Goal: Information Seeking & Learning: Compare options

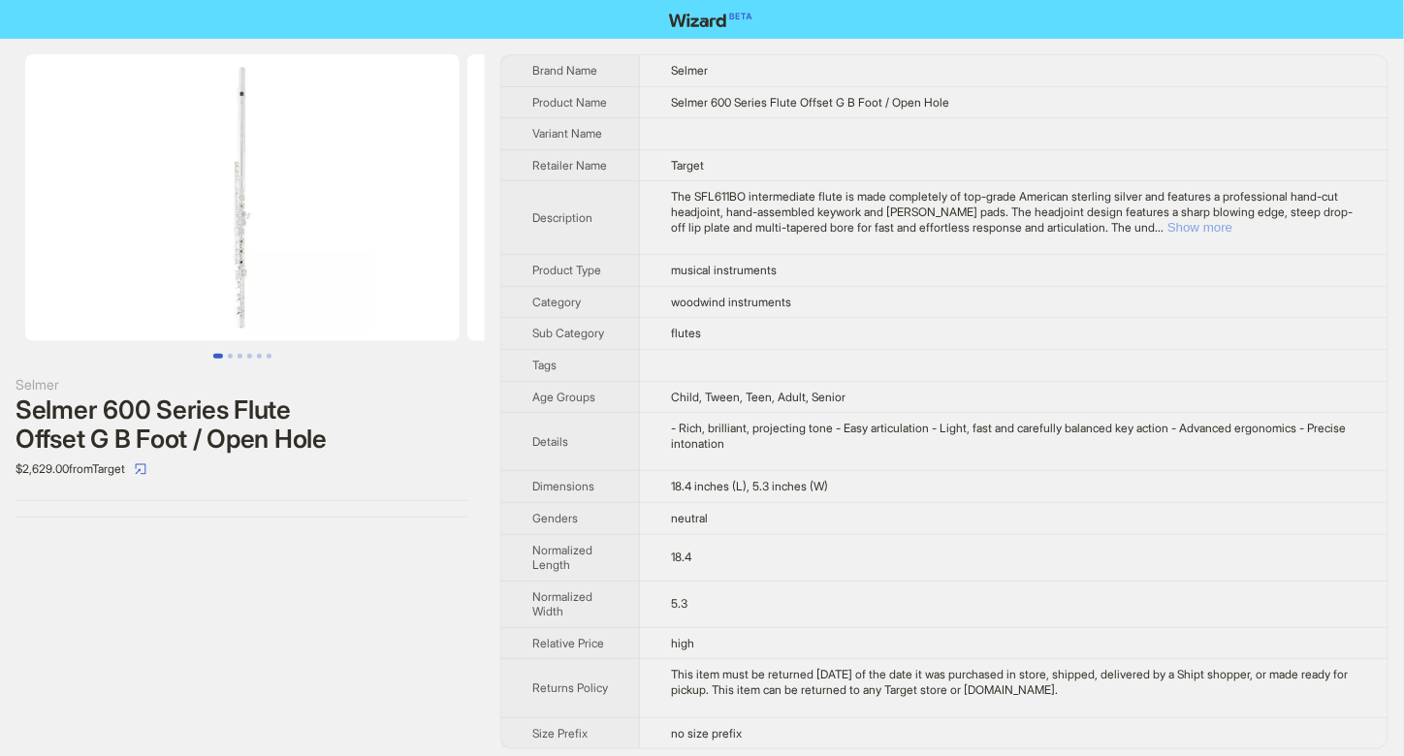
click at [1232, 235] on button "Show more" at bounding box center [1199, 227] width 65 height 15
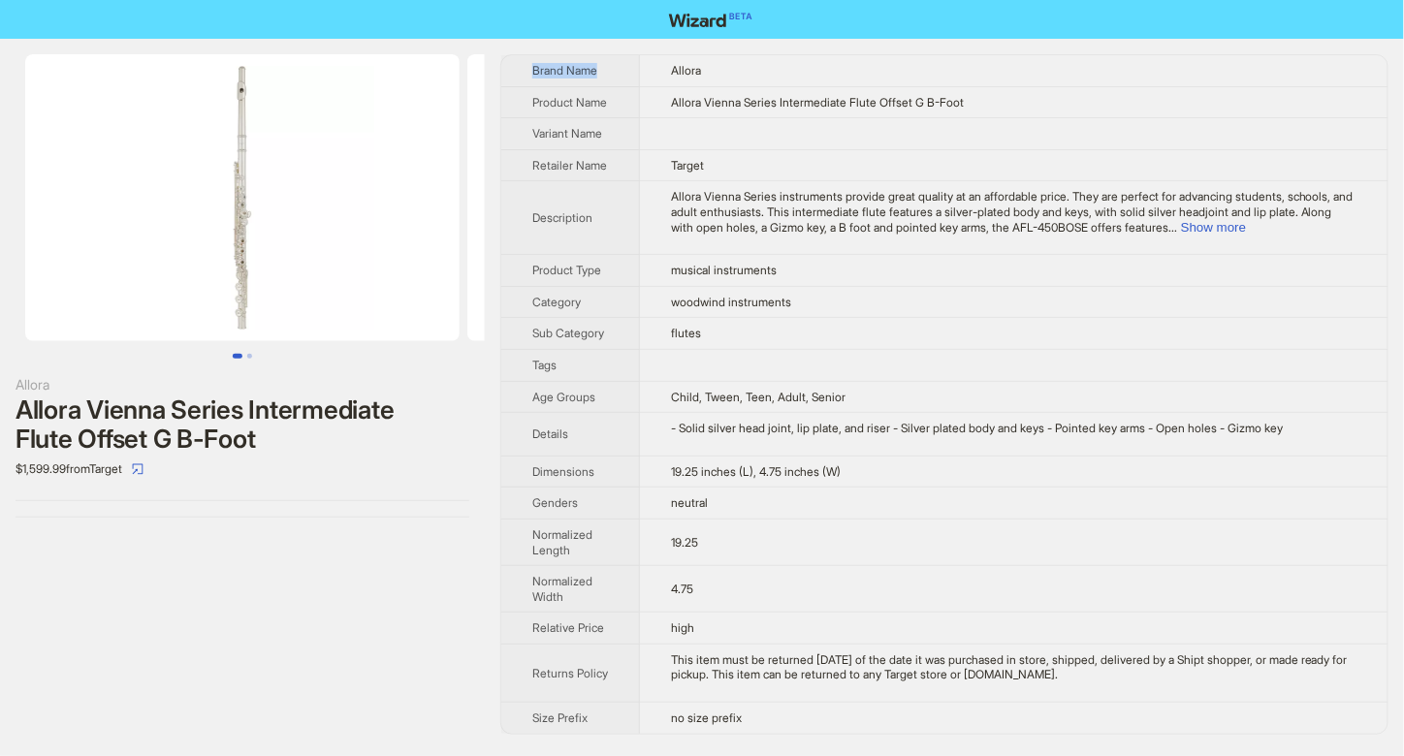
scroll to position [1, 0]
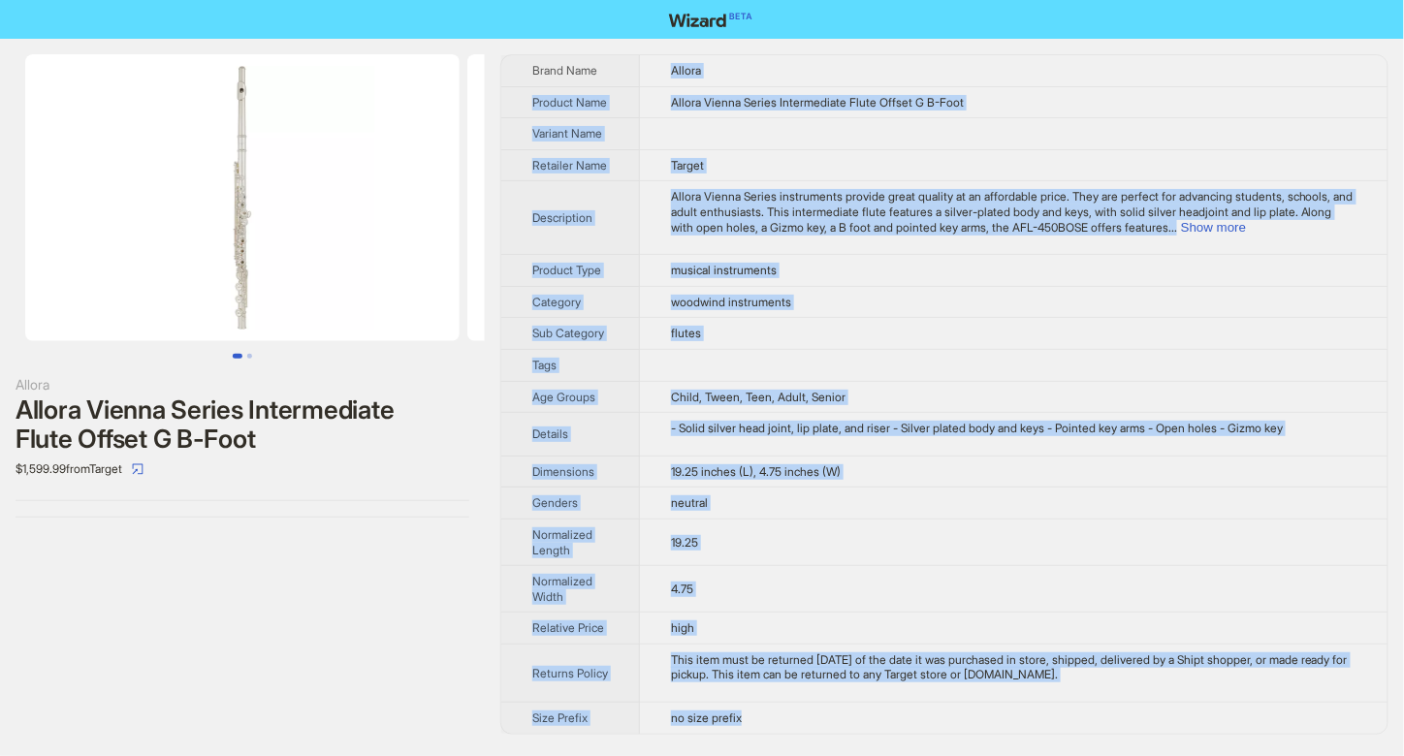
drag, startPoint x: 656, startPoint y: 60, endPoint x: 750, endPoint y: 735, distance: 681.3
click at [750, 734] on tbody "Brand Name Allora Product Name Allora Vienna Series Intermediate Flute Offset G…" at bounding box center [944, 394] width 886 height 679
copy tbody "Allora Product Name Allora Vienna Series Intermediate Flute Offset G B-Foot Var…"
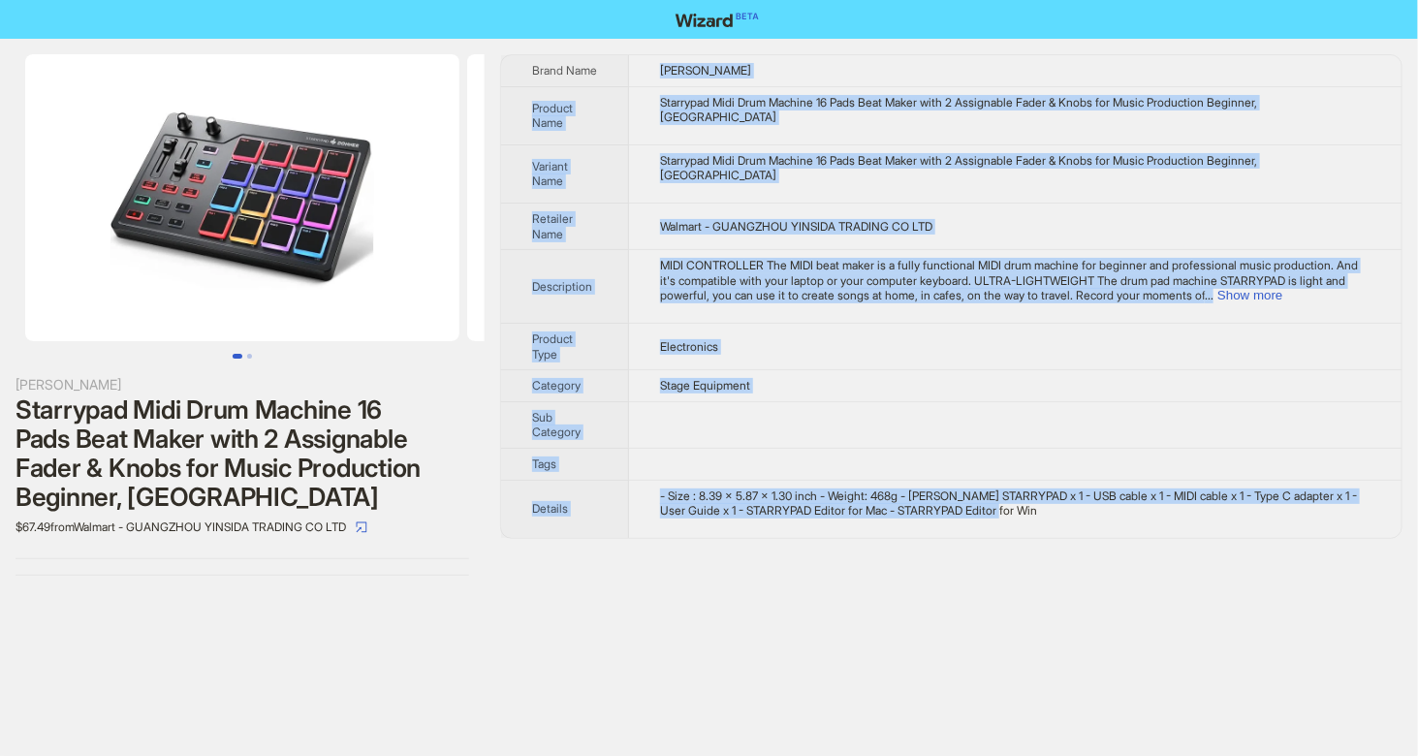
drag, startPoint x: 655, startPoint y: 70, endPoint x: 1086, endPoint y: 508, distance: 614.2
click at [1086, 508] on tbody "Brand Name [PERSON_NAME] Product Name Starrypad Midi Drum Machine 16 Pads Beat …" at bounding box center [951, 296] width 901 height 483
copy tbody "[PERSON_NAME] Product Name Starrypad Midi Drum Machine 16 Pads Beat Maker with …"
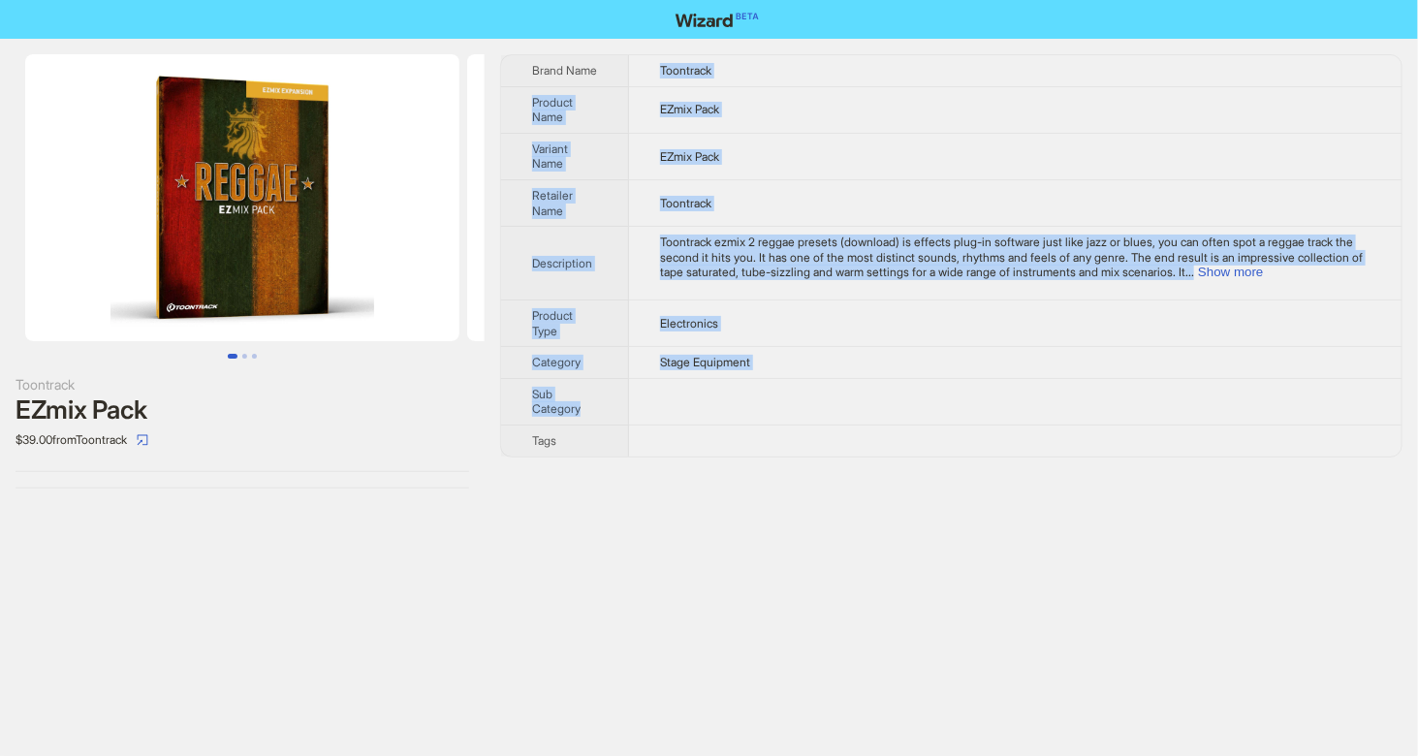
drag, startPoint x: 653, startPoint y: 60, endPoint x: 735, endPoint y: 421, distance: 369.7
click at [735, 421] on tbody "Brand Name Toontrack Product Name EZmix Pack Variant Name EZmix Pack Retailer N…" at bounding box center [951, 255] width 901 height 401
copy tbody "Toontrack Product Name EZmix Pack Variant Name EZmix Pack Retailer Name Toontra…"
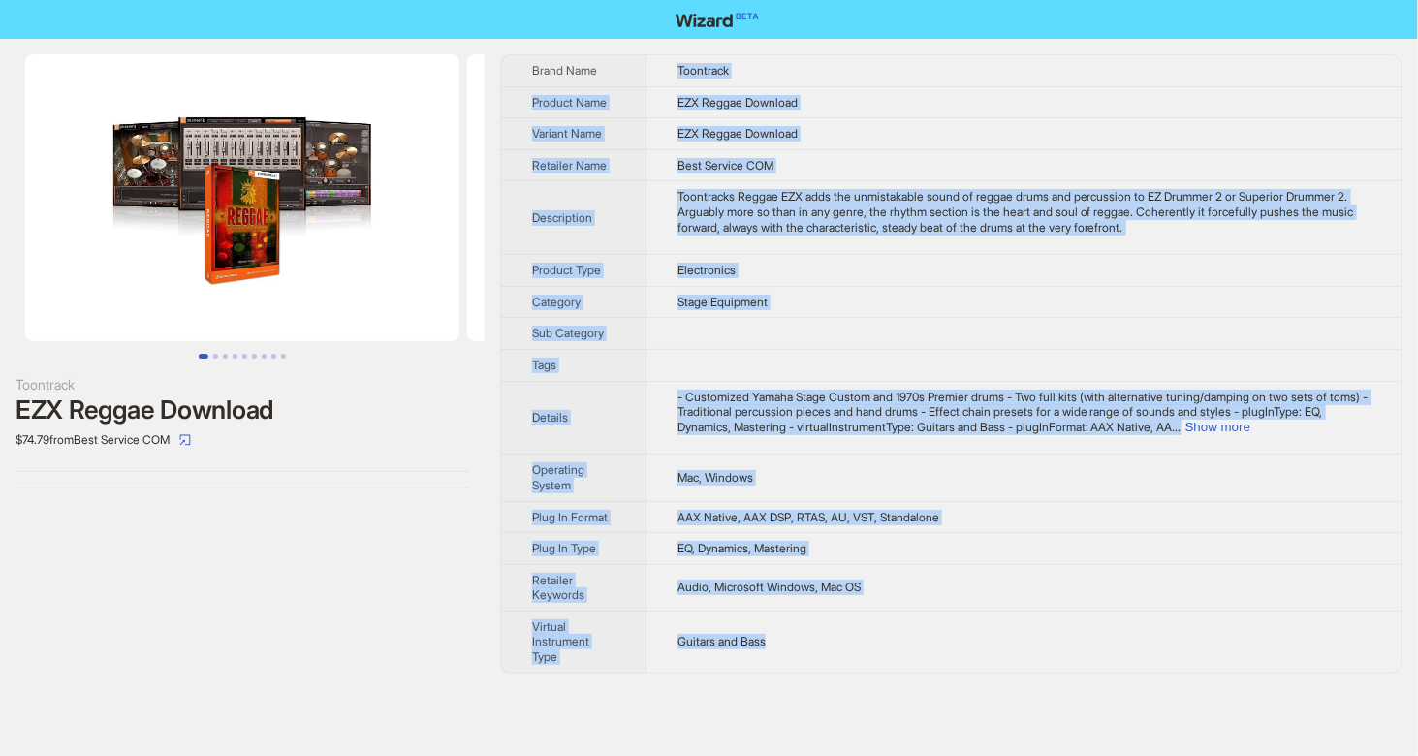
drag, startPoint x: 665, startPoint y: 56, endPoint x: 797, endPoint y: 647, distance: 604.9
click at [797, 647] on tbody "Brand Name Toontrack Product Name EZX Reggae Download Variant Name EZX Reggae D…" at bounding box center [951, 364] width 901 height 618
copy tbody "Toontrack Product Name EZX Reggae Download Variant Name EZX Reggae Download Ret…"
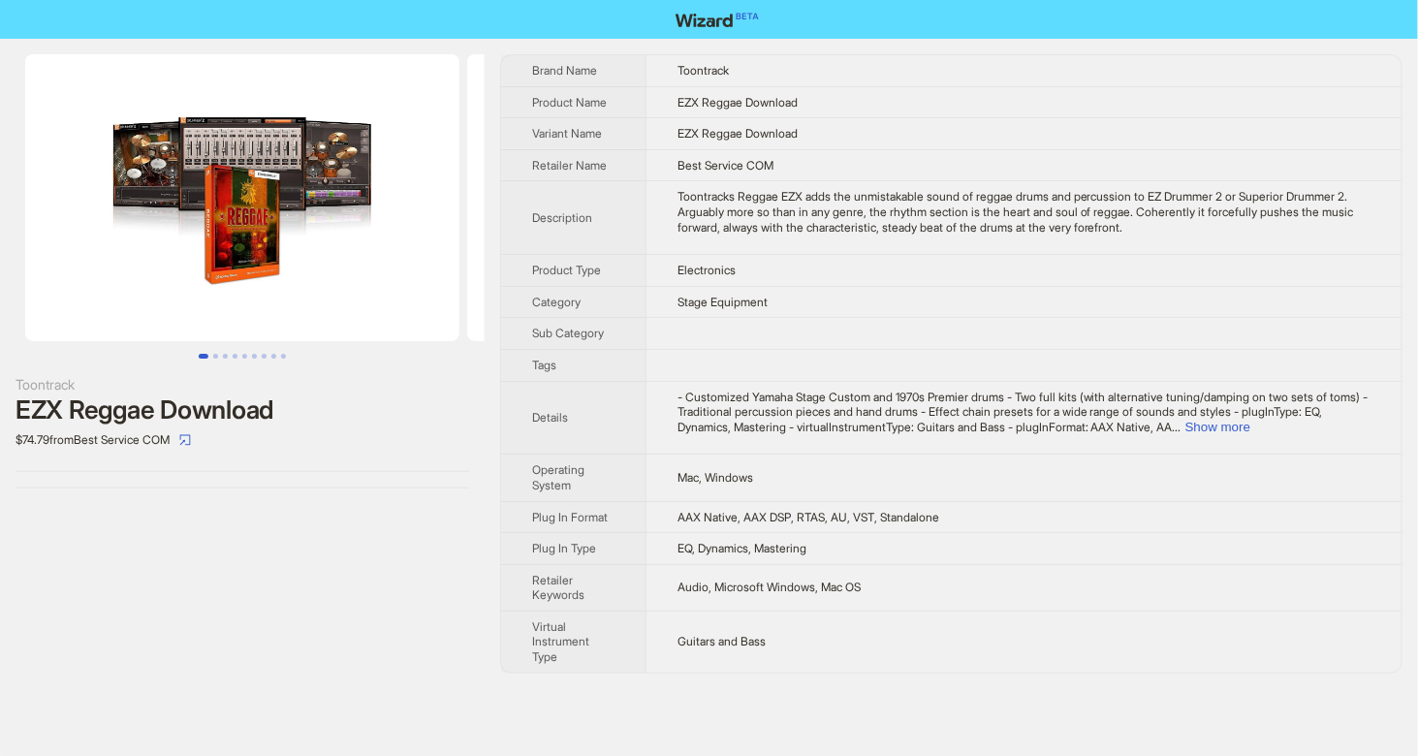
click at [434, 511] on div "Toontrack EZX Reggae Download $74.79 from Best Service COM" at bounding box center [242, 364] width 485 height 651
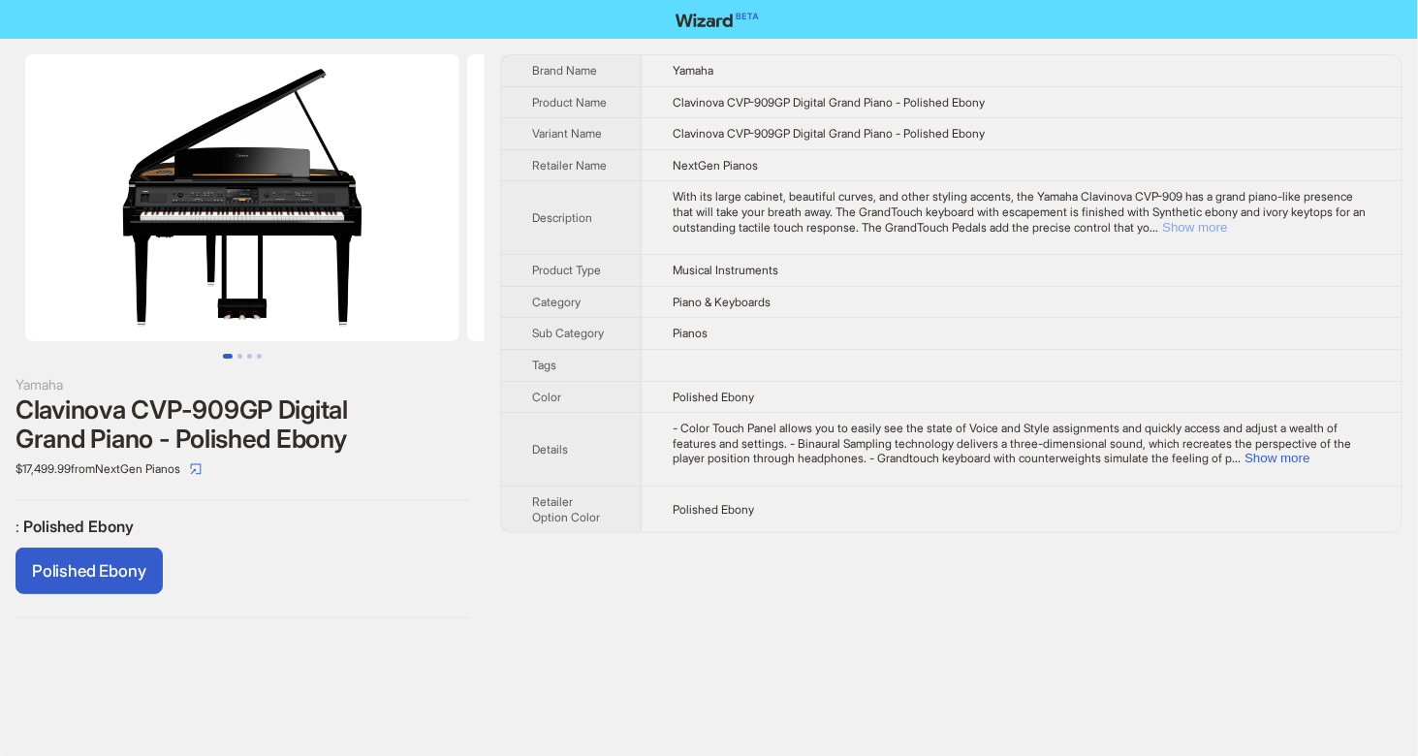
click at [1227, 224] on button "Show more" at bounding box center [1194, 227] width 65 height 15
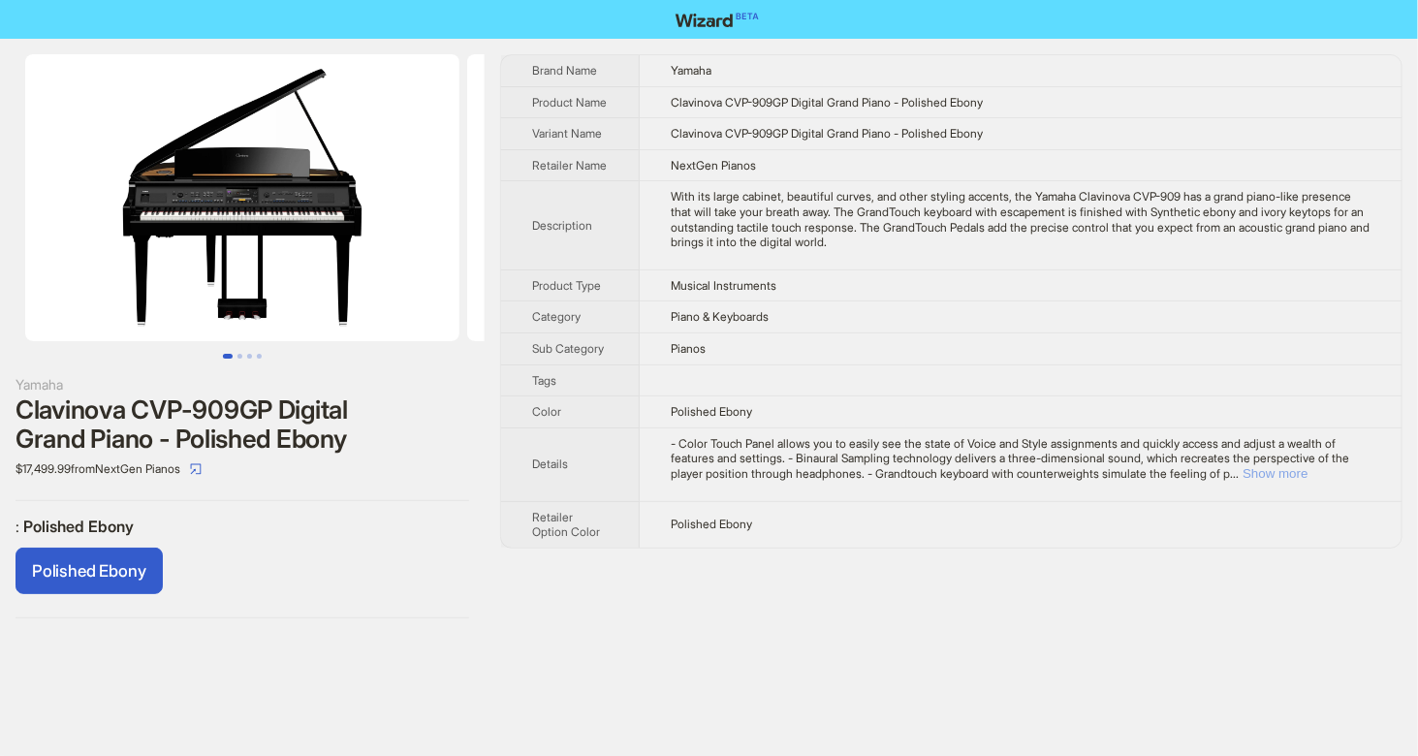
click at [1308, 481] on button "Show more" at bounding box center [1275, 473] width 65 height 15
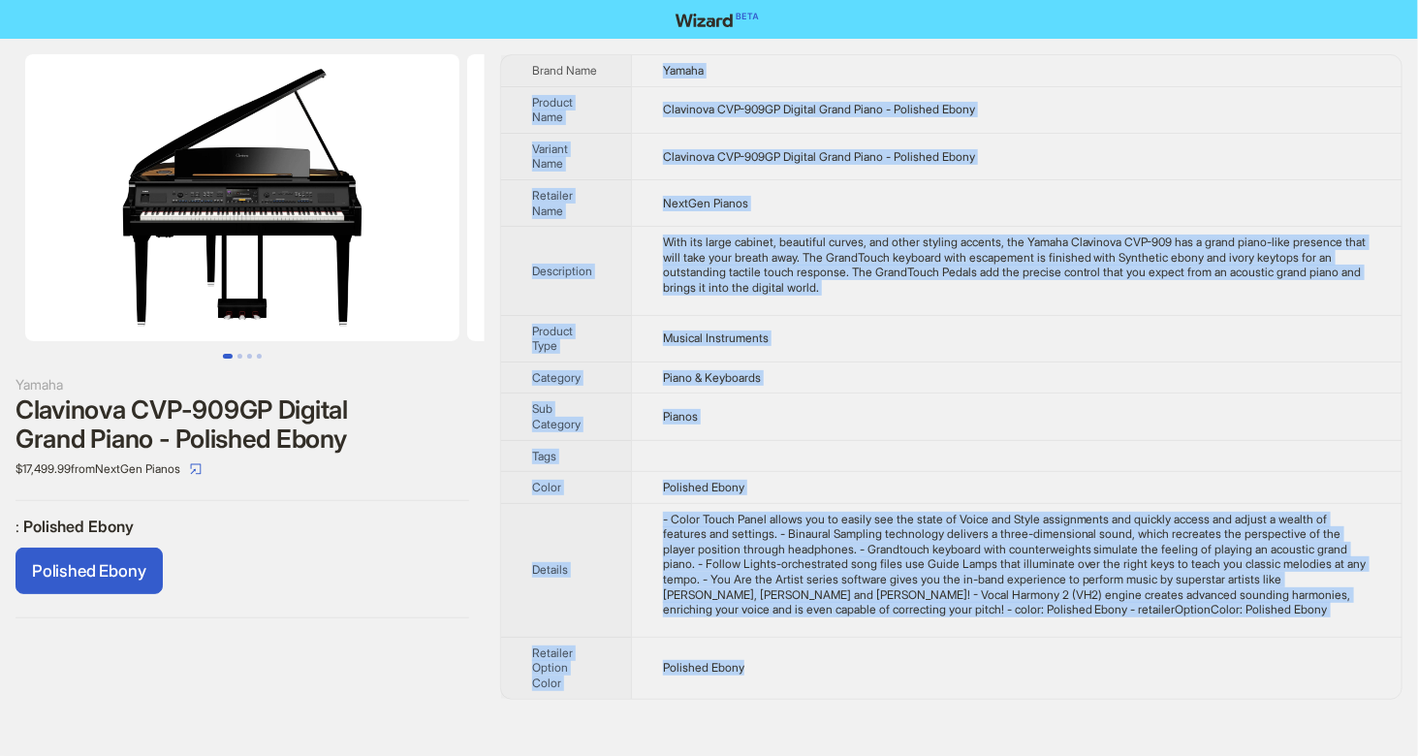
drag, startPoint x: 661, startPoint y: 56, endPoint x: 801, endPoint y: 670, distance: 629.3
click at [801, 670] on tbody "Brand Name Yamaha Product Name Clavinova CVP-909GP Digital Grand Piano - Polish…" at bounding box center [951, 377] width 901 height 644
copy tbody "Yamaha Product Name Clavinova CVP-909GP Digital Grand Piano - Polished Ebony Va…"
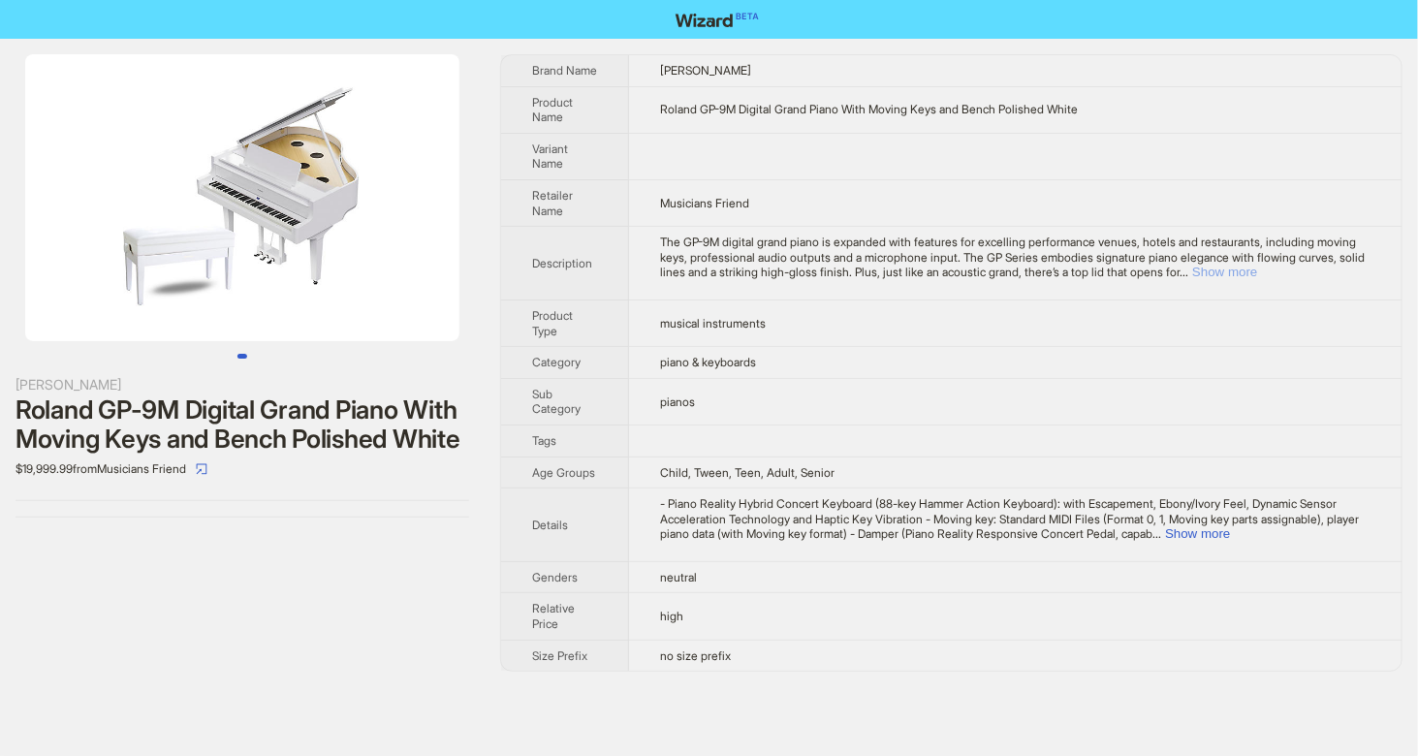
click at [1257, 270] on button "Show more" at bounding box center [1224, 272] width 65 height 15
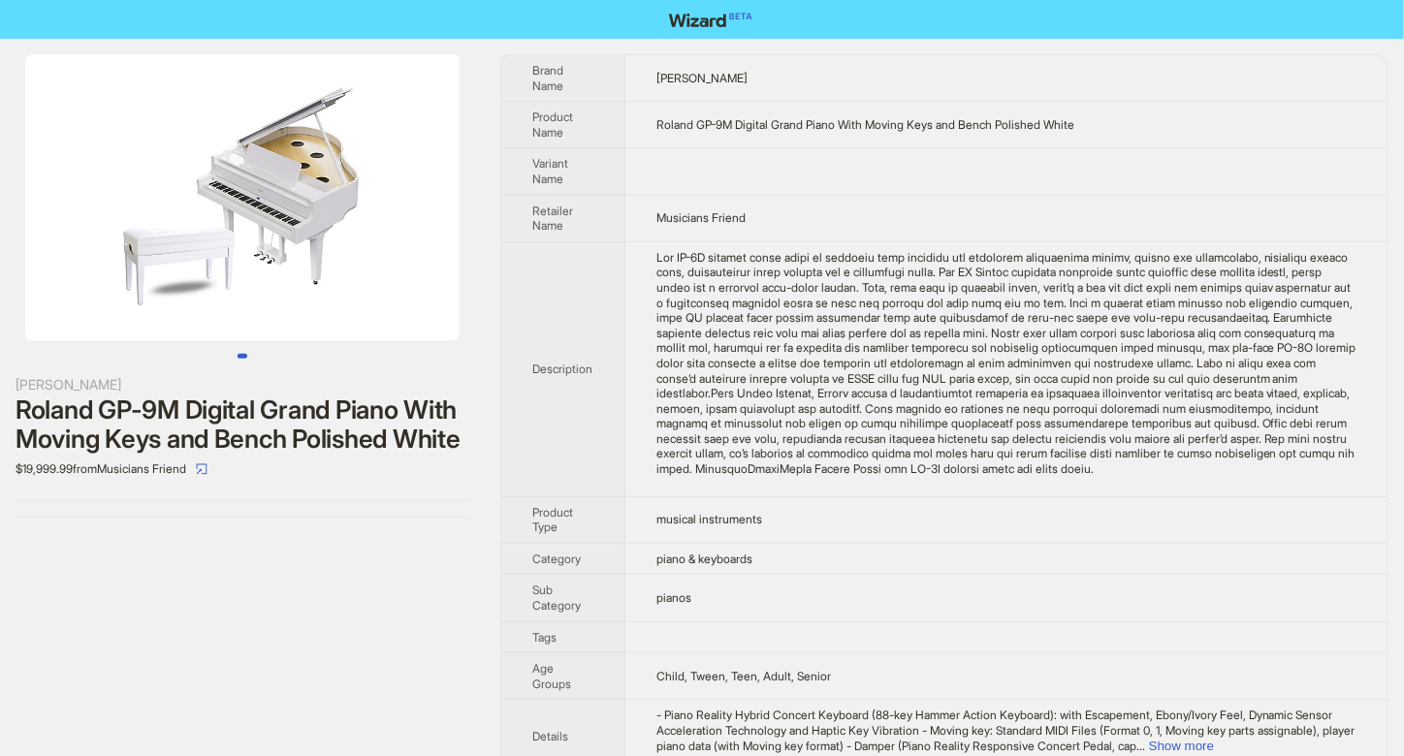
scroll to position [129, 0]
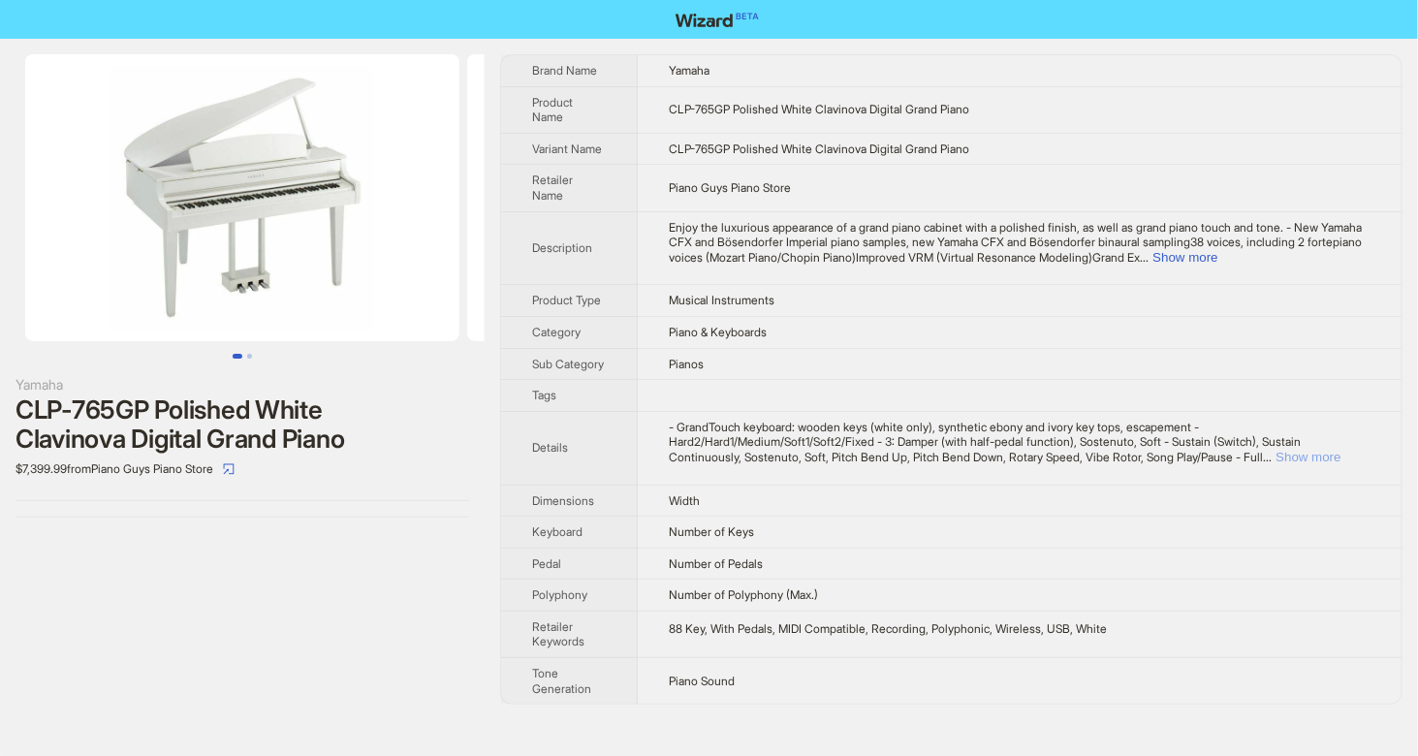
click at [1341, 450] on button "Show more" at bounding box center [1308, 457] width 65 height 15
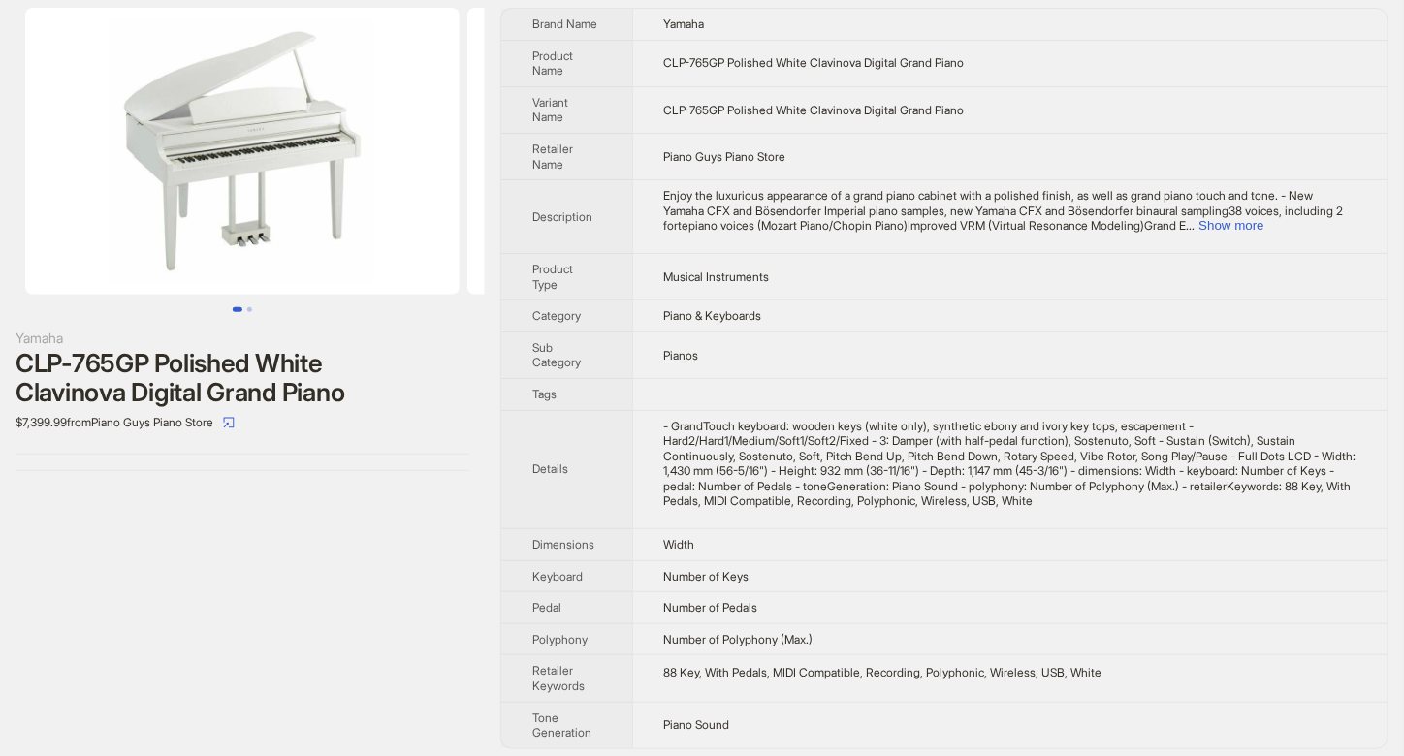
scroll to position [48, 0]
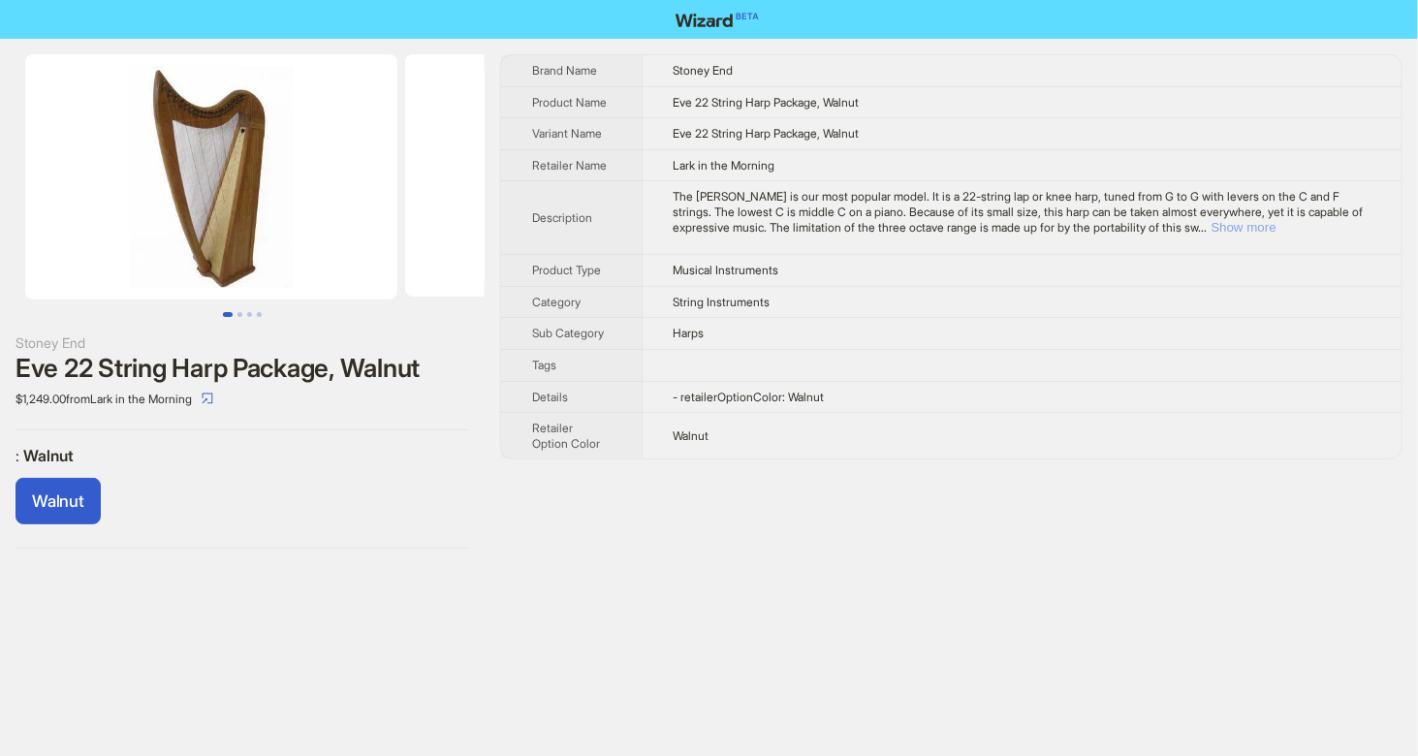
click at [1277, 225] on button "Show more" at bounding box center [1244, 227] width 65 height 15
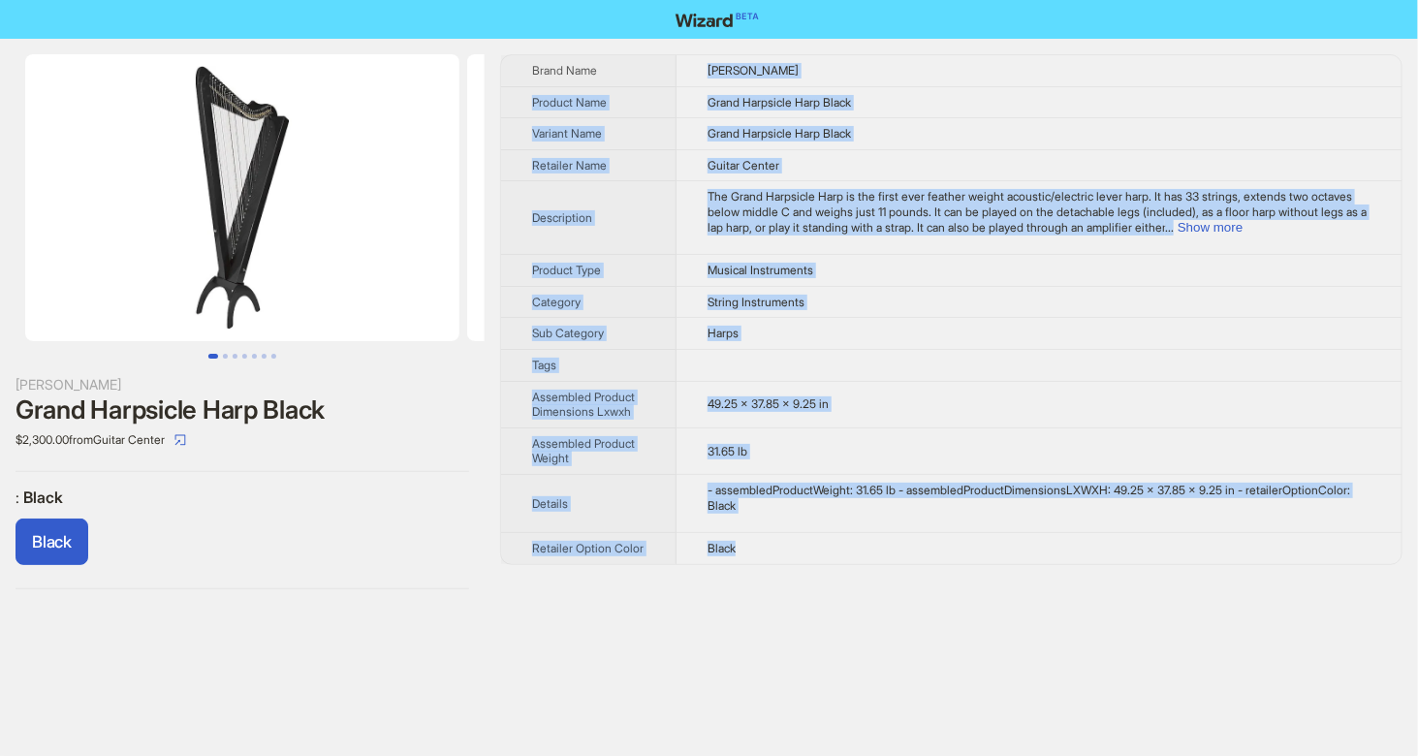
drag, startPoint x: 710, startPoint y: 65, endPoint x: 743, endPoint y: 556, distance: 492.6
click at [743, 556] on tbody "Brand Name Rees Harps Product Name Grand Harpsicle Harp Black Variant Name Gran…" at bounding box center [951, 309] width 901 height 509
copy tbody "Rees Harps Product Name Grand Harpsicle Harp Black Variant Name Grand Harpsicle…"
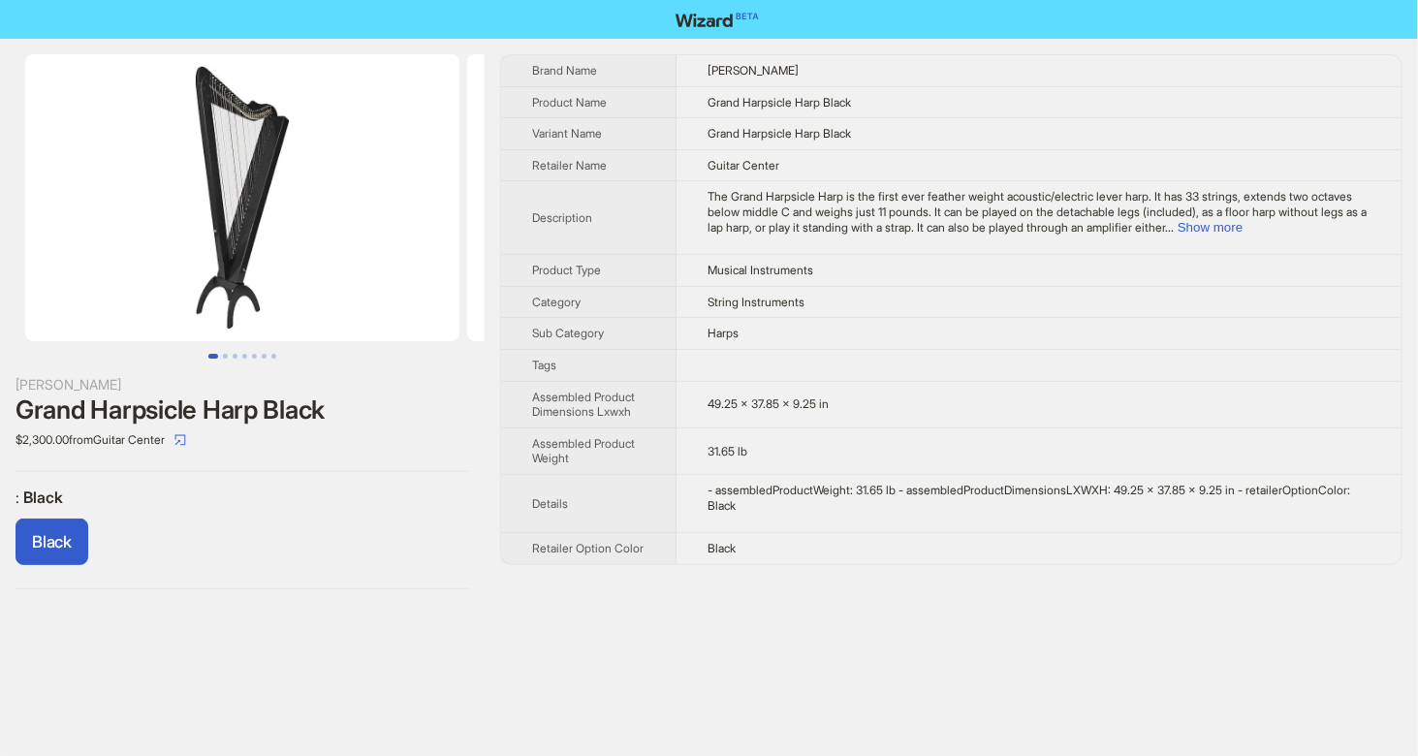
click at [720, 594] on div "Rees Harps Grand Harpsicle Harp Black $2,300.00 from Guitar Center : Black Blac…" at bounding box center [709, 322] width 1418 height 566
click at [1243, 221] on button "Show more" at bounding box center [1210, 227] width 65 height 15
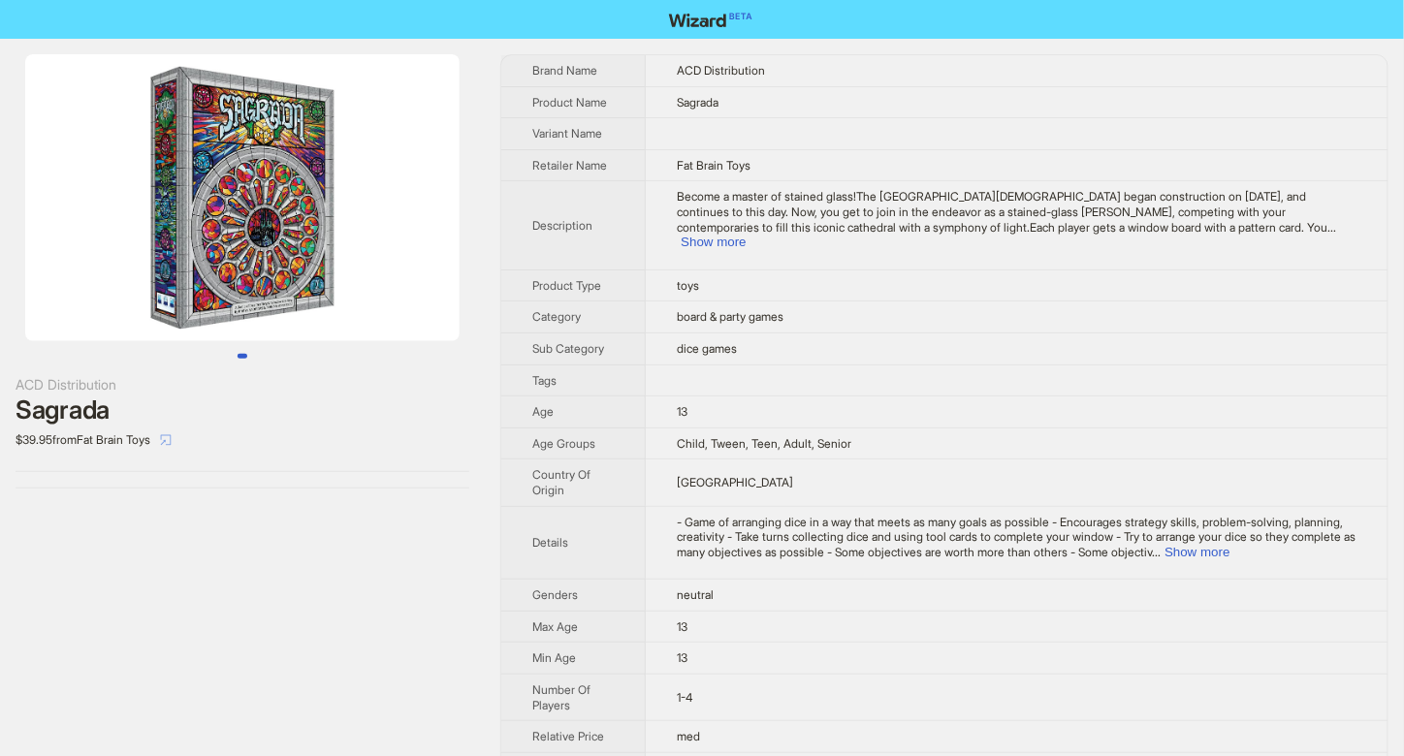
click at [172, 432] on span "button" at bounding box center [166, 439] width 12 height 15
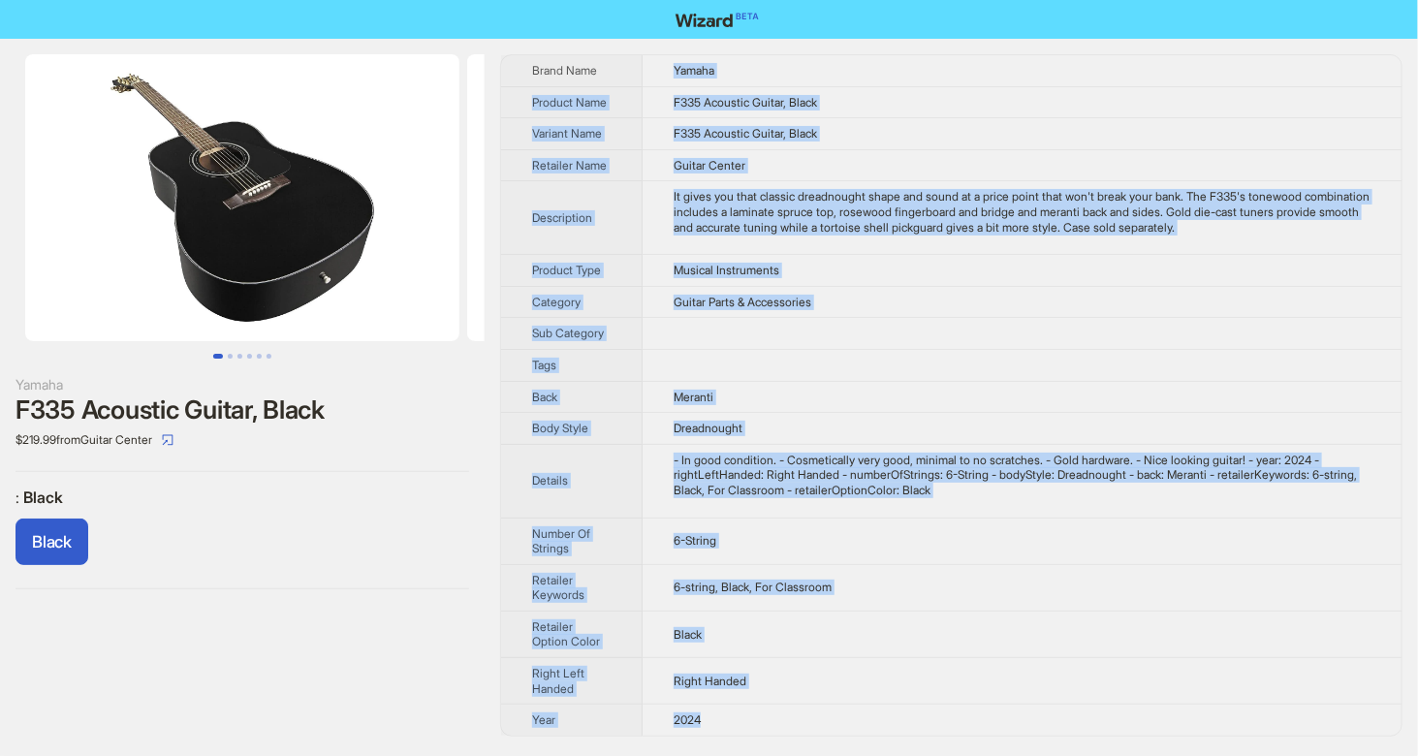
drag, startPoint x: 649, startPoint y: 57, endPoint x: 721, endPoint y: 726, distance: 672.9
click at [721, 726] on tbody "Brand Name Yamaha Product Name F335 Acoustic Guitar, Black Variant Name F335 Ac…" at bounding box center [951, 395] width 901 height 681
copy tbody "Yamaha Product Name F335 Acoustic Guitar, Black Variant Name F335 Acoustic Guit…"
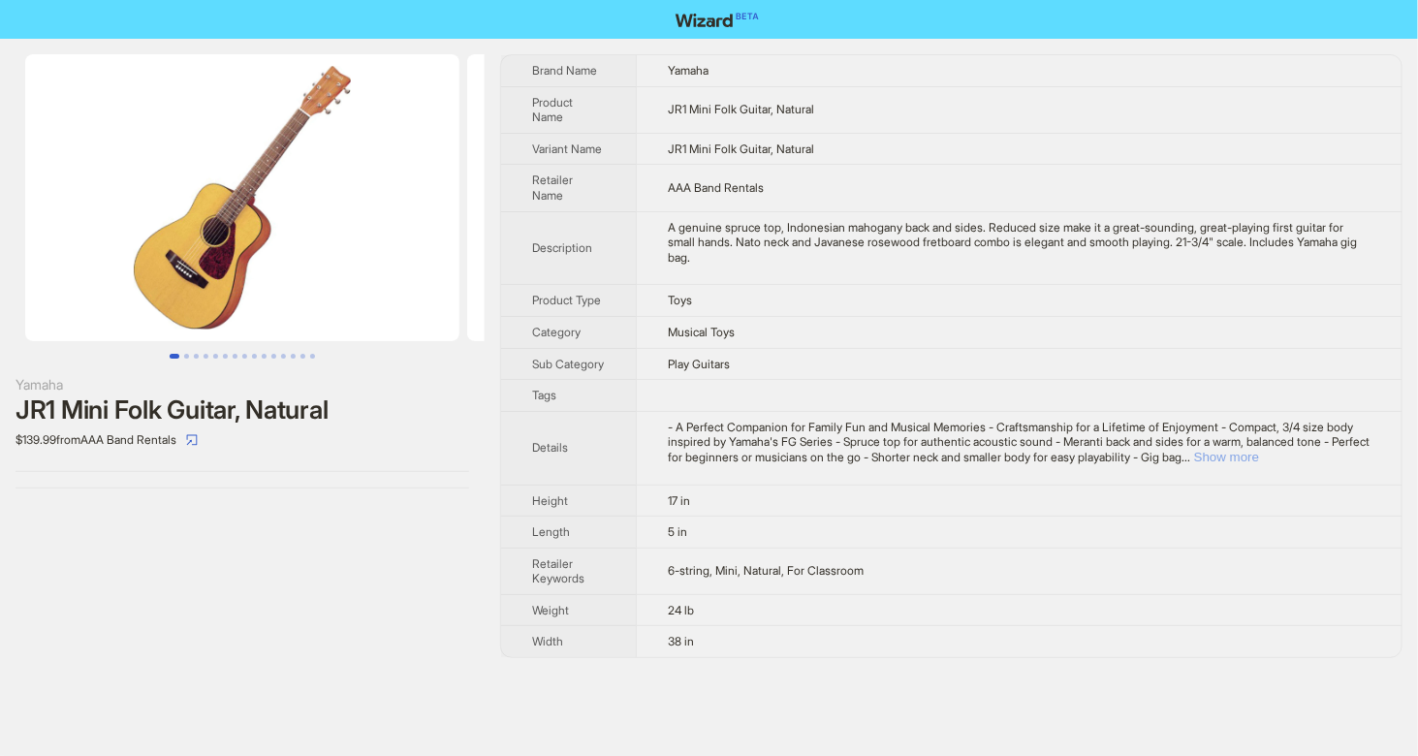
click at [1259, 462] on button "Show more" at bounding box center [1226, 457] width 65 height 15
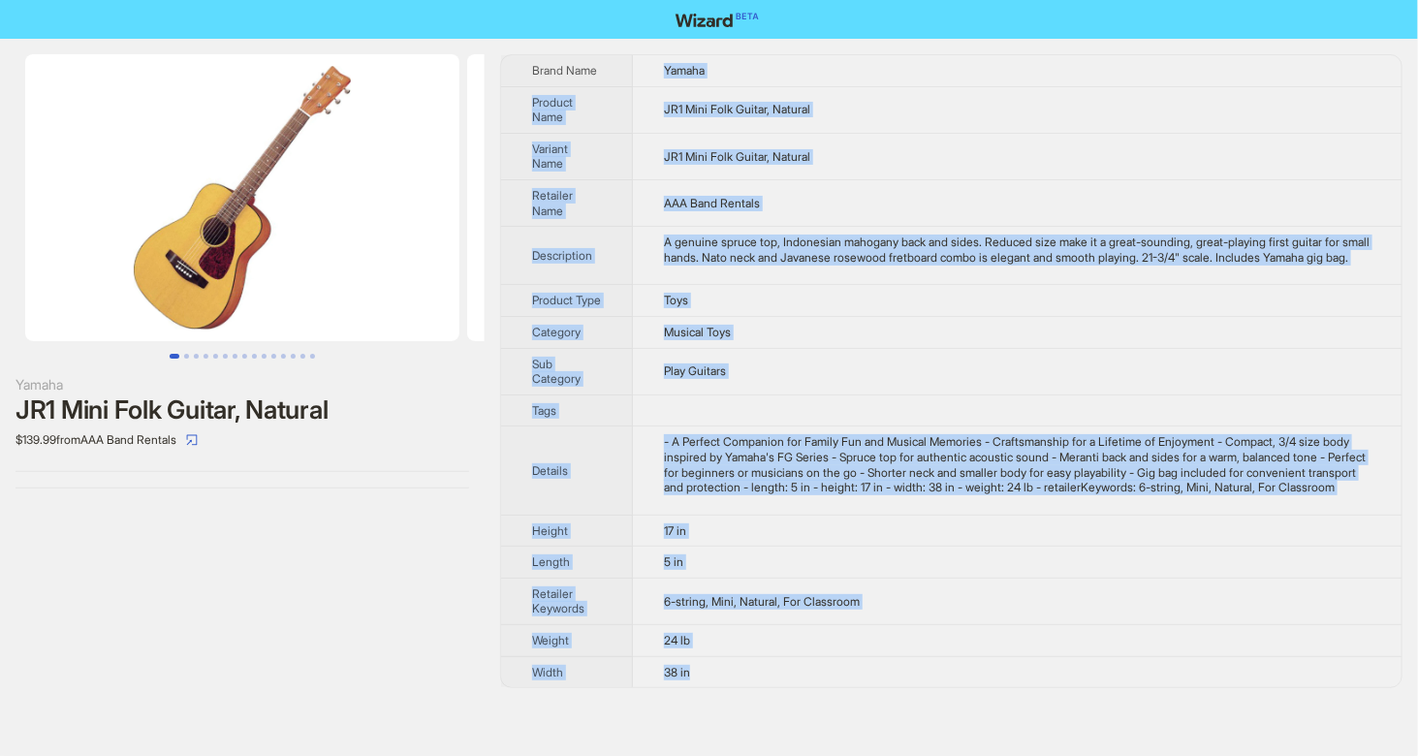
drag, startPoint x: 655, startPoint y: 82, endPoint x: 706, endPoint y: 716, distance: 636.0
click at [706, 687] on tbody "Brand Name Yamaha Product Name JR1 Mini Folk Guitar, Natural Variant Name JR1 M…" at bounding box center [951, 371] width 901 height 632
copy tbody "Yamaha Product Name JR1 Mini Folk Guitar, Natural Variant Name JR1 Mini Folk Gu…"
click at [1069, 348] on td "Musical Toys" at bounding box center [1017, 332] width 769 height 32
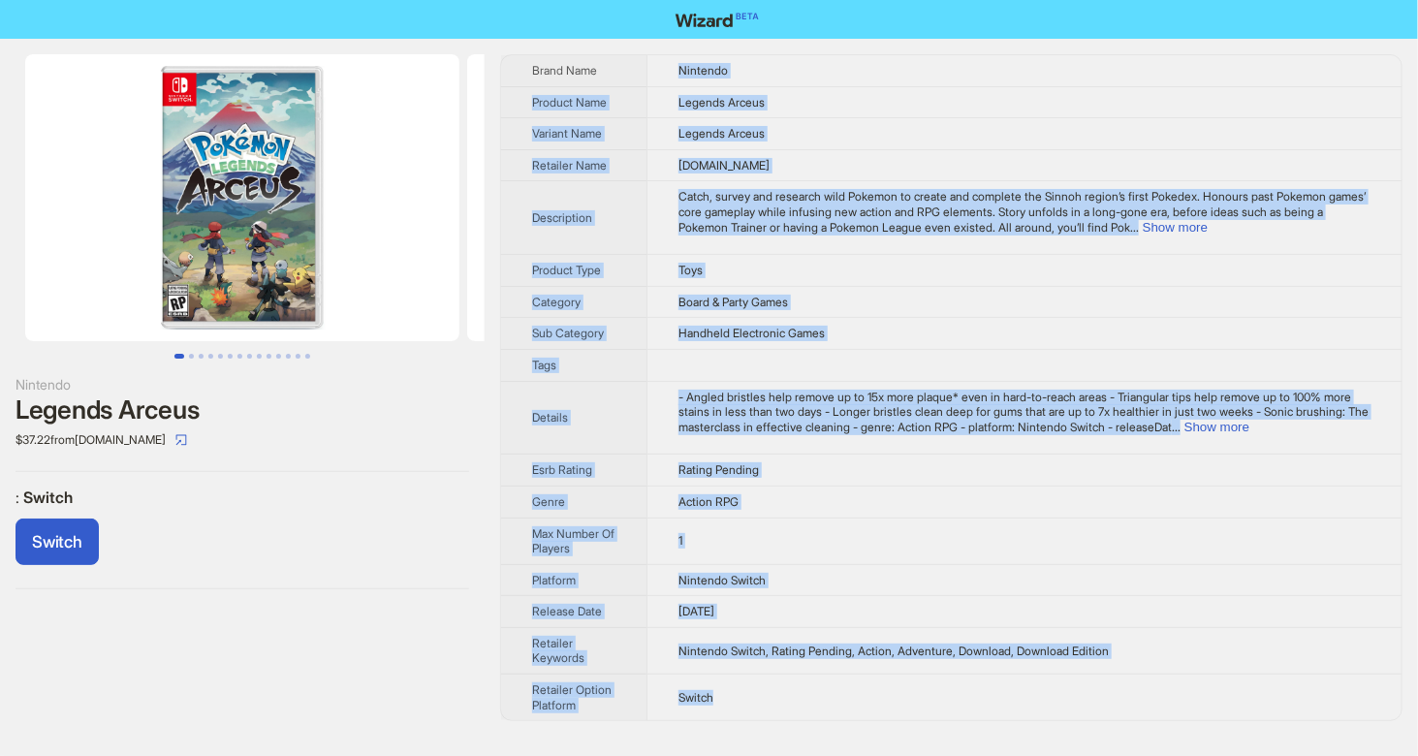
drag, startPoint x: 679, startPoint y: 66, endPoint x: 749, endPoint y: 733, distance: 670.7
click at [749, 720] on tbody "Brand Name Nintendo Product Name Legends Arceus Variant Name Legends Arceus Ret…" at bounding box center [951, 387] width 901 height 665
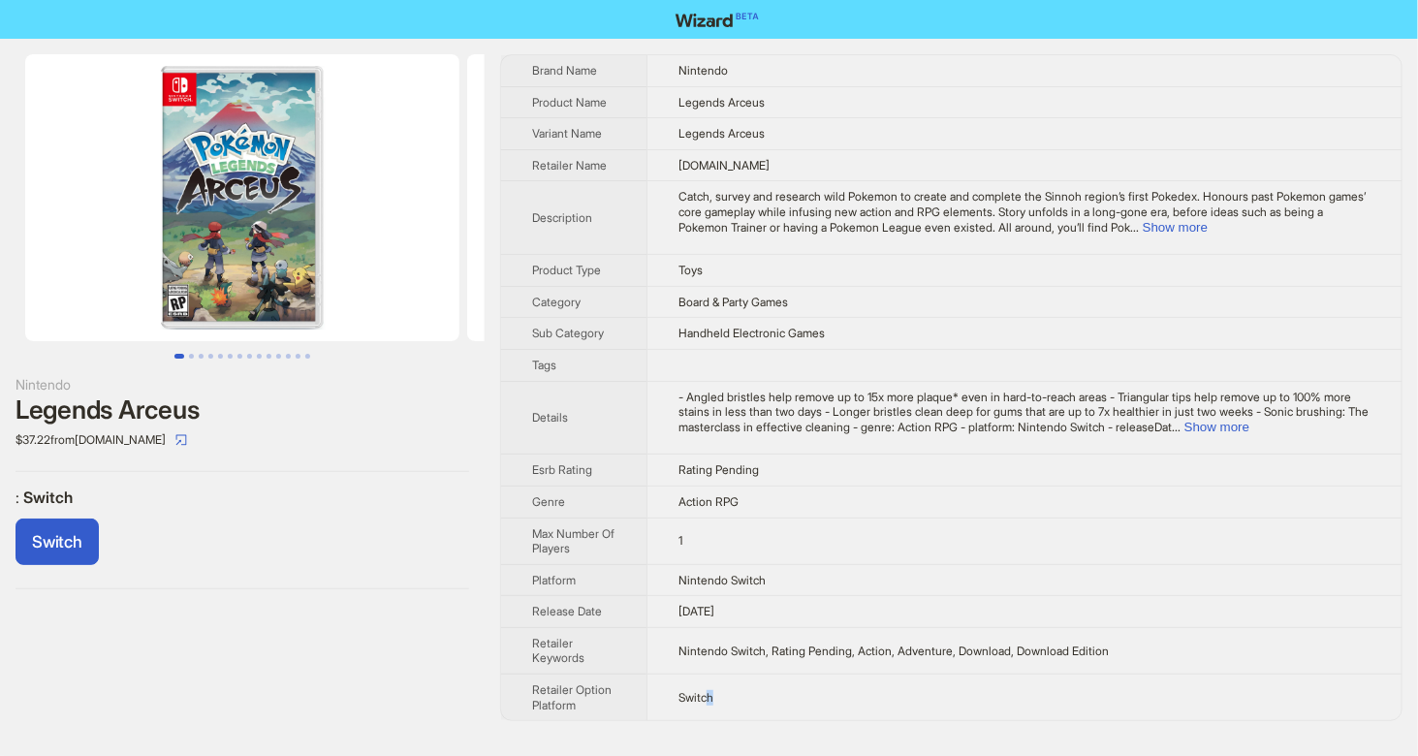
copy span "h"
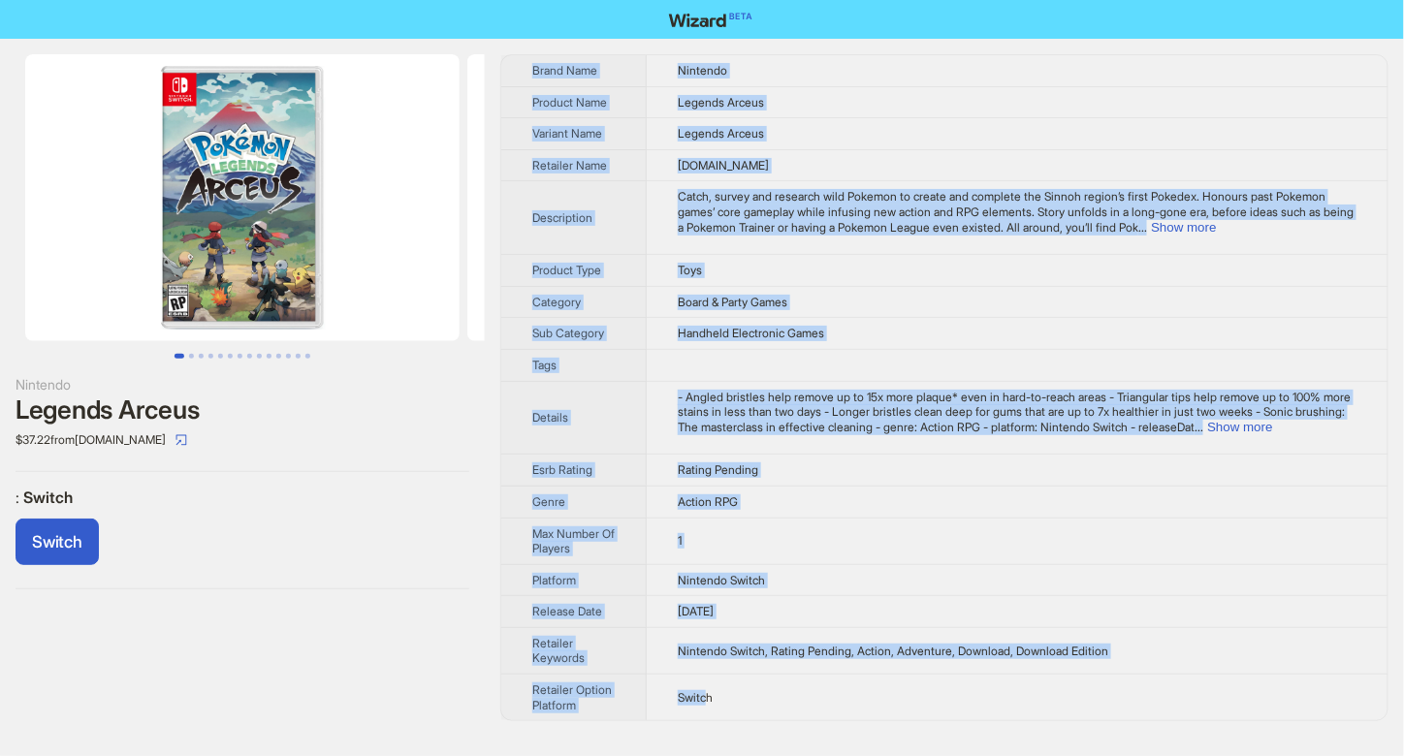
drag, startPoint x: 740, startPoint y: 734, endPoint x: 714, endPoint y: 736, distance: 25.3
click at [714, 736] on div "Nintendo Legends Arceus $37.22 from G2A.com : Switch Switch Brand Name Nintendo…" at bounding box center [702, 378] width 1404 height 756
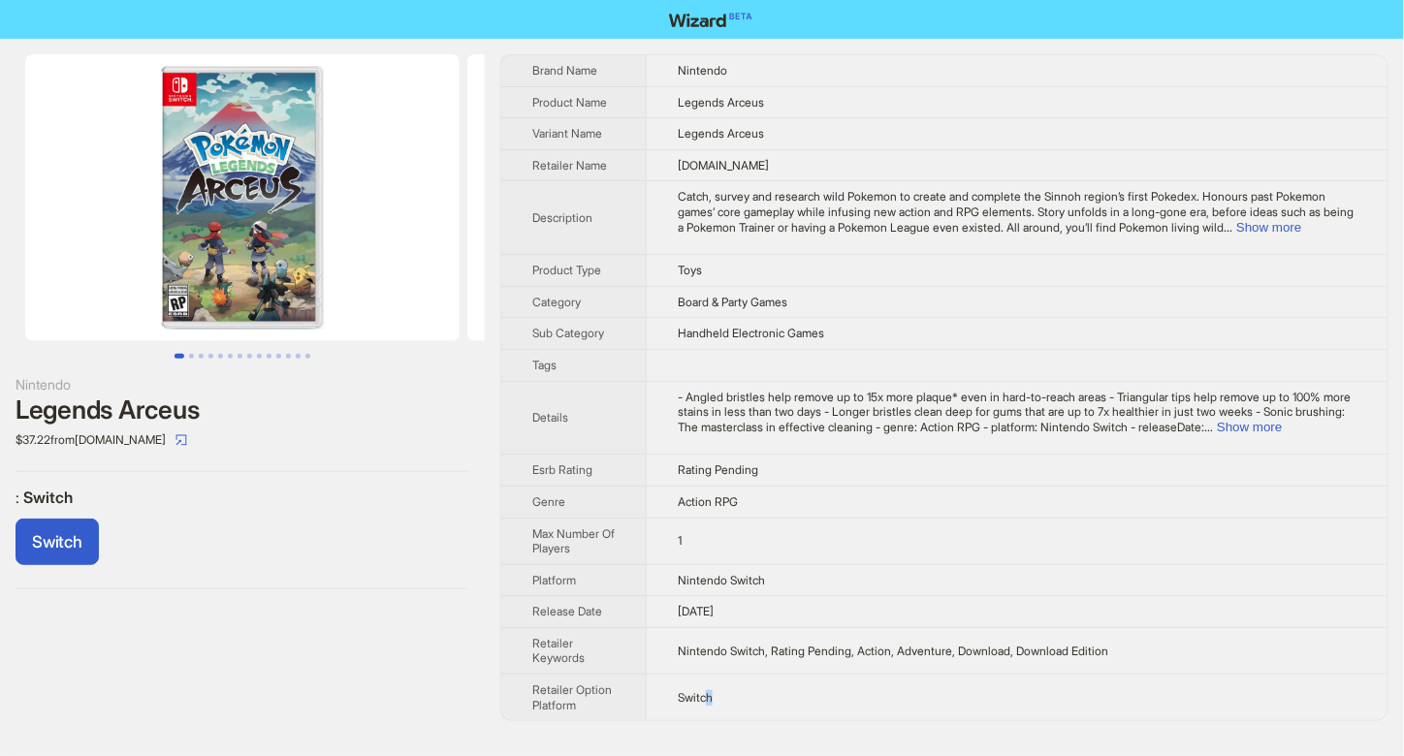
click at [275, 488] on label ": Switch" at bounding box center [243, 498] width 454 height 20
drag, startPoint x: 223, startPoint y: 402, endPoint x: 8, endPoint y: 413, distance: 215.5
click at [8, 413] on div "Nintendo Legends Arceus $37.22 from G2A.com : Switch Switch" at bounding box center [242, 322] width 485 height 566
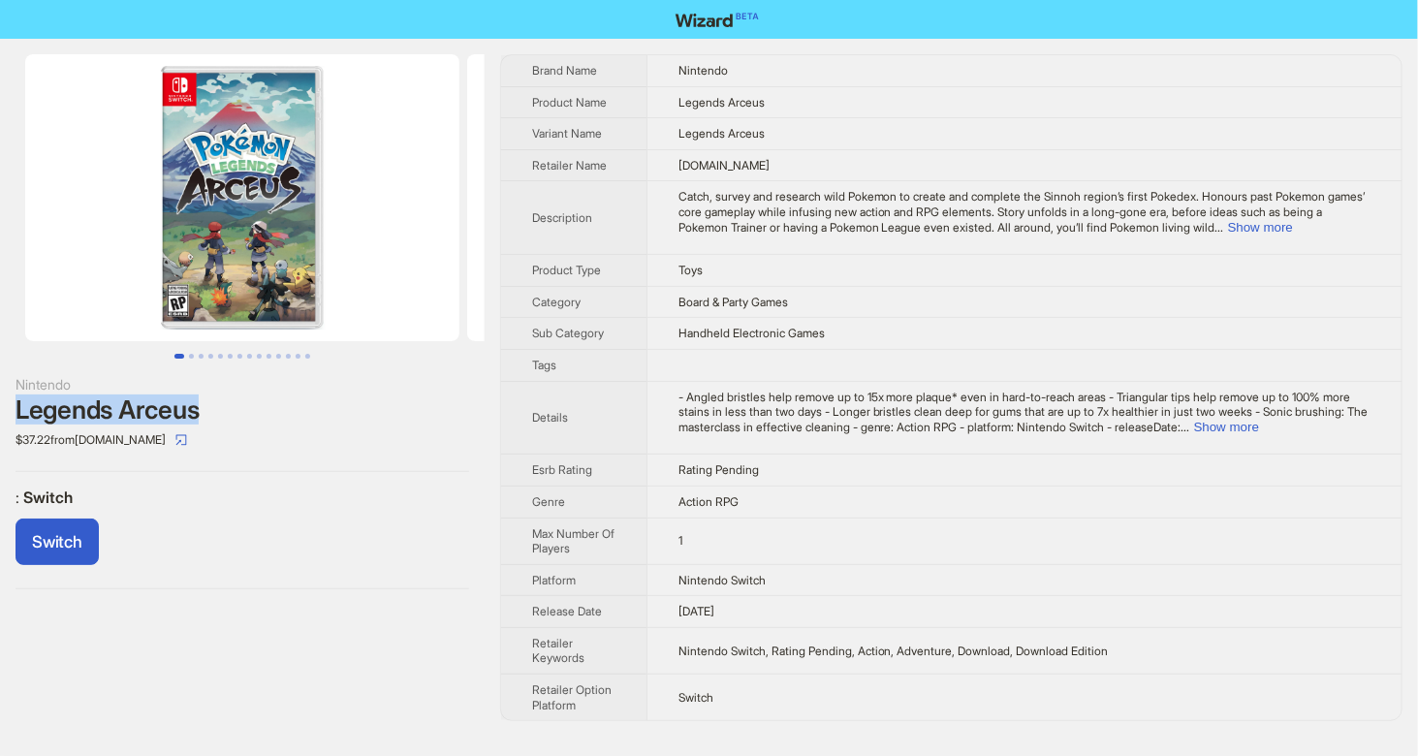
copy div "Legends Arceus"
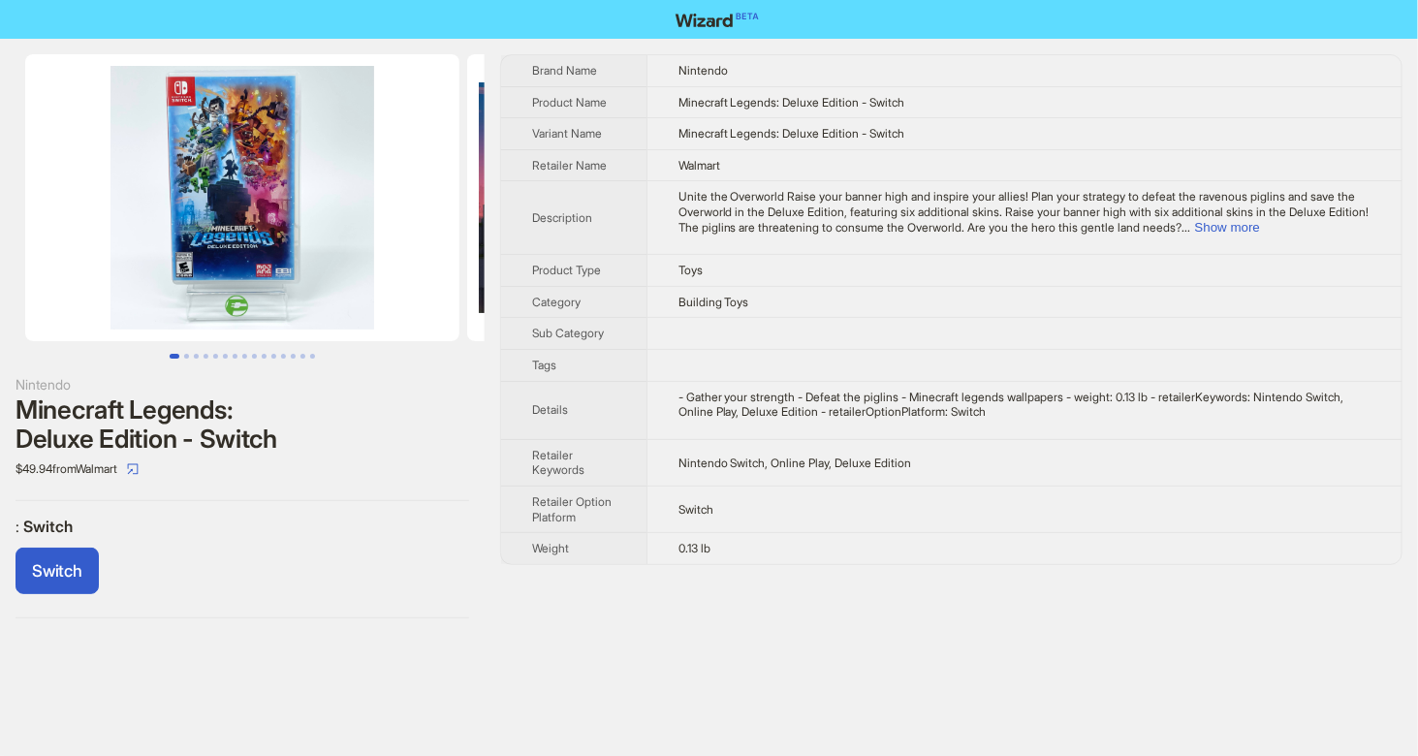
click at [181, 264] on img at bounding box center [242, 197] width 434 height 287
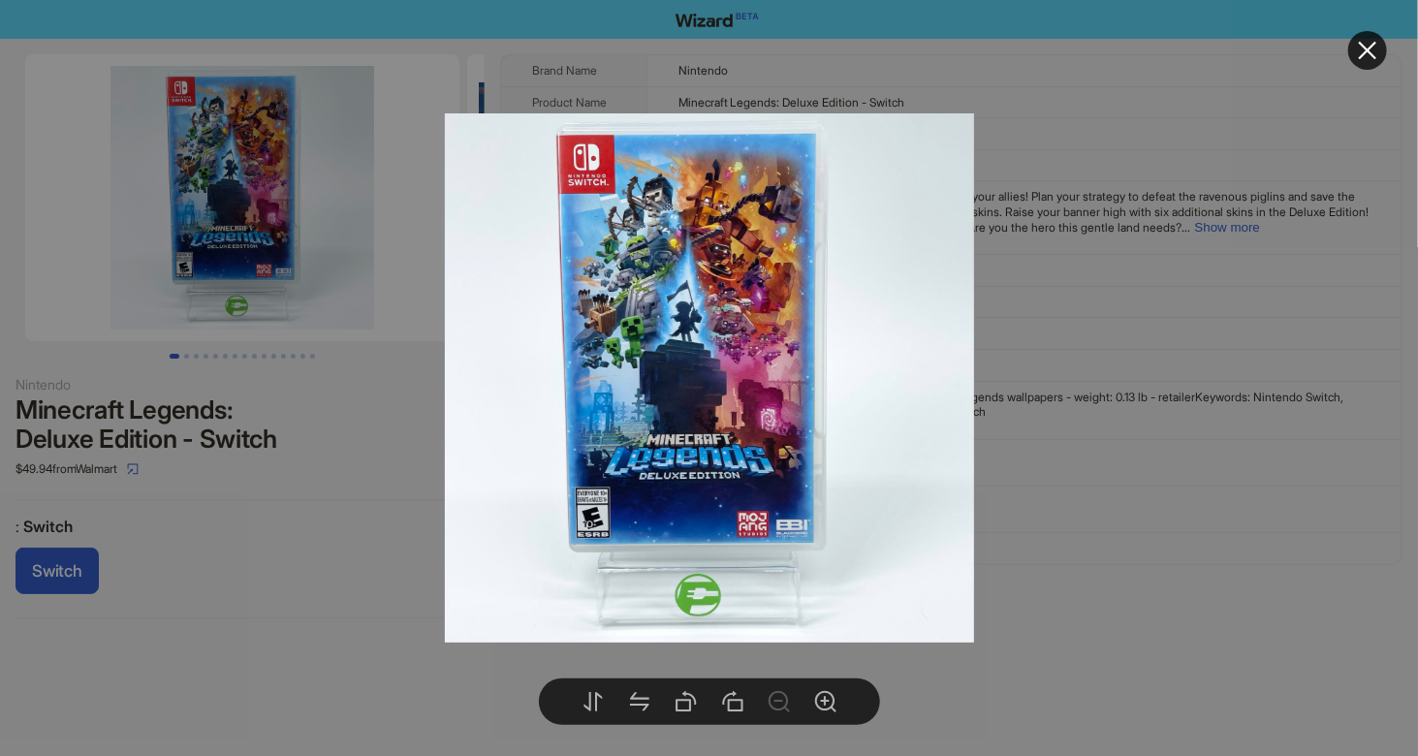
click at [299, 493] on div at bounding box center [709, 378] width 1418 height 756
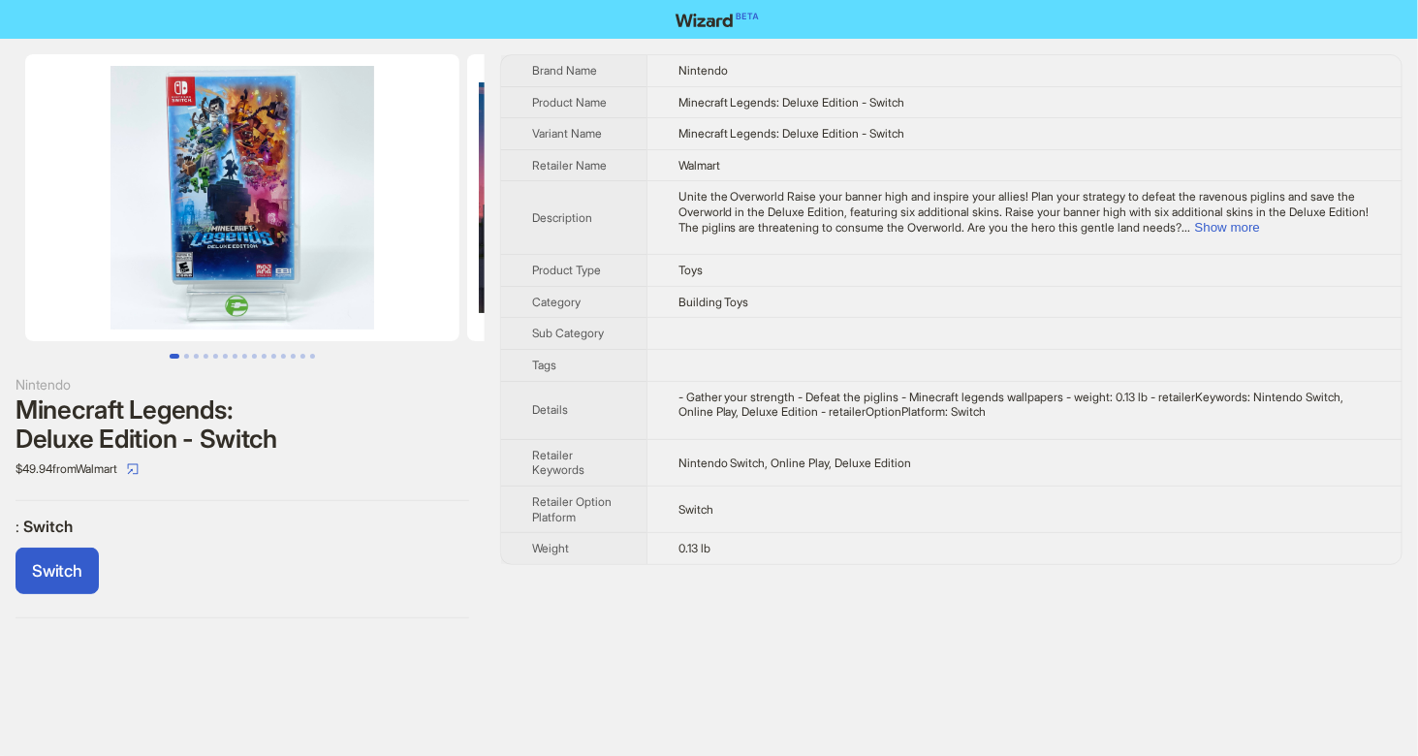
click at [308, 622] on div "Nintendo Minecraft Legends: Deluxe Edition - Switch $49.94 from Walmart : Switc…" at bounding box center [242, 336] width 485 height 595
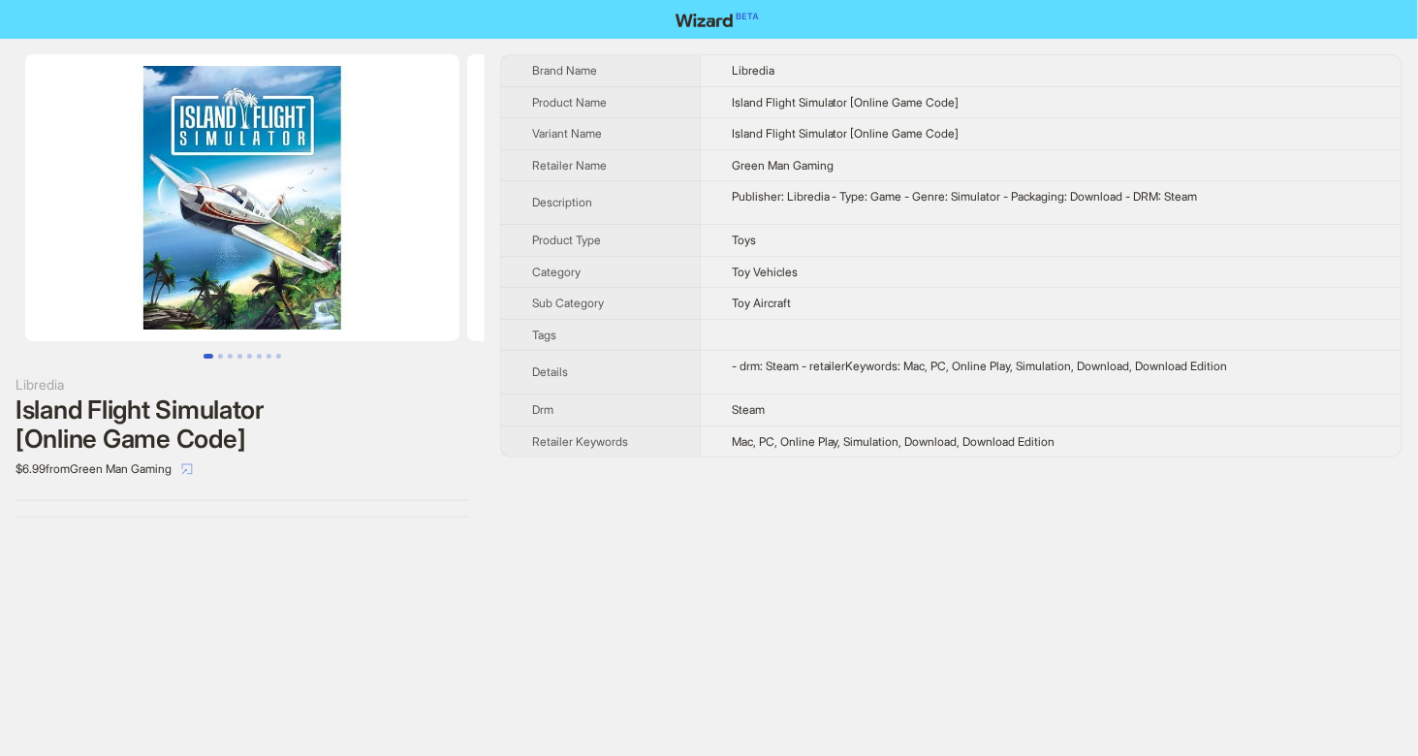
click at [193, 467] on icon "select" at bounding box center [187, 469] width 12 height 12
click at [193, 469] on icon "select" at bounding box center [187, 469] width 12 height 12
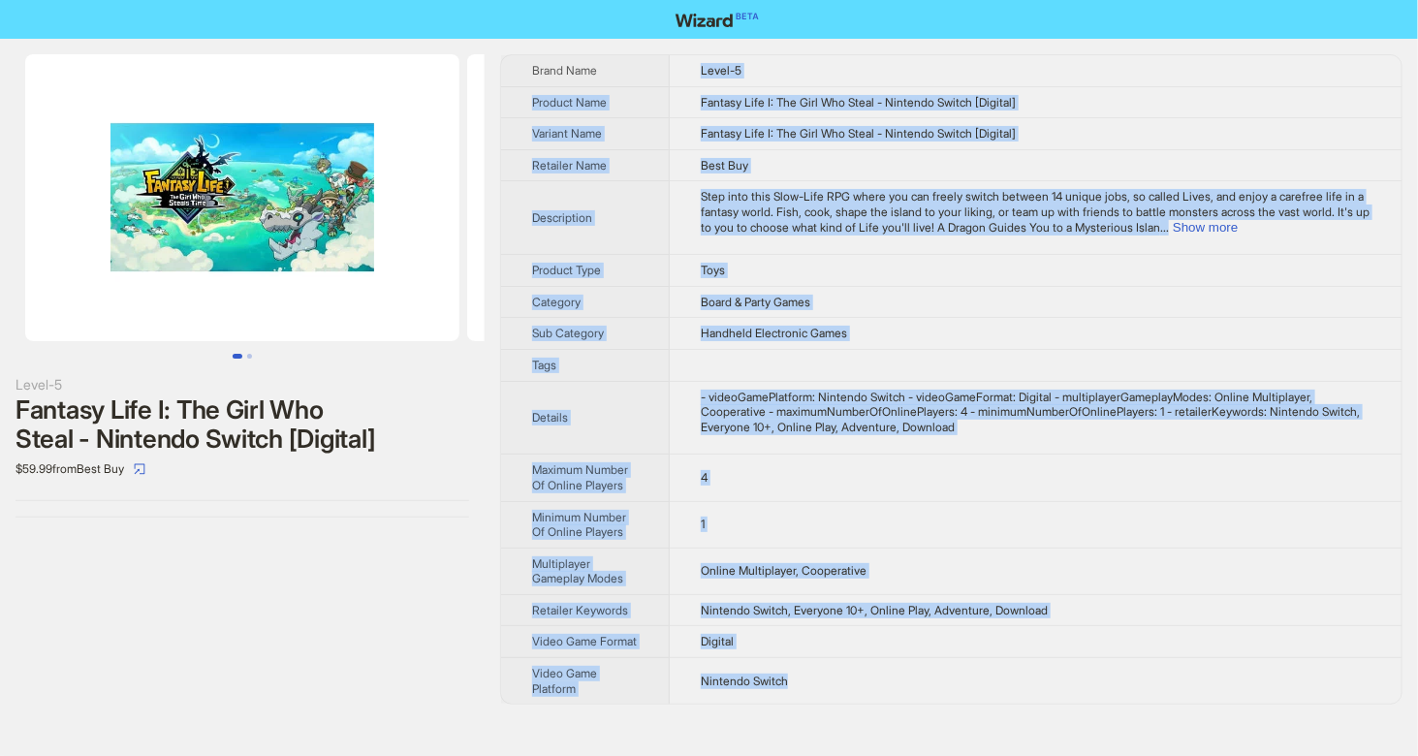
drag, startPoint x: 696, startPoint y: 60, endPoint x: 804, endPoint y: 702, distance: 650.7
click at [804, 702] on tbody "Brand Name Level-5 Product Name Fantasy Life I: The Girl Who Steal - Nintendo S…" at bounding box center [951, 379] width 901 height 649
copy tbody "Level-5 Product Name Fantasy Life I: The Girl Who Steal - Nintendo Switch [Digi…"
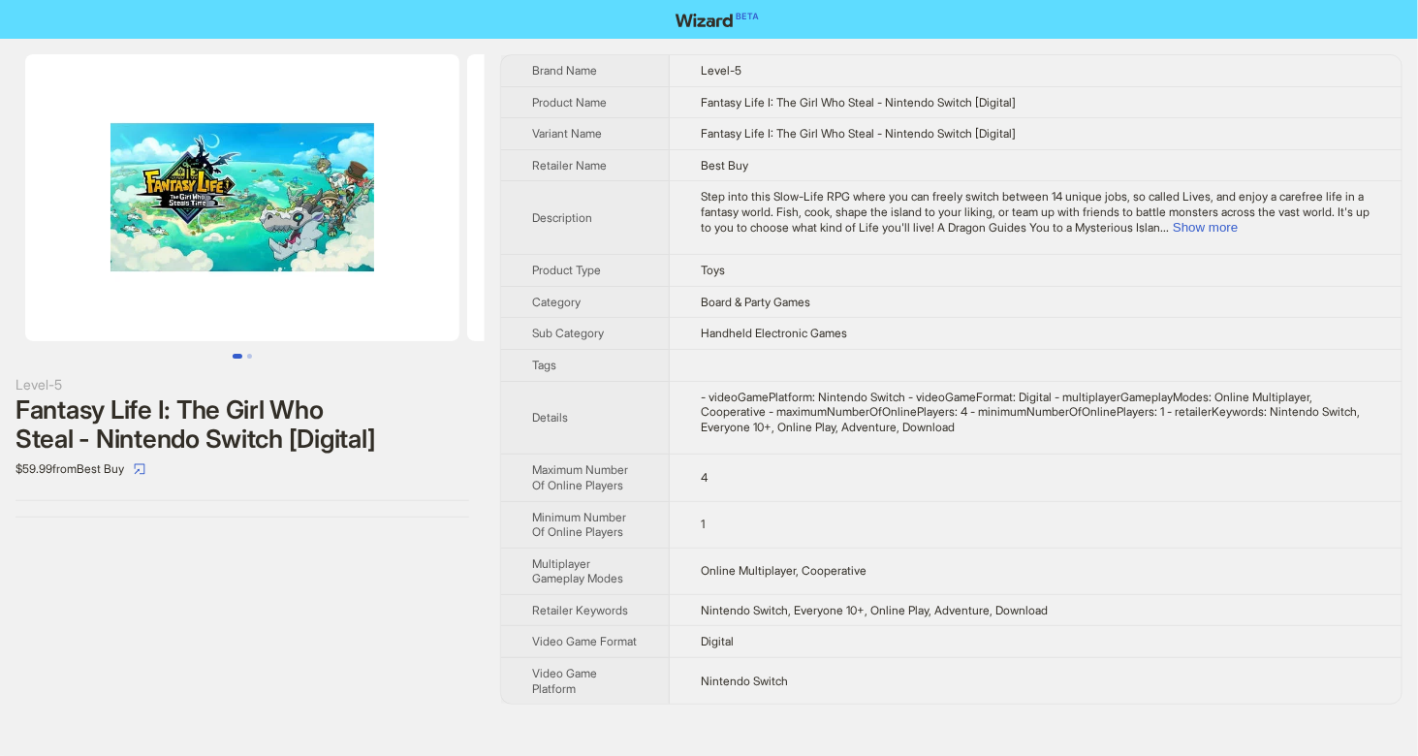
click at [421, 586] on div "Level-5 Fantasy Life I: The Girl Who Steal - Nintendo Switch [Digital] $59.99 f…" at bounding box center [242, 380] width 485 height 682
click at [1238, 227] on button "Show more" at bounding box center [1205, 227] width 65 height 15
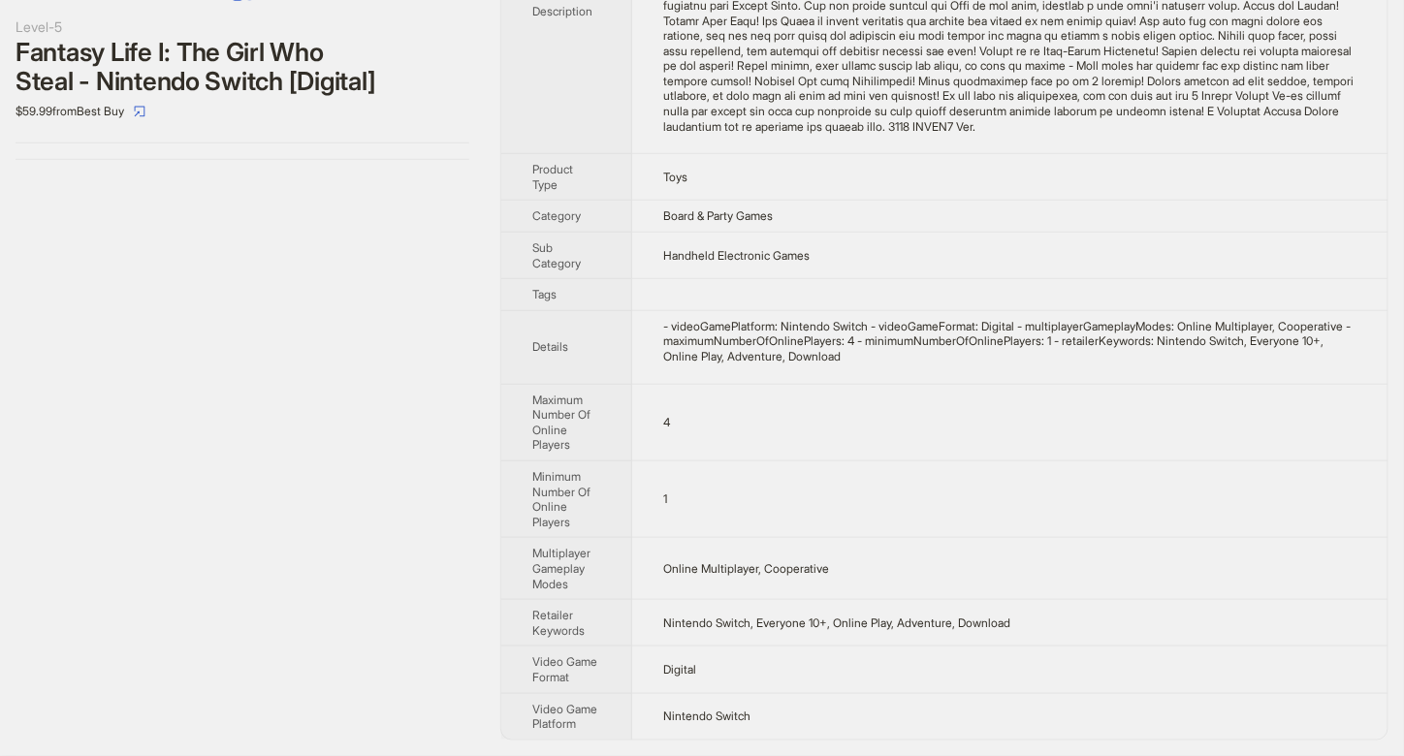
scroll to position [237, 0]
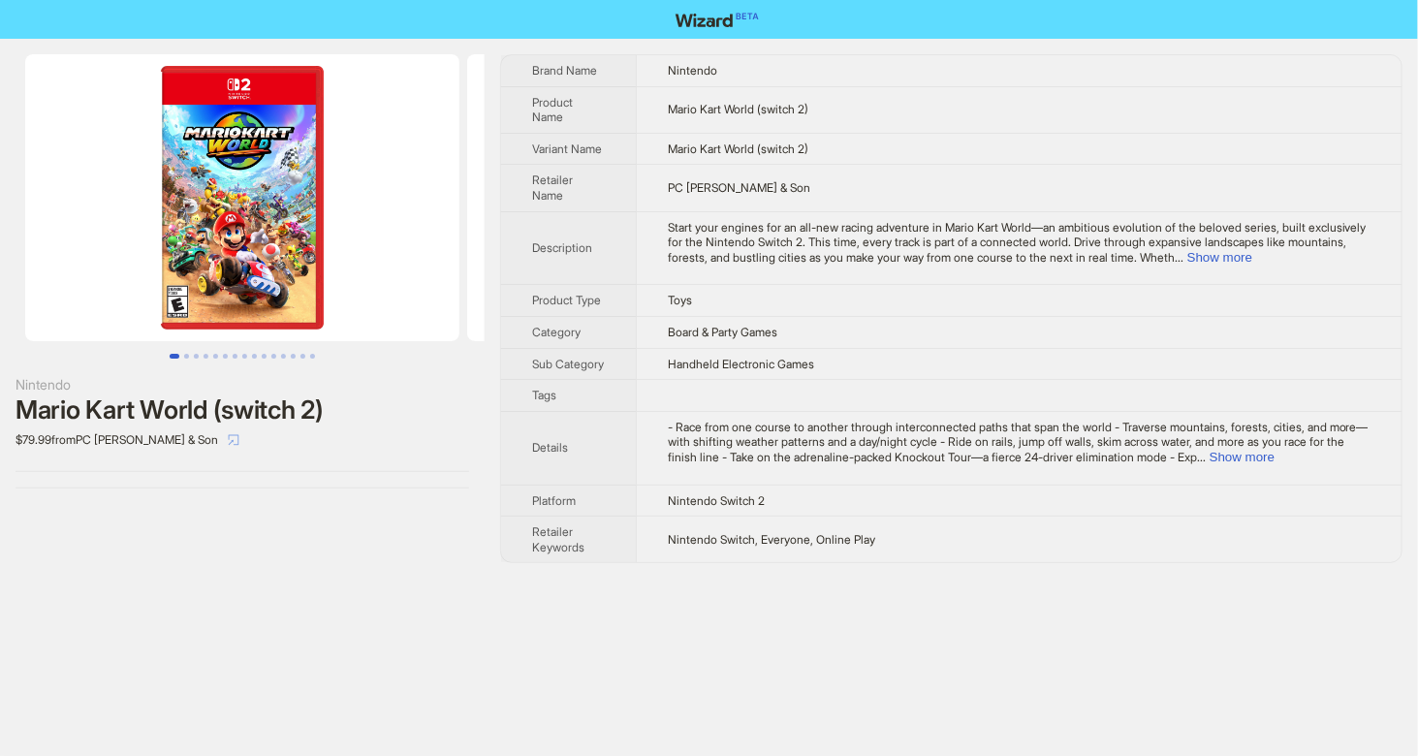
click at [228, 442] on icon "select" at bounding box center [234, 440] width 12 height 12
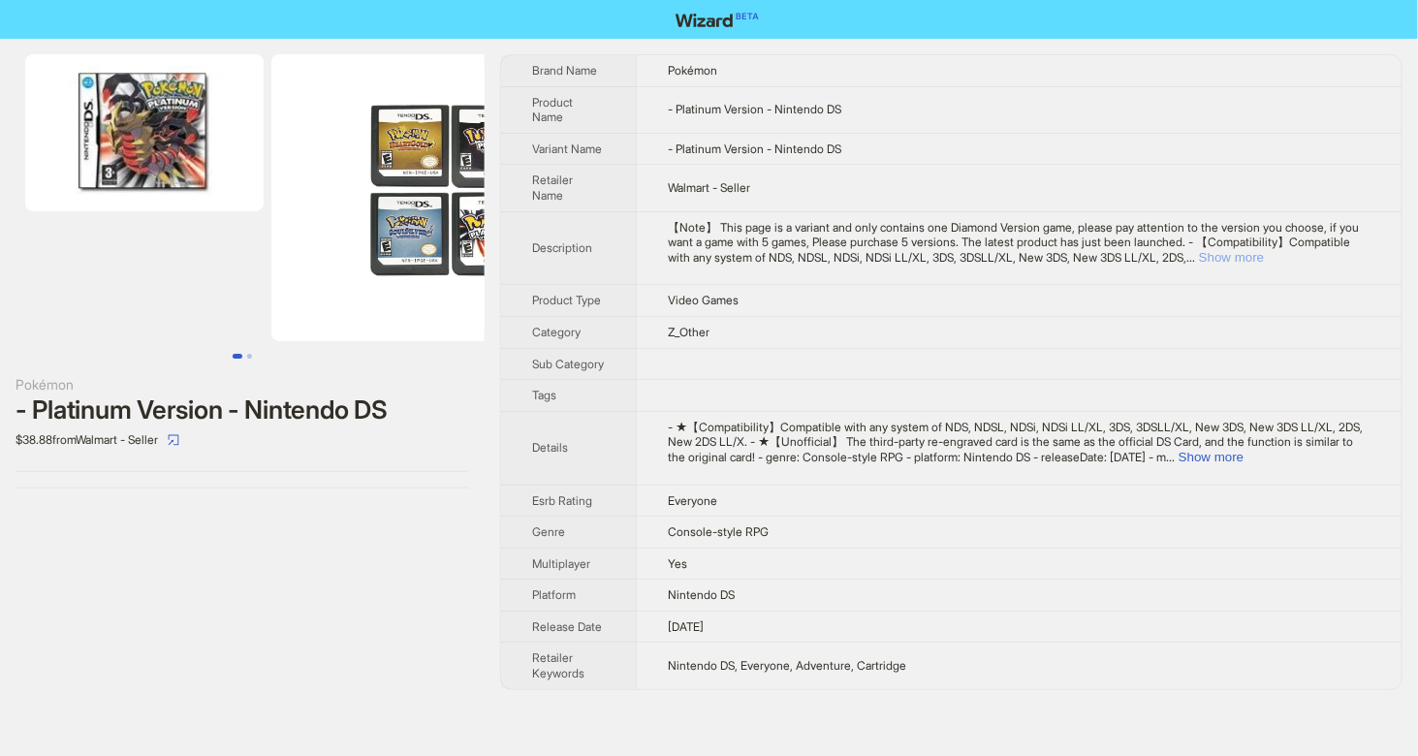
click at [1264, 254] on button "Show more" at bounding box center [1231, 257] width 65 height 15
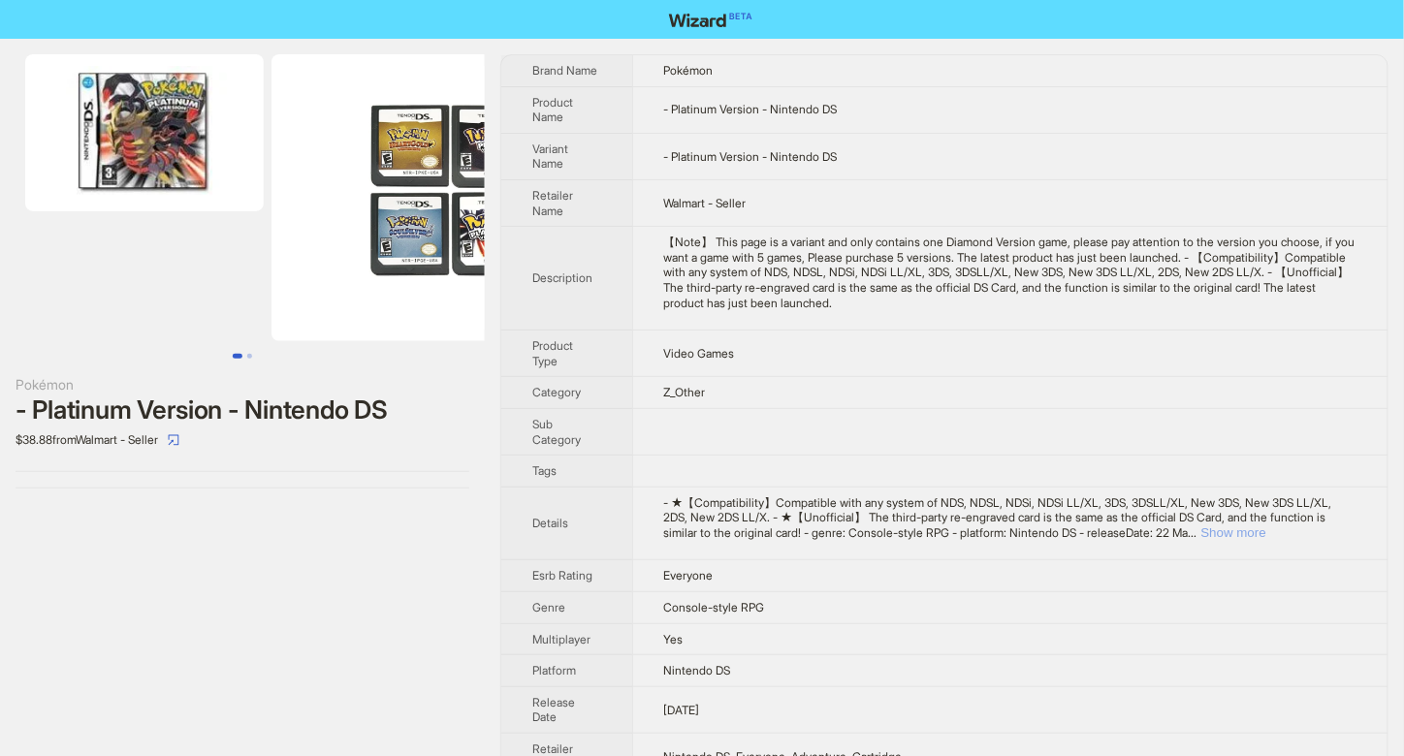
click at [1266, 525] on button "Show more" at bounding box center [1233, 532] width 65 height 15
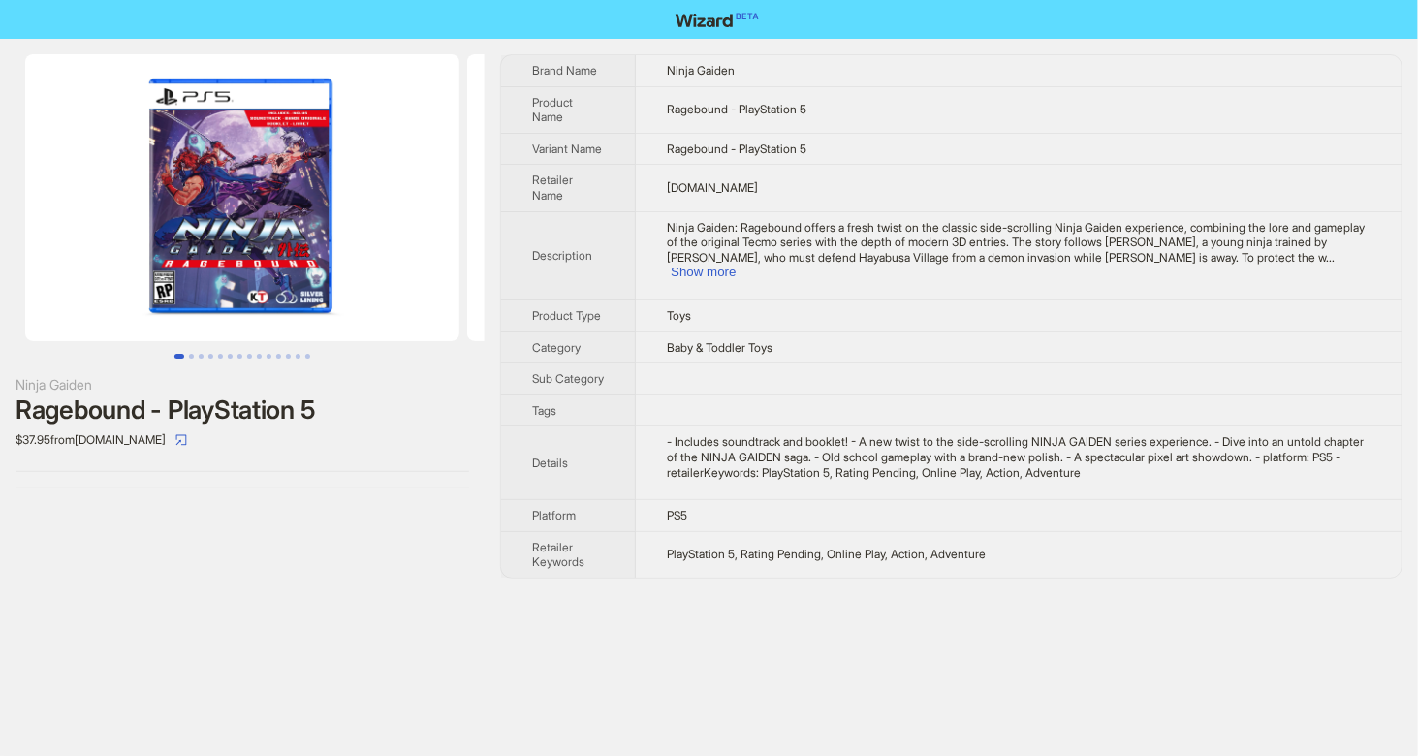
click at [157, 284] on img at bounding box center [242, 197] width 434 height 287
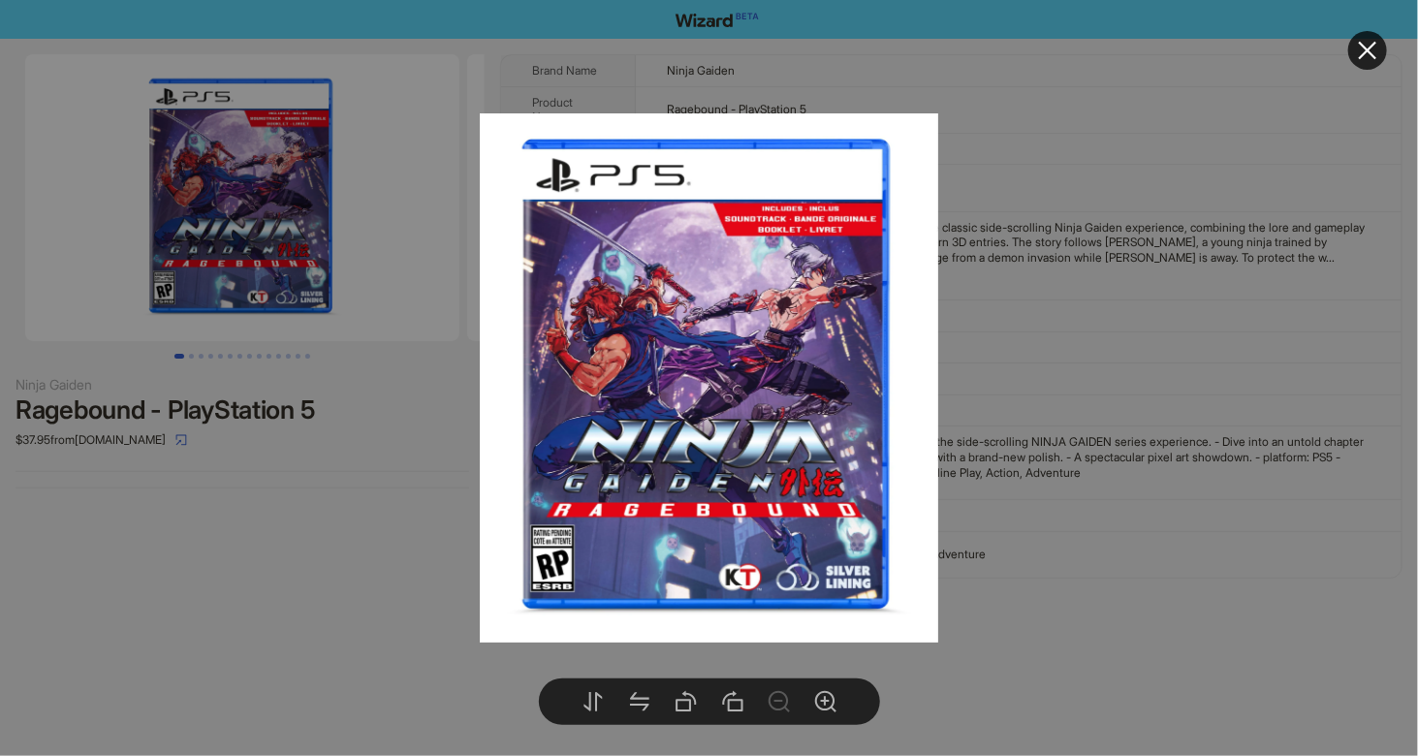
click at [157, 284] on div at bounding box center [709, 378] width 1418 height 756
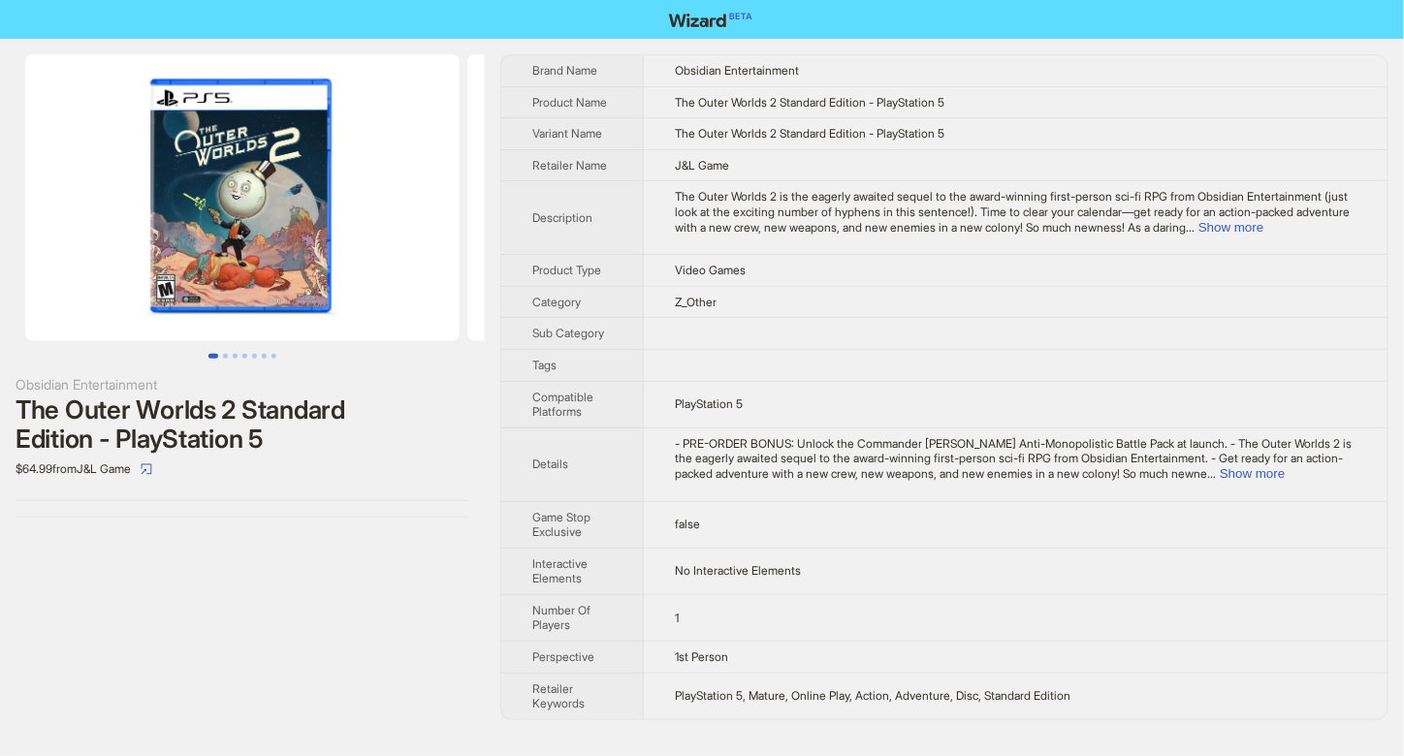
click at [155, 292] on img at bounding box center [242, 197] width 434 height 287
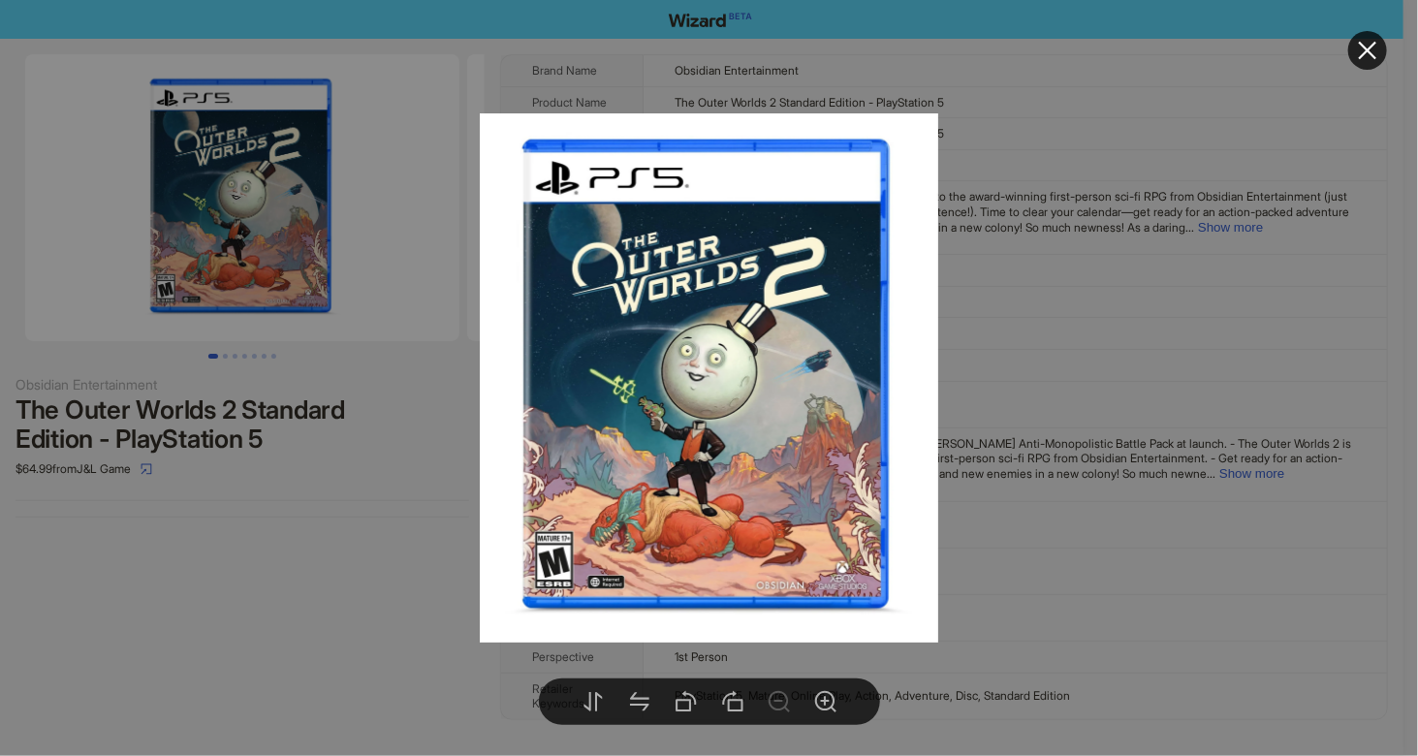
click at [205, 274] on div at bounding box center [709, 378] width 1418 height 756
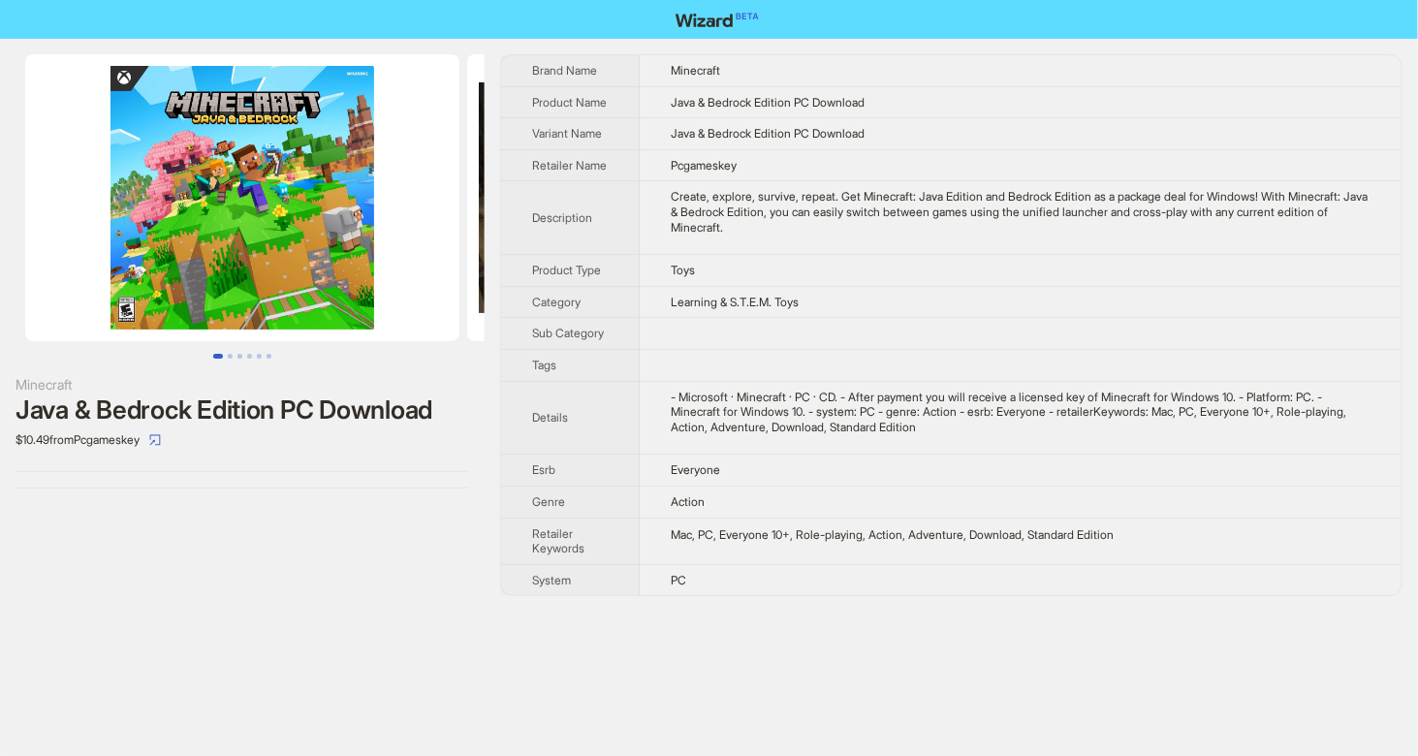
click at [121, 305] on img at bounding box center [242, 197] width 434 height 287
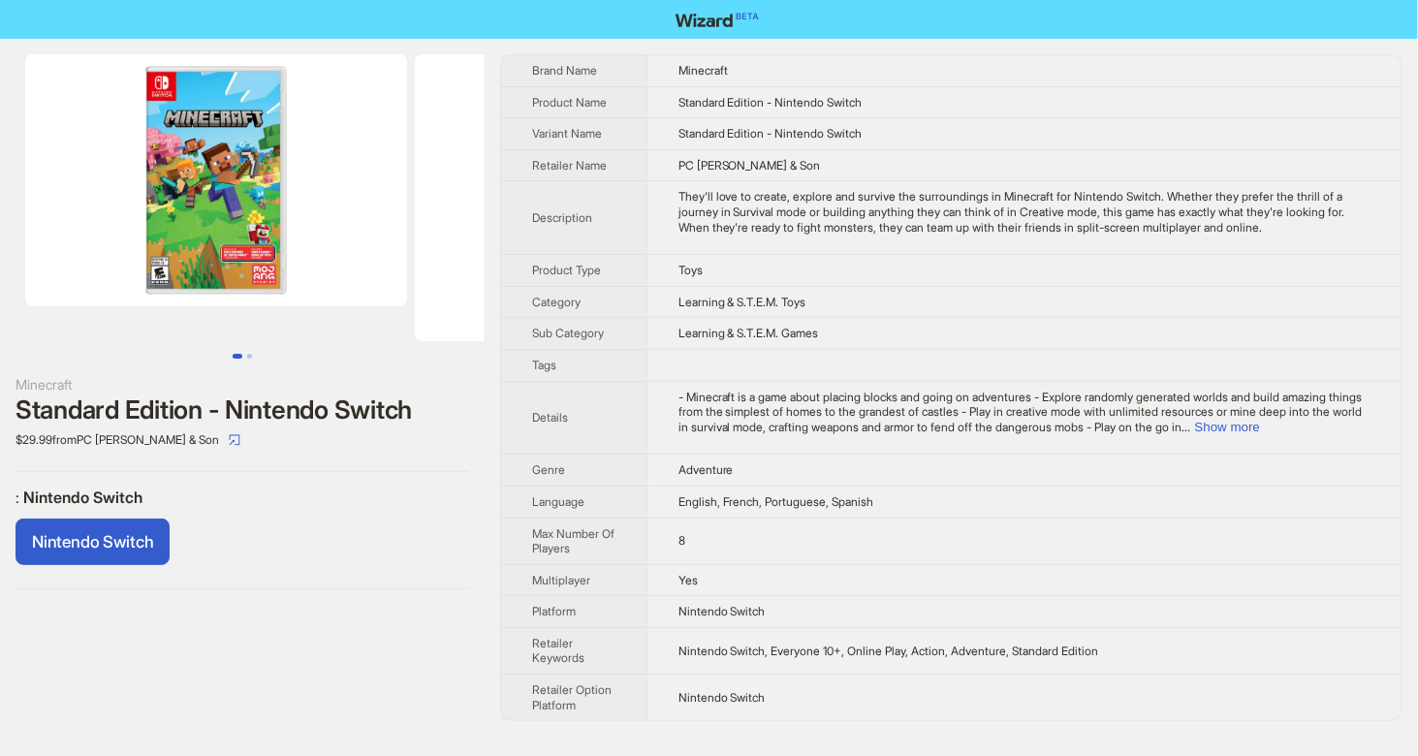
click at [223, 246] on img at bounding box center [216, 180] width 382 height 252
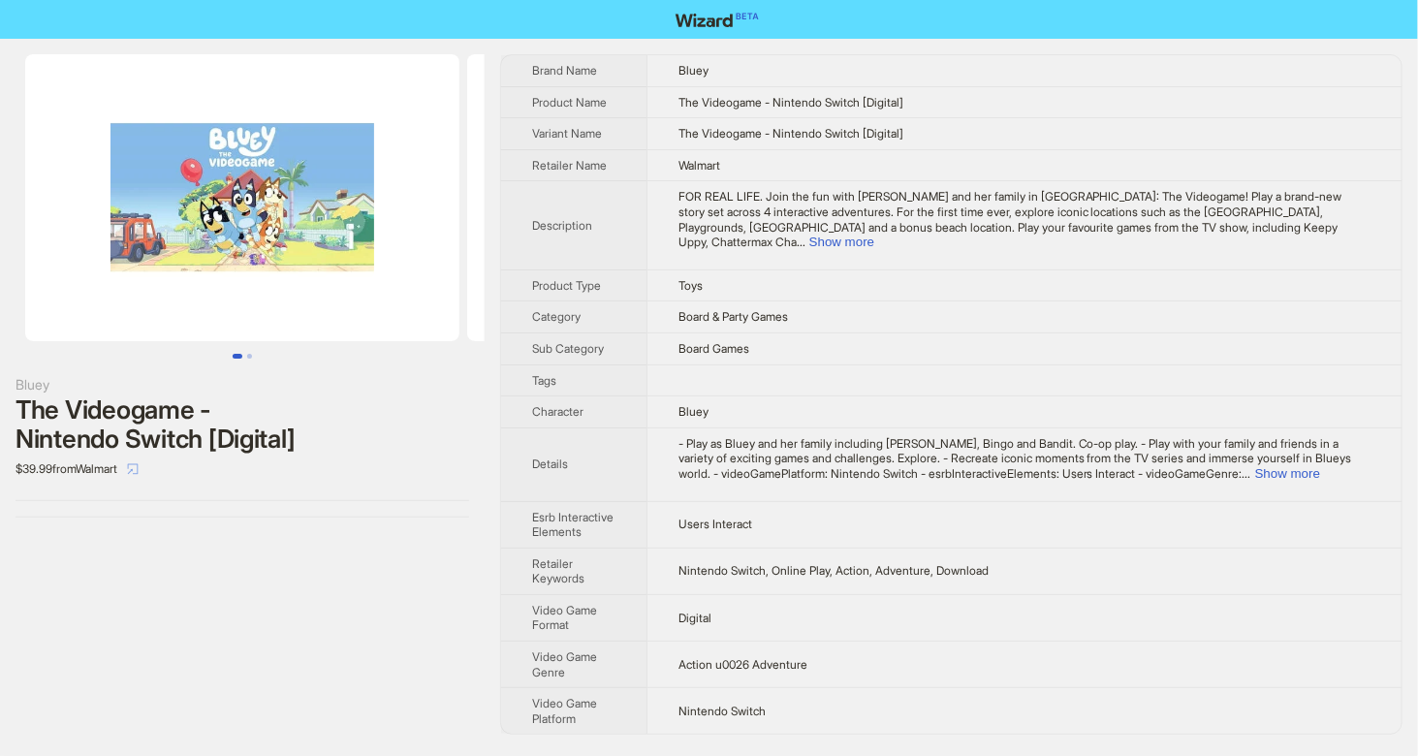
click at [139, 461] on span "button" at bounding box center [133, 468] width 12 height 15
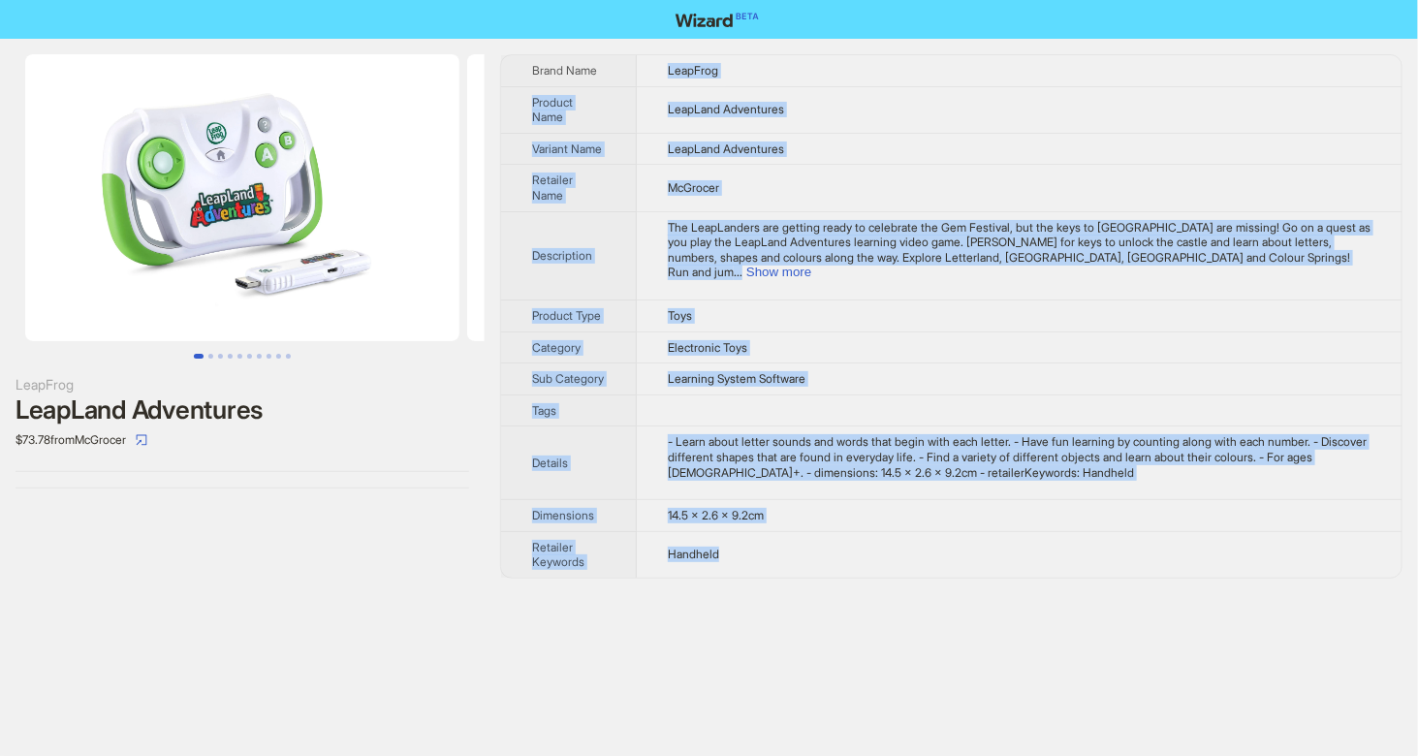
drag, startPoint x: 654, startPoint y: 63, endPoint x: 748, endPoint y: 551, distance: 496.6
click at [748, 551] on tbody "Brand Name LeapFrog Product Name LeapLand Adventures Variant Name LeapLand Adve…" at bounding box center [951, 316] width 901 height 523
copy tbody "LeapFrog Product Name LeapLand Adventures Variant Name LeapLand Adventures Reta…"
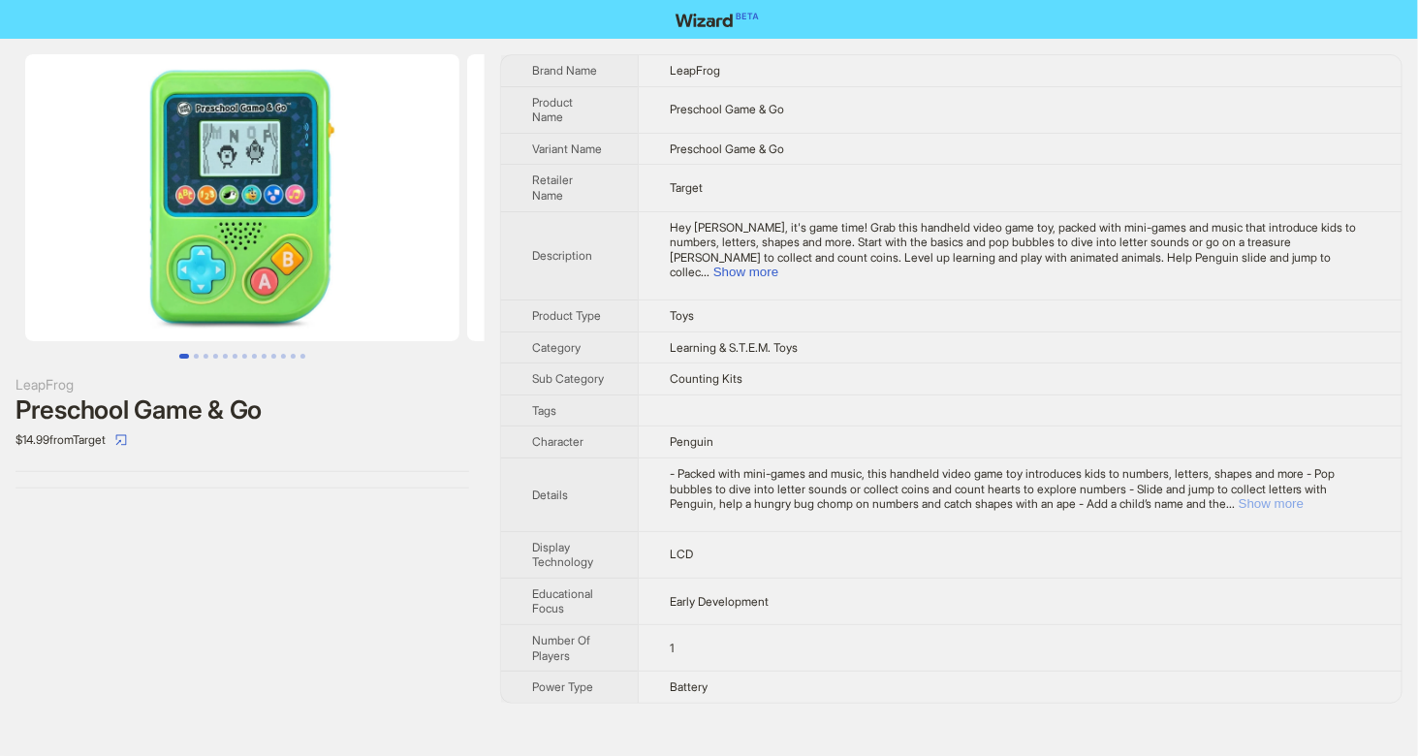
click at [1304, 496] on button "Show more" at bounding box center [1271, 503] width 65 height 15
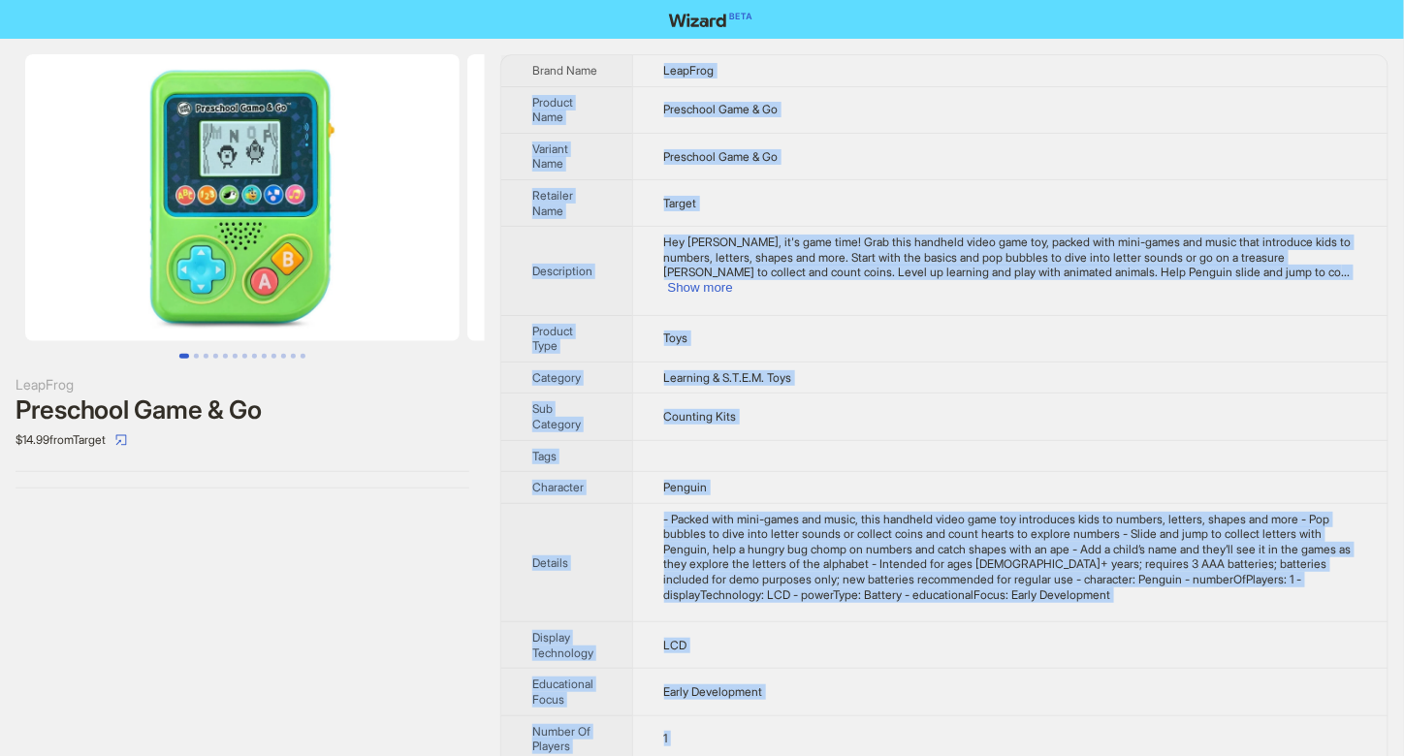
scroll to position [32, 0]
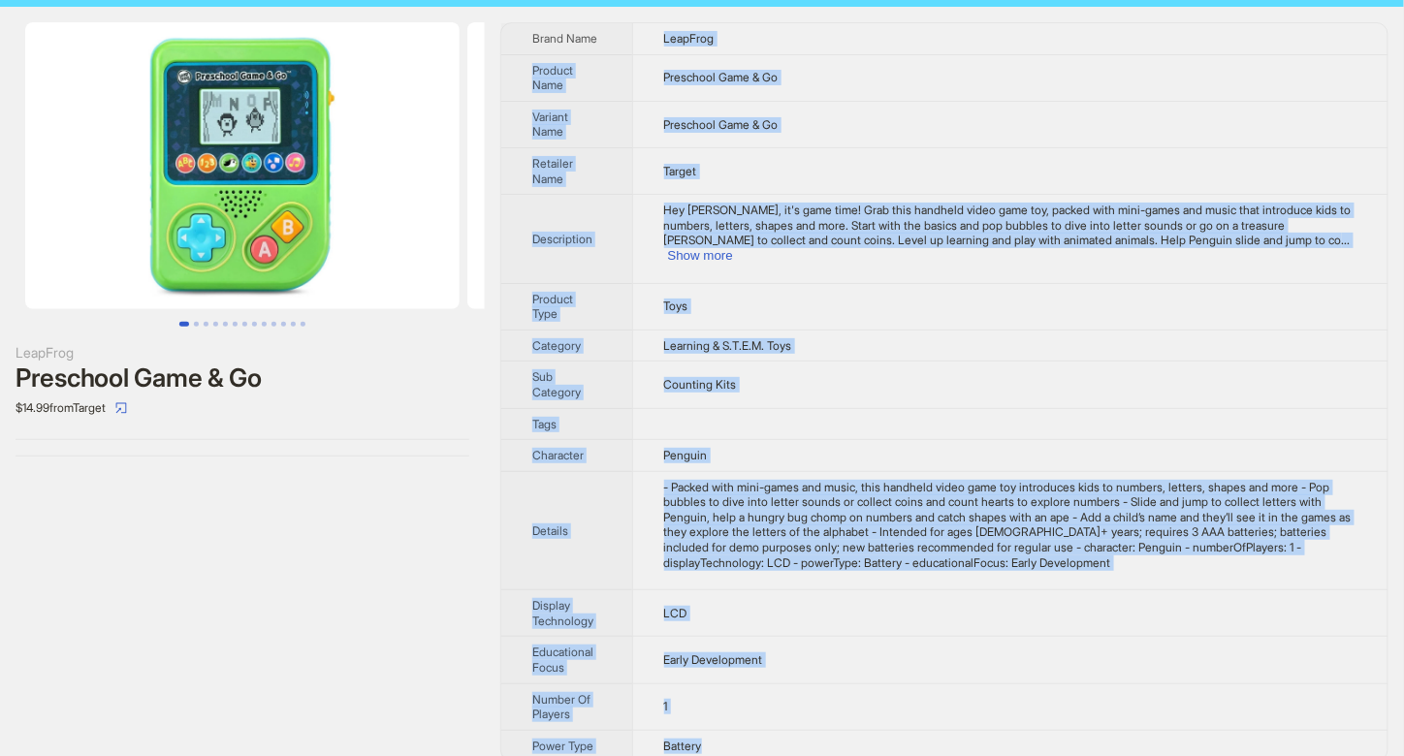
drag, startPoint x: 649, startPoint y: 69, endPoint x: 733, endPoint y: 739, distance: 675.2
click at [733, 739] on tbody "Brand Name LeapFrog Product Name Preschool Game & Go Variant Name Preschool Gam…" at bounding box center [944, 392] width 886 height 738
copy tbody "LeapFrog Product Name Preschool Game & Go Variant Name Preschool Game & Go Reta…"
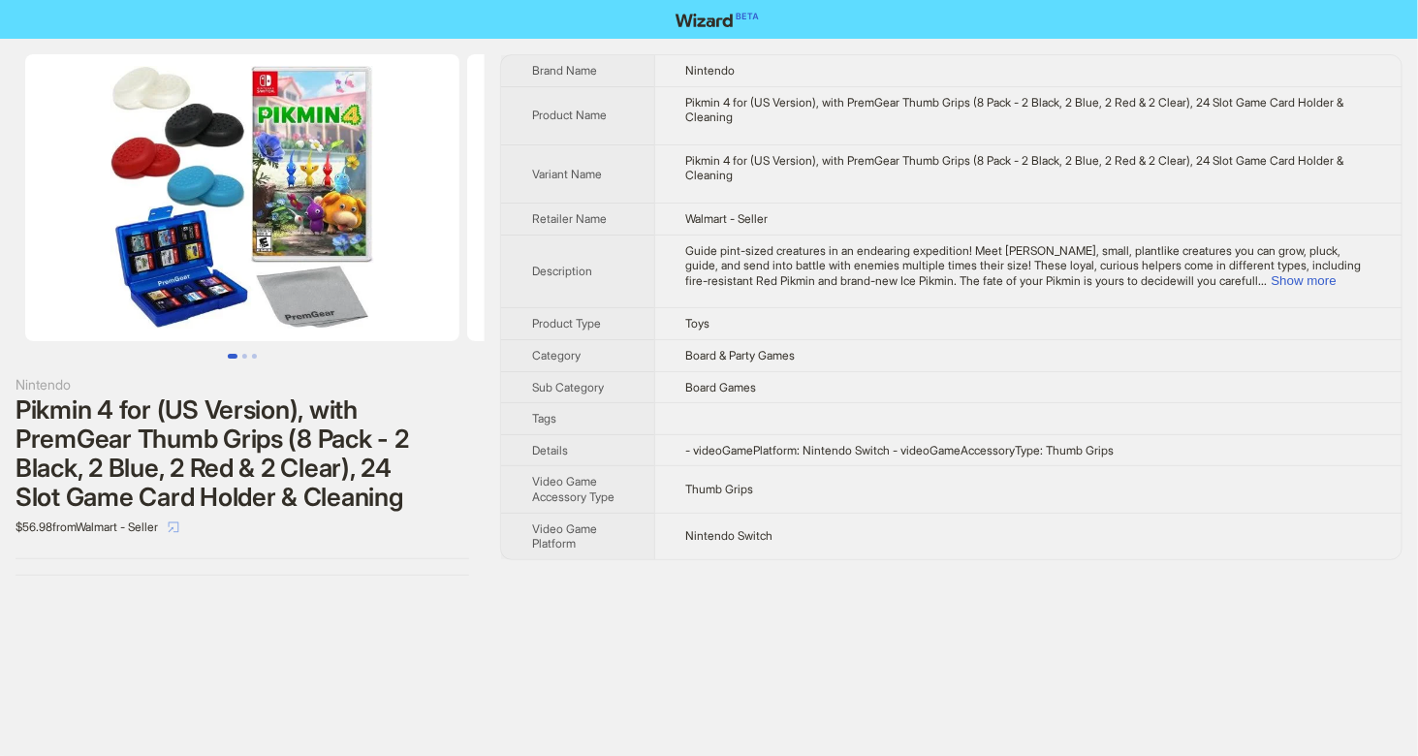
drag, startPoint x: 195, startPoint y: 530, endPoint x: 203, endPoint y: 523, distance: 11.0
click at [179, 530] on icon "select" at bounding box center [174, 527] width 11 height 11
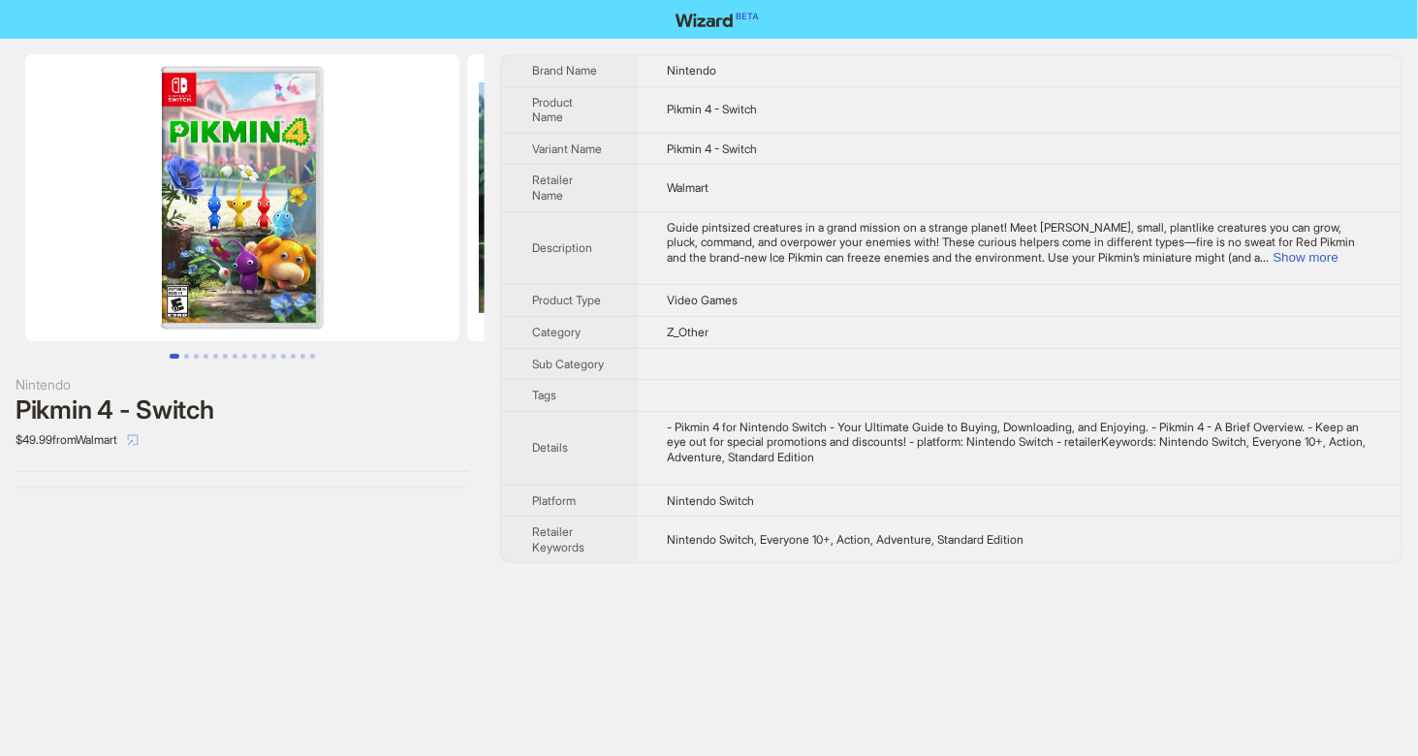
click at [139, 440] on icon "select" at bounding box center [133, 440] width 12 height 12
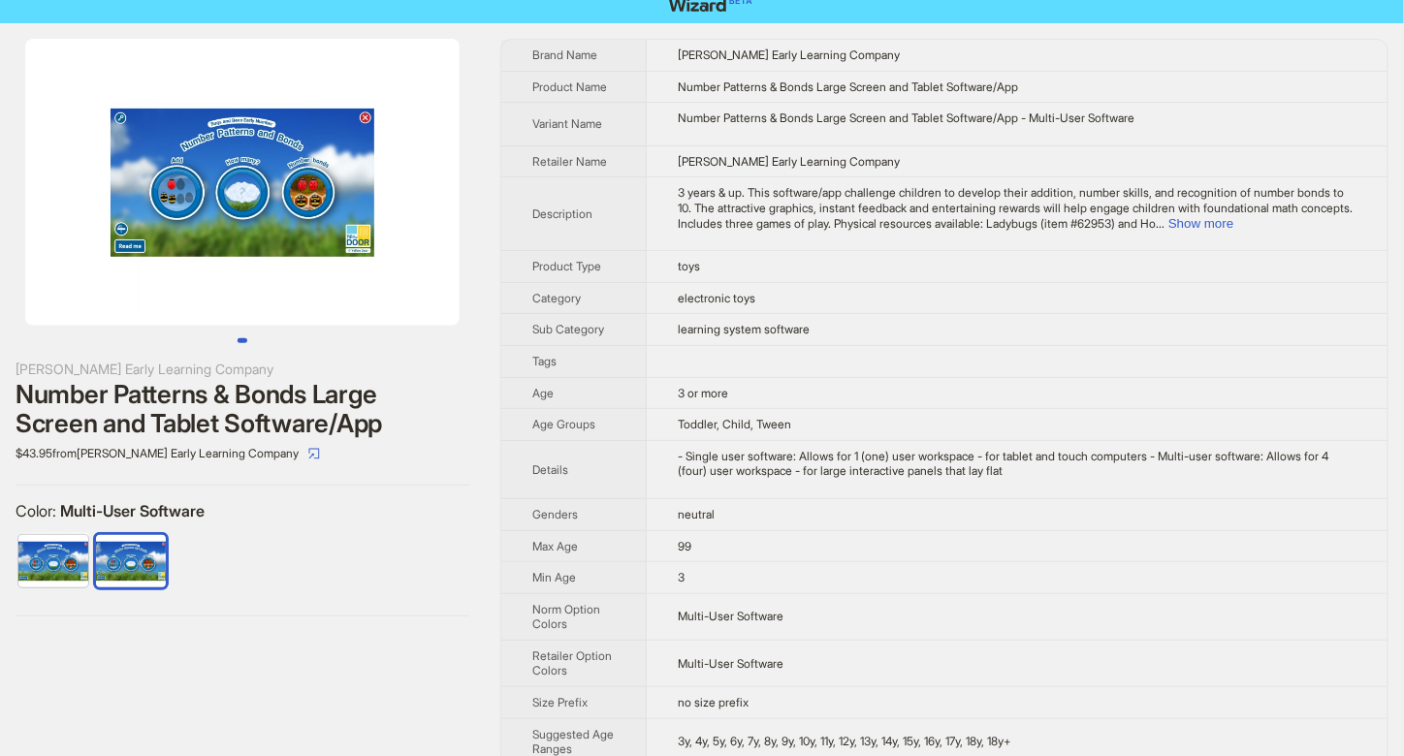
scroll to position [32, 0]
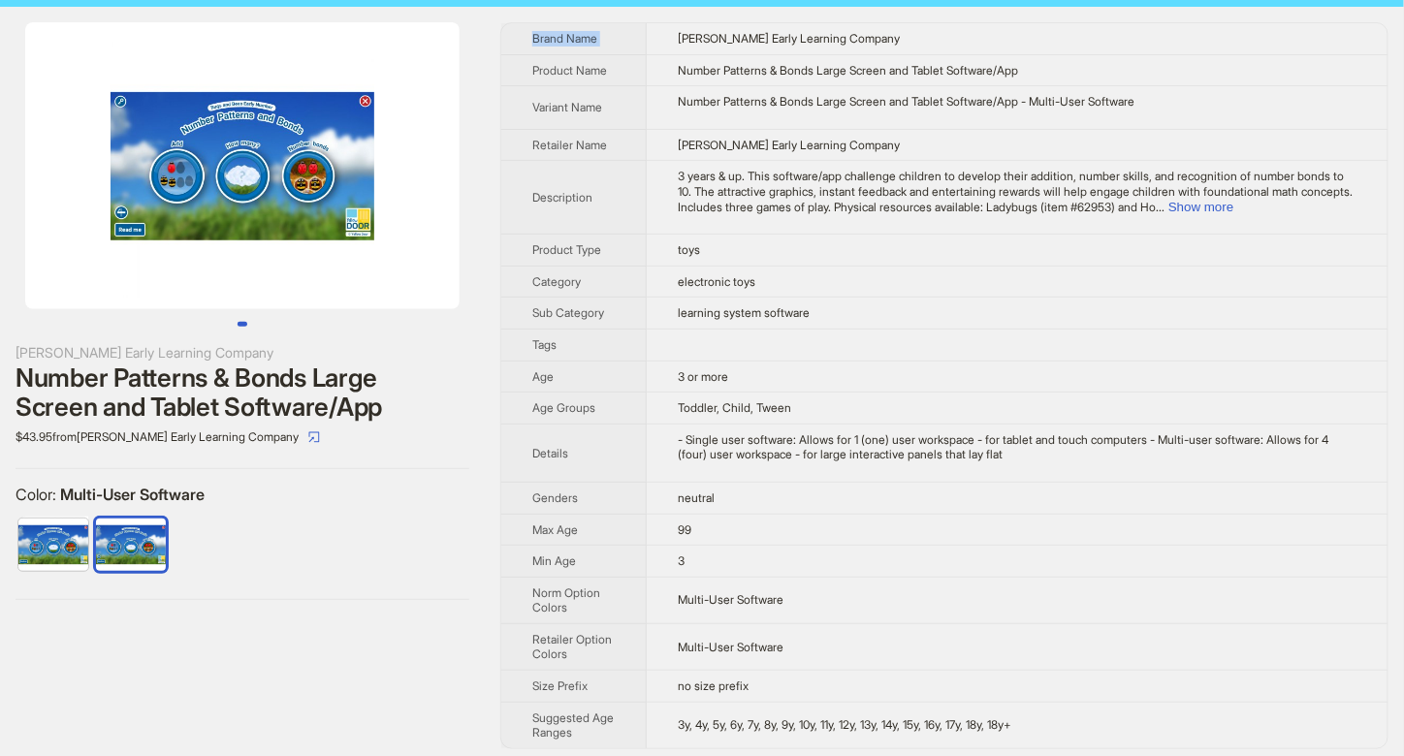
drag, startPoint x: 675, startPoint y: 25, endPoint x: 1064, endPoint y: 747, distance: 820.7
click at [1064, 747] on div "[PERSON_NAME] Early Learning Company Number Patterns & Bonds Large Screen and T…" at bounding box center [702, 386] width 1404 height 758
copy tbody "Brand Name"
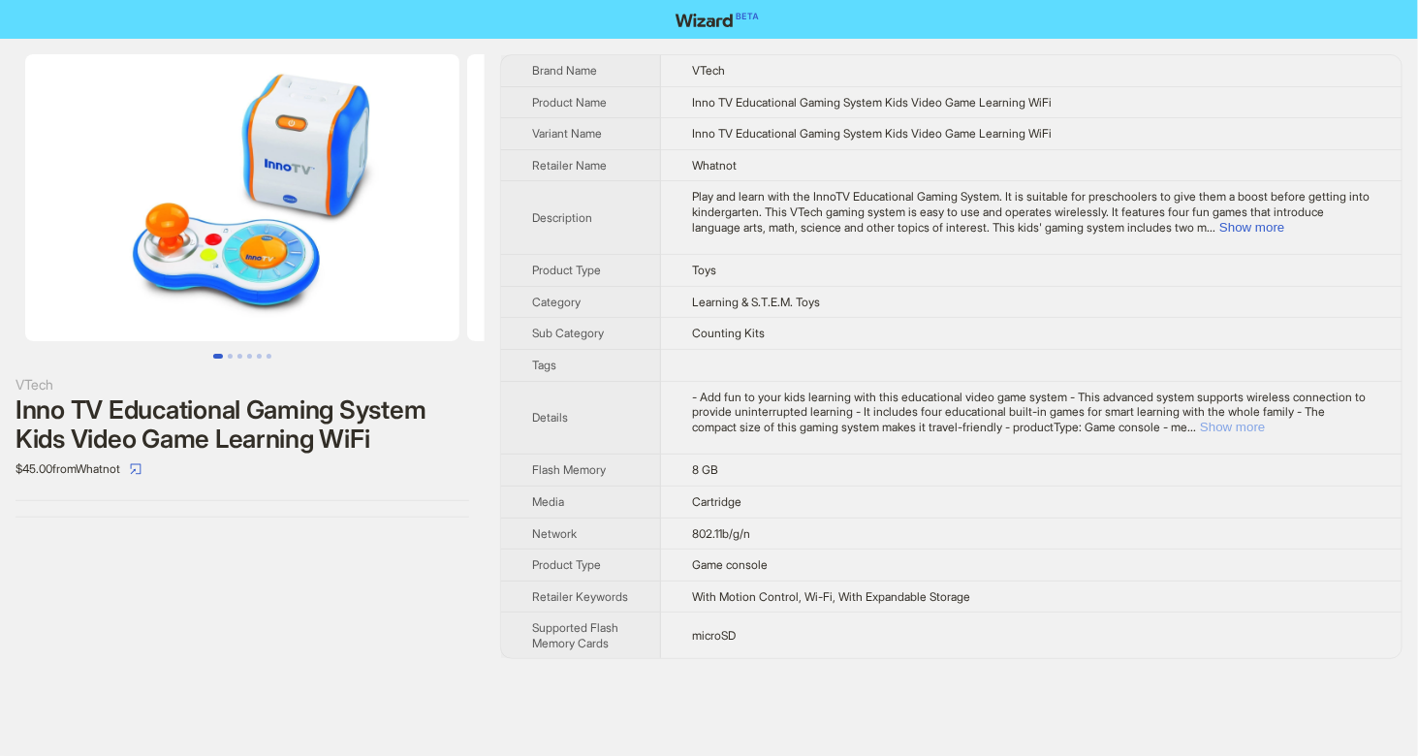
click at [1265, 420] on button "Show more" at bounding box center [1232, 427] width 65 height 15
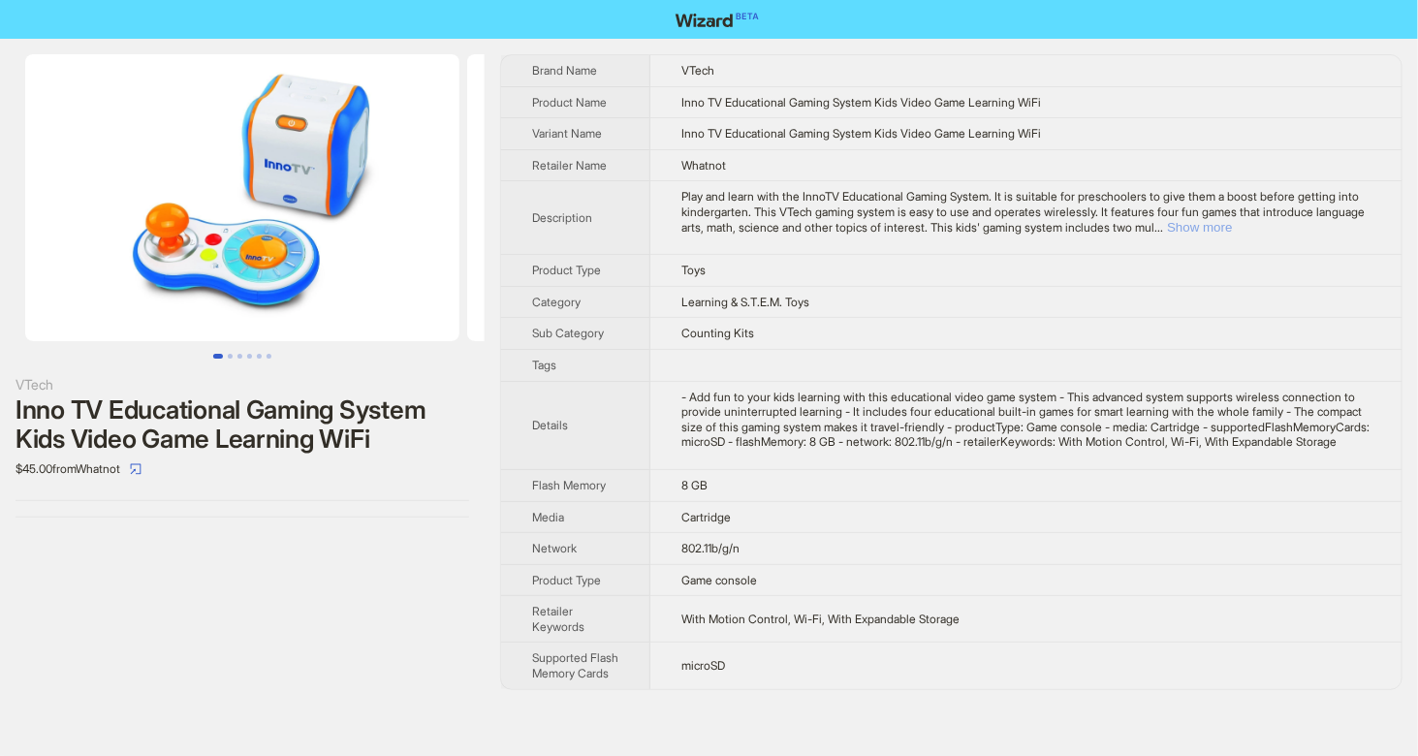
click at [1232, 227] on button "Show more" at bounding box center [1199, 227] width 65 height 15
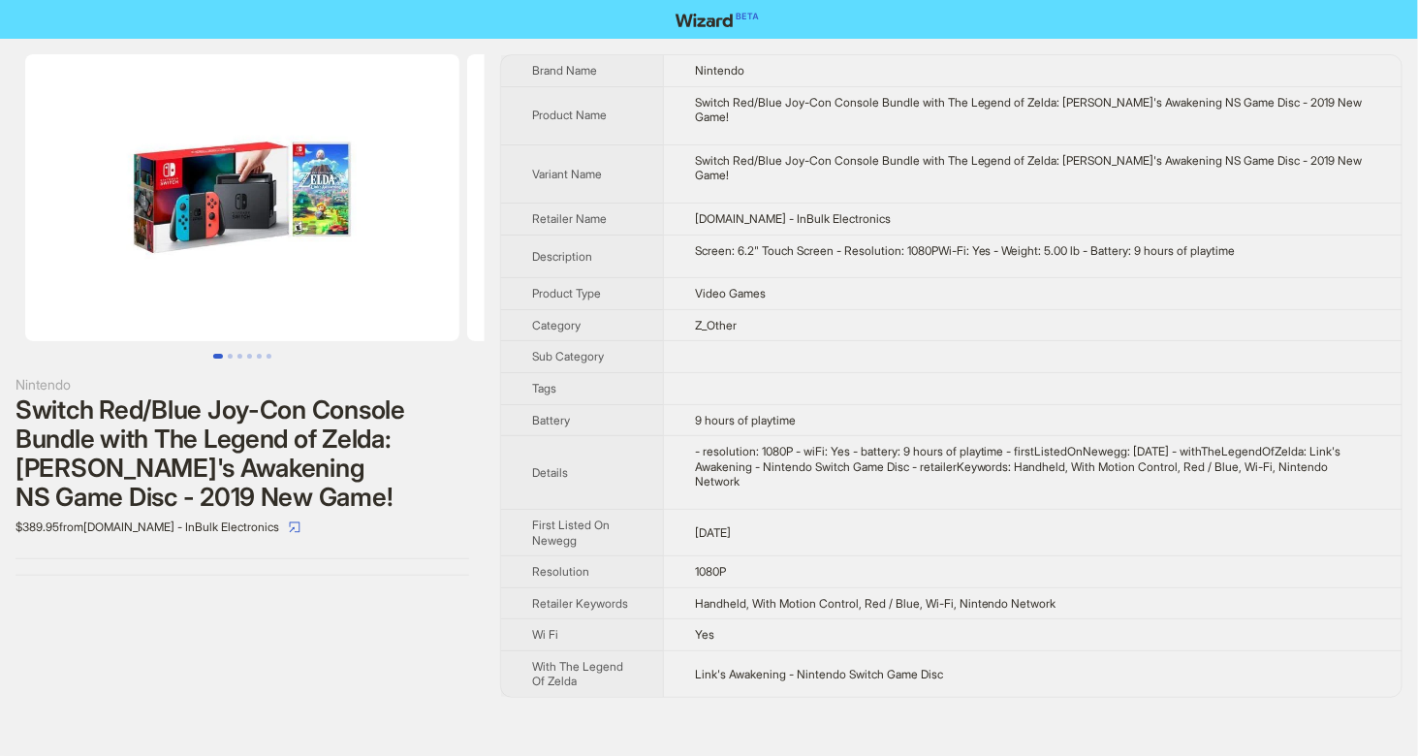
click at [322, 211] on img at bounding box center [242, 197] width 434 height 287
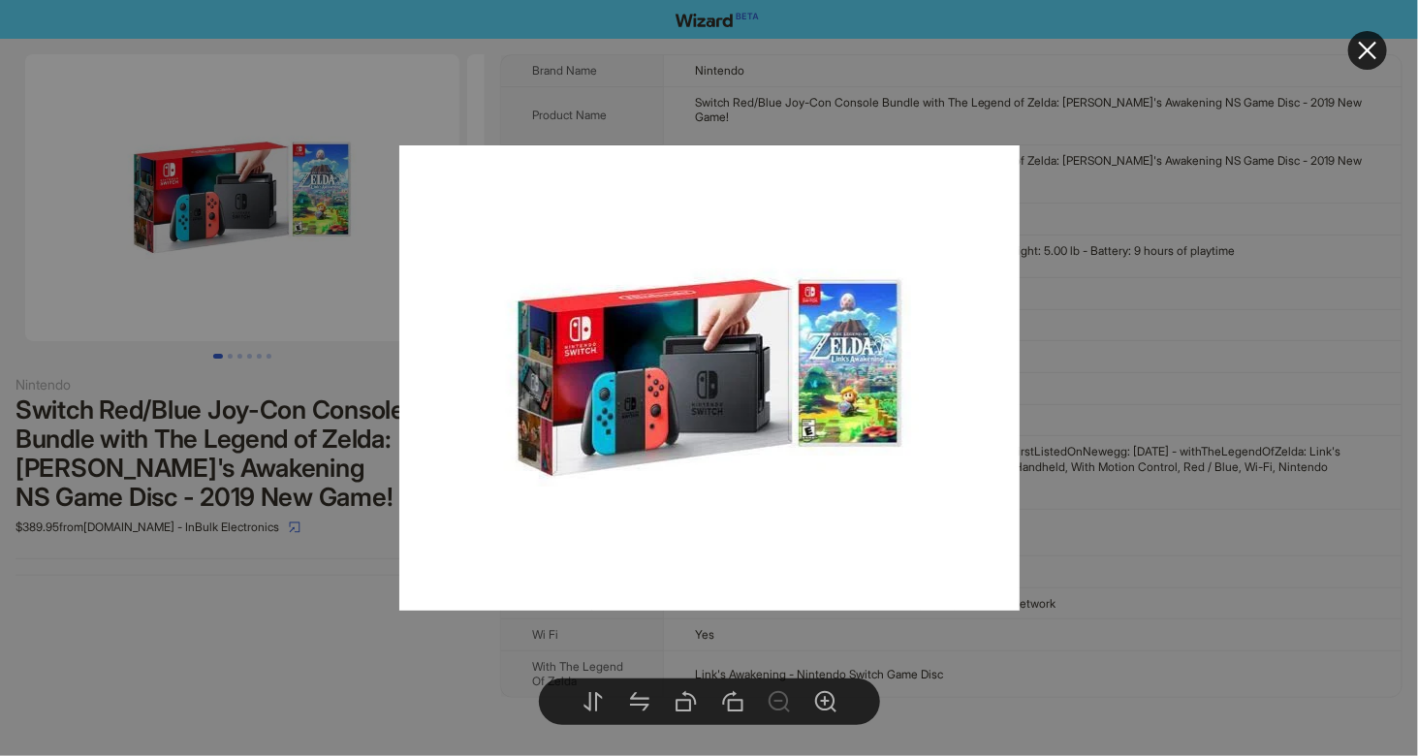
click at [815, 444] on img at bounding box center [709, 377] width 620 height 465
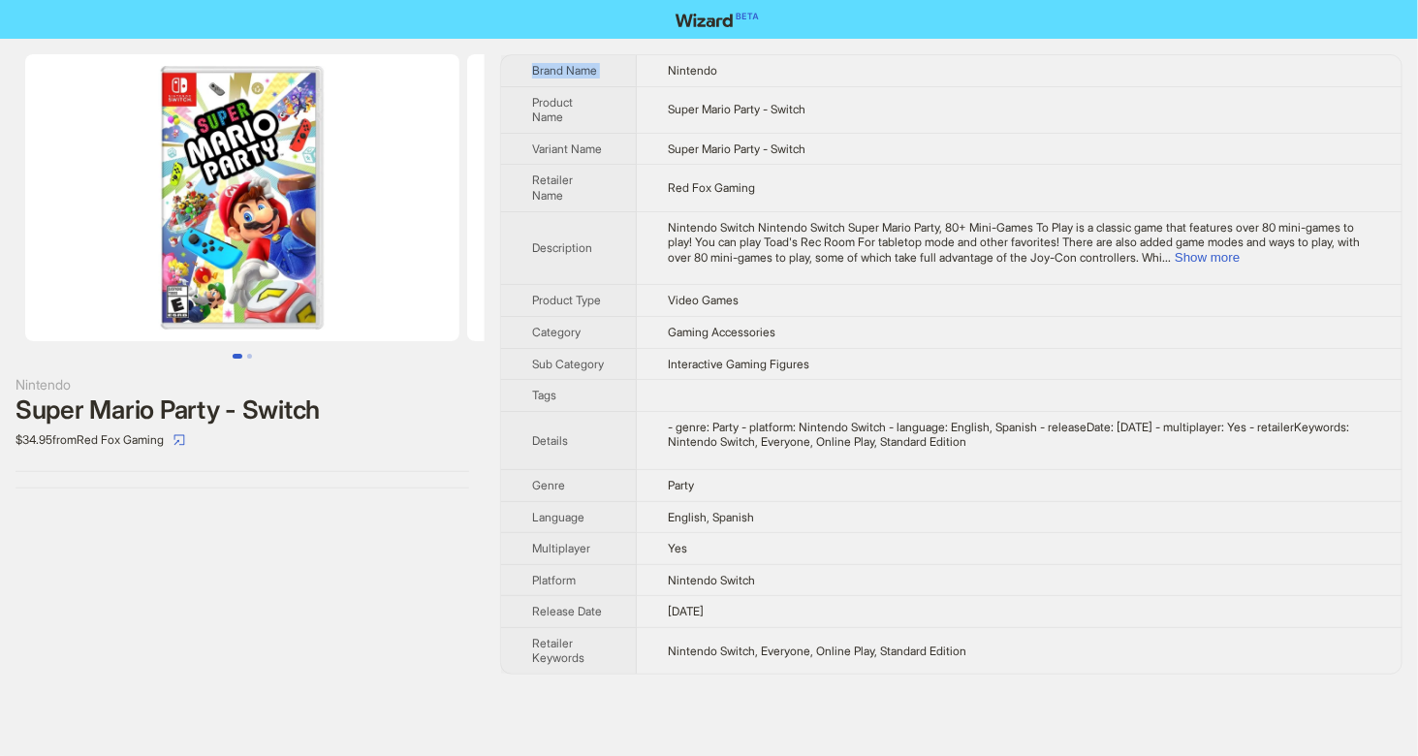
drag, startPoint x: 667, startPoint y: 64, endPoint x: 1060, endPoint y: 702, distance: 749.1
click at [1060, 702] on div "Nintendo Super Mario Party - Switch $34.95 from Red Fox Gaming Brand Name Ninte…" at bounding box center [709, 378] width 1418 height 756
copy tbody "Brand Name"
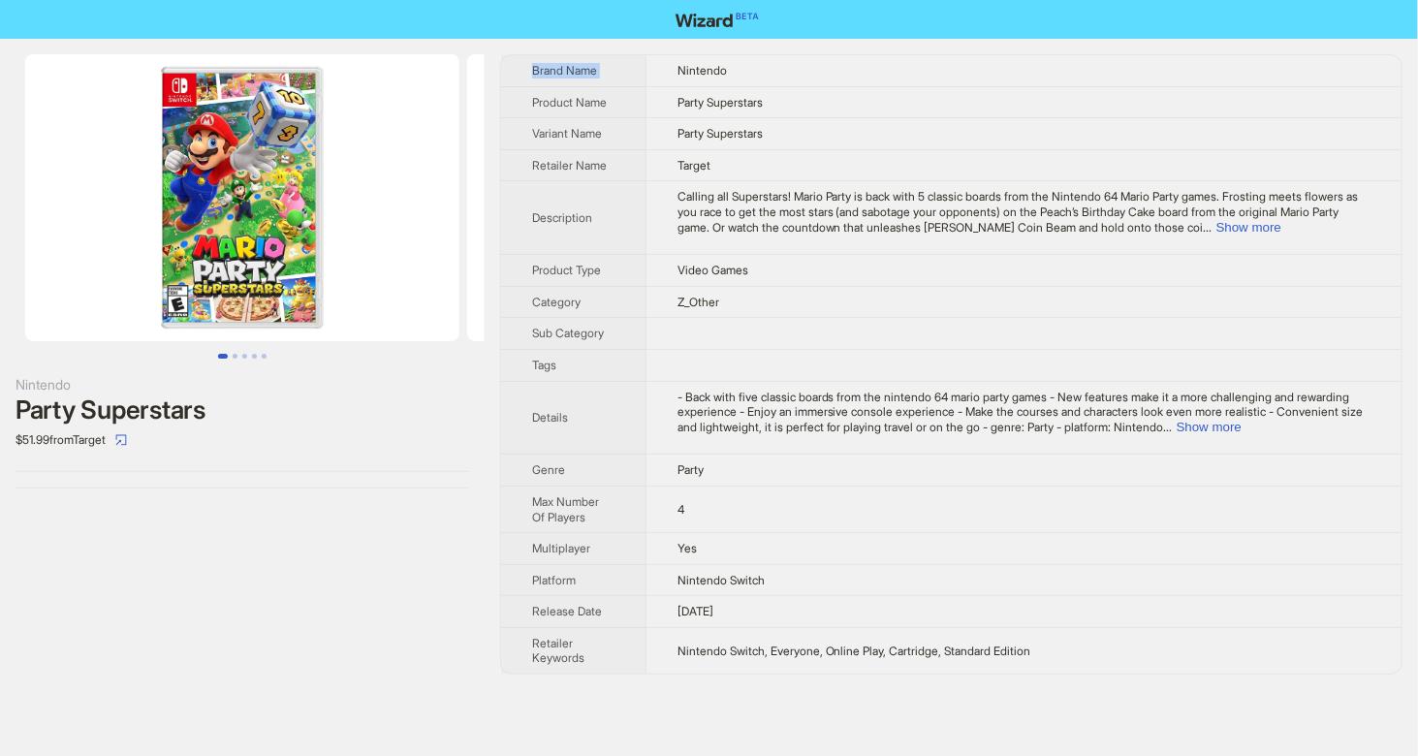
drag, startPoint x: 655, startPoint y: 56, endPoint x: 1064, endPoint y: 682, distance: 747.2
click at [1064, 682] on div "Nintendo Party Superstars $51.99 from Target Brand Name Nintendo Product Name P…" at bounding box center [709, 364] width 1418 height 651
copy tbody "Brand Name"
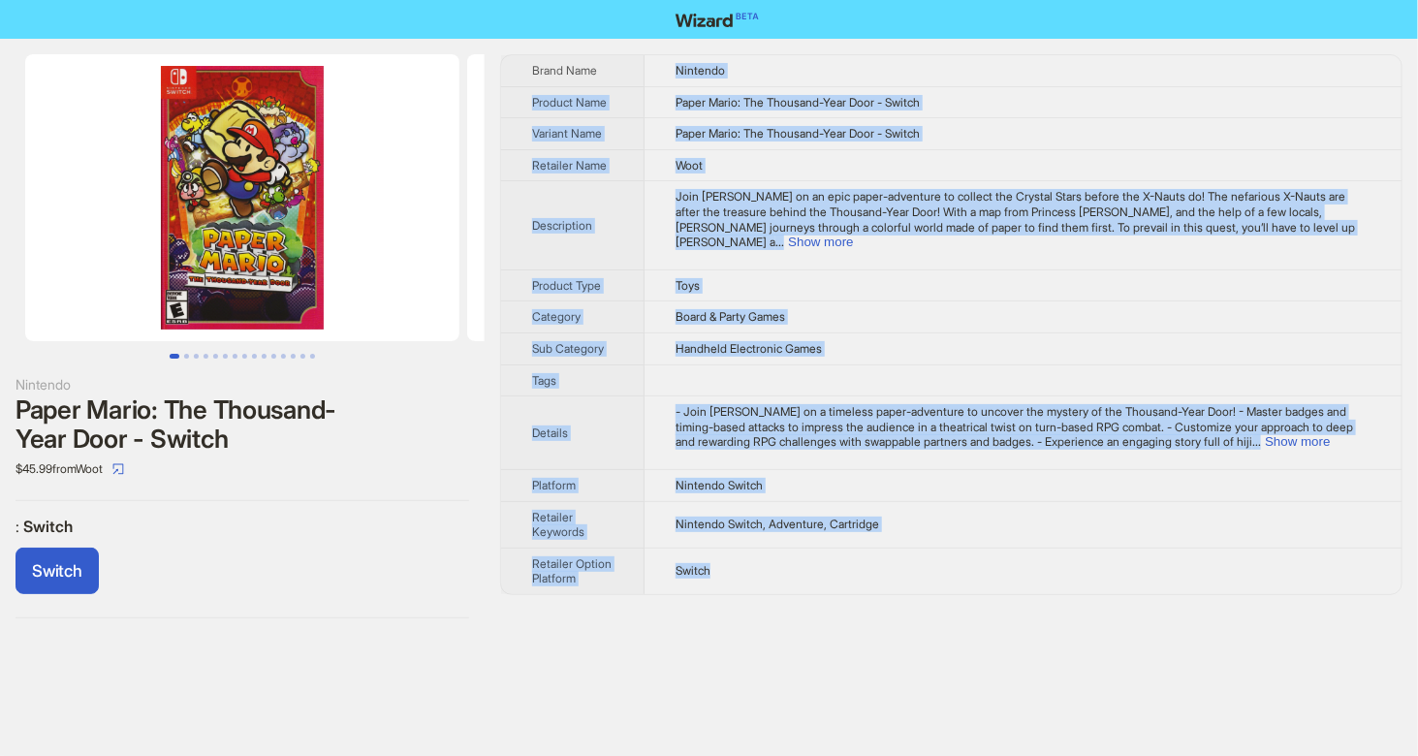
drag, startPoint x: 677, startPoint y: 68, endPoint x: 737, endPoint y: 546, distance: 481.7
click at [737, 546] on tbody "Brand Name Nintendo Product Name Paper Mario: The Thousand-Year Door - Switch V…" at bounding box center [951, 324] width 901 height 539
copy tbody "Nintendo Product Name Paper Mario: The Thousand-Year Door - Switch Variant Name…"
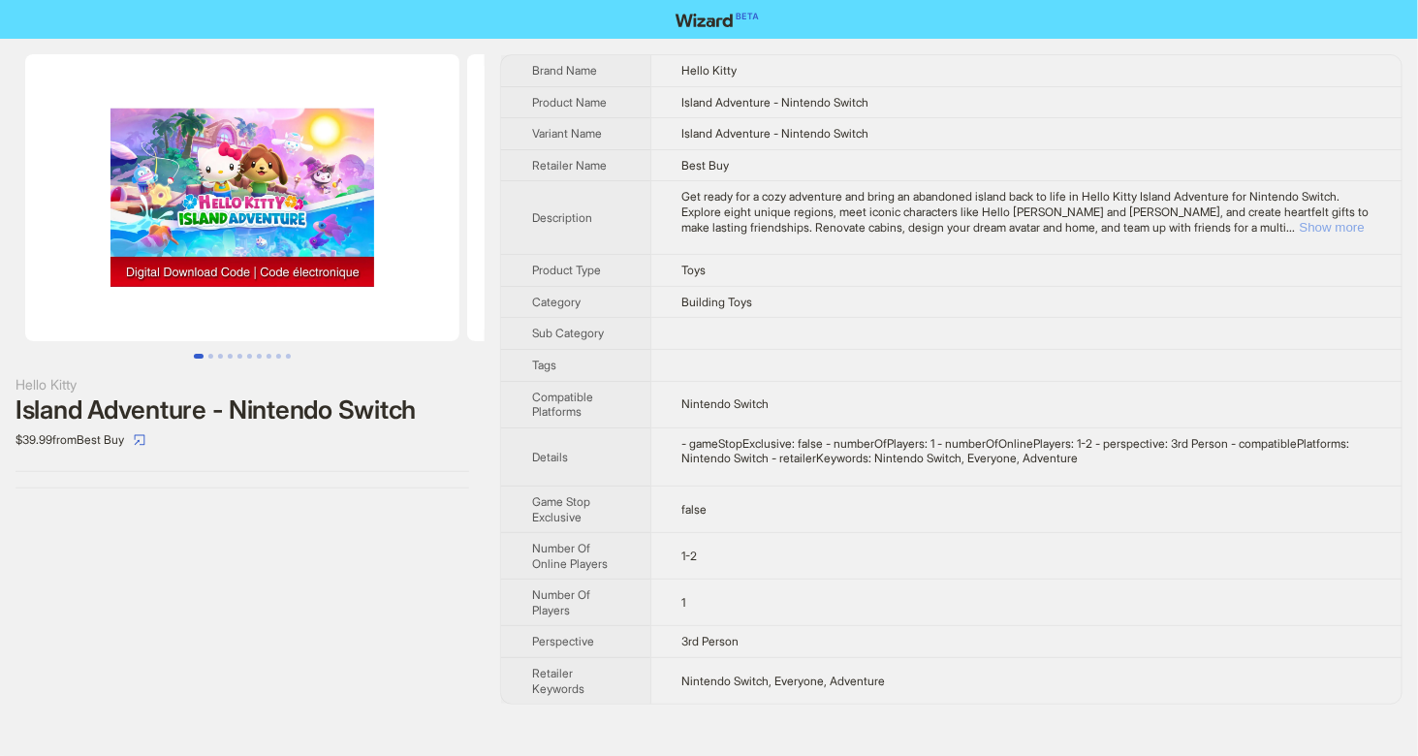
click at [1324, 220] on button "Show more" at bounding box center [1332, 227] width 65 height 15
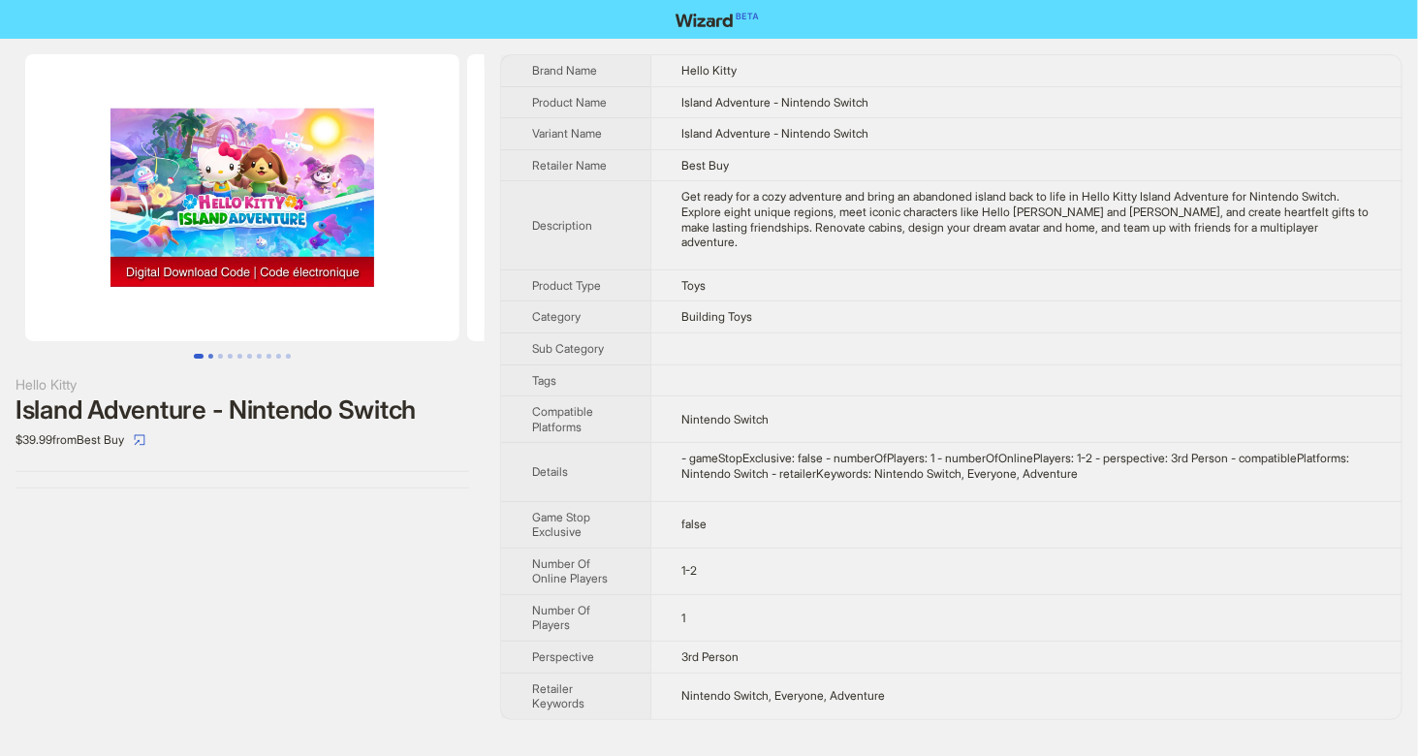
click at [213, 354] on button "Go to slide 2" at bounding box center [210, 356] width 5 height 5
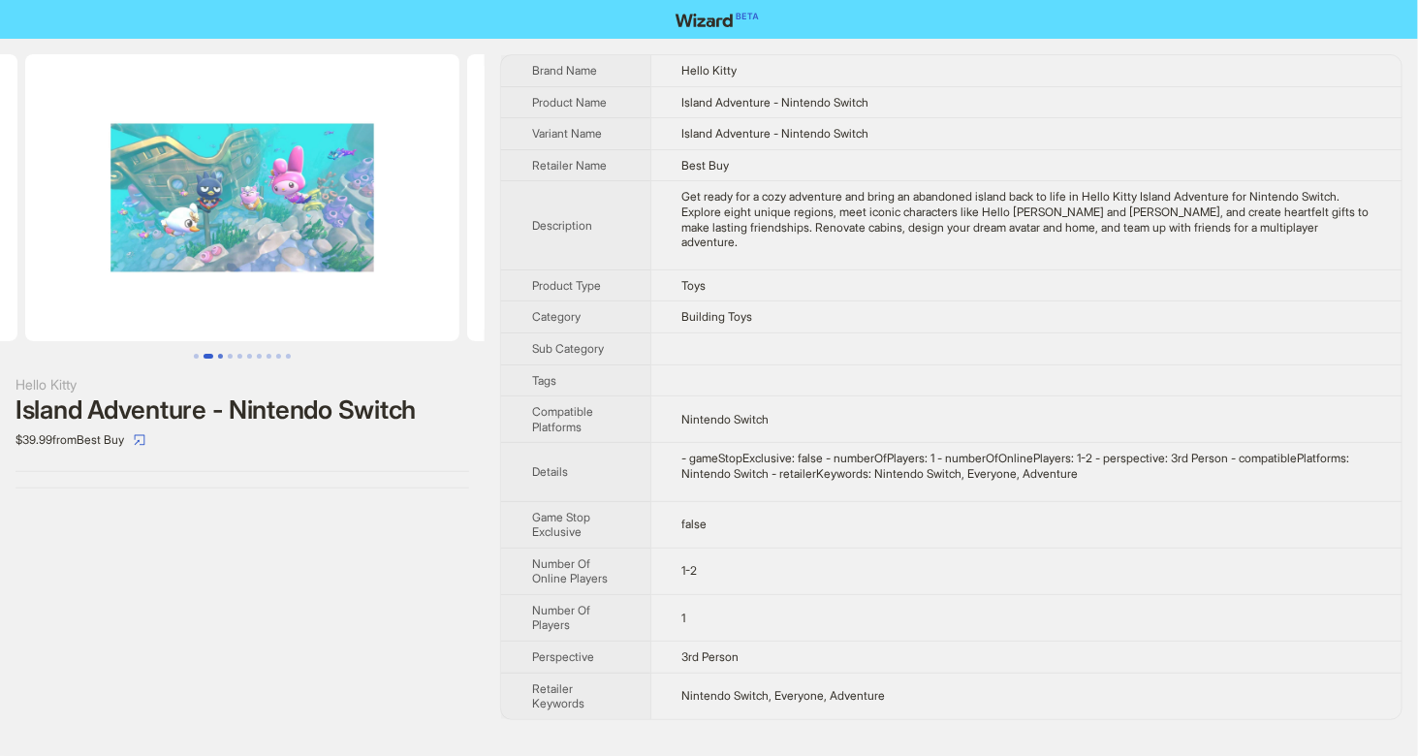
click at [223, 354] on button "Go to slide 3" at bounding box center [220, 356] width 5 height 5
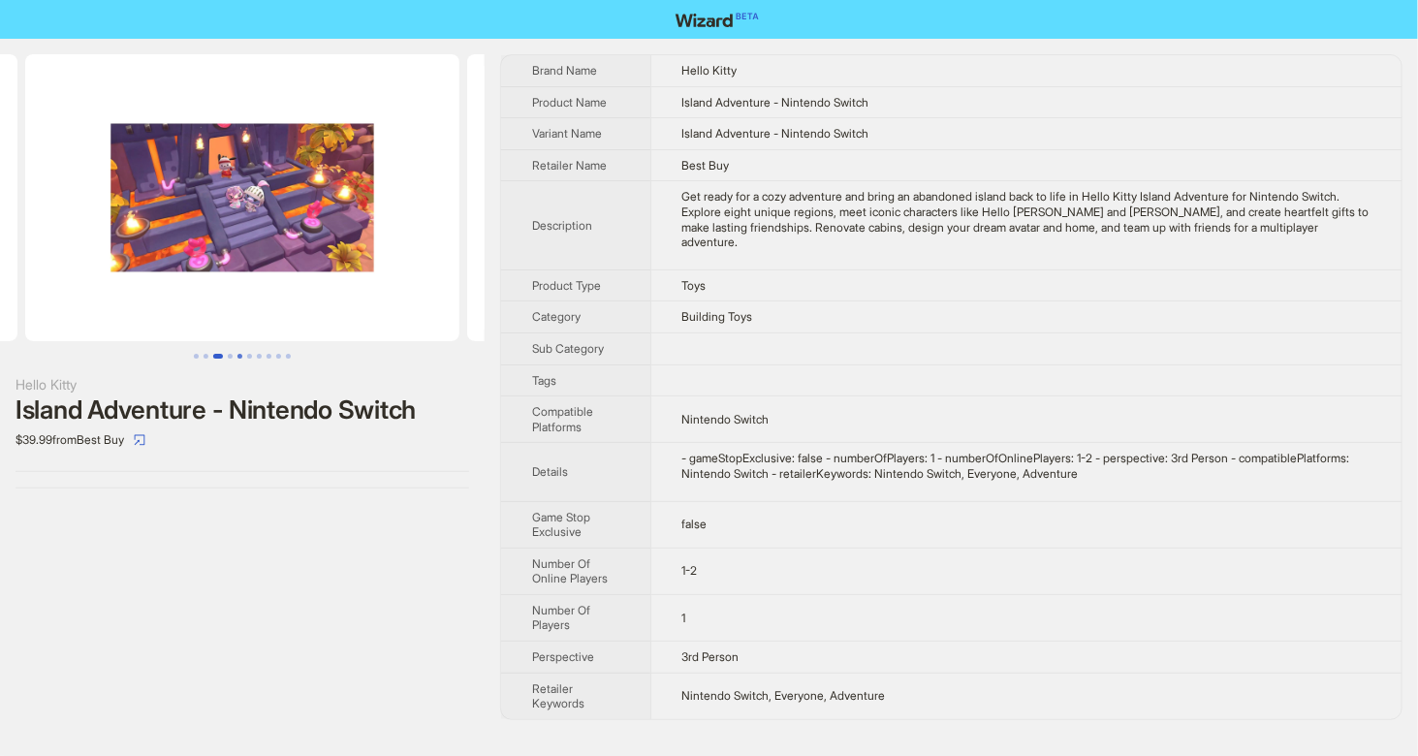
click at [238, 354] on button "Go to slide 5" at bounding box center [240, 356] width 5 height 5
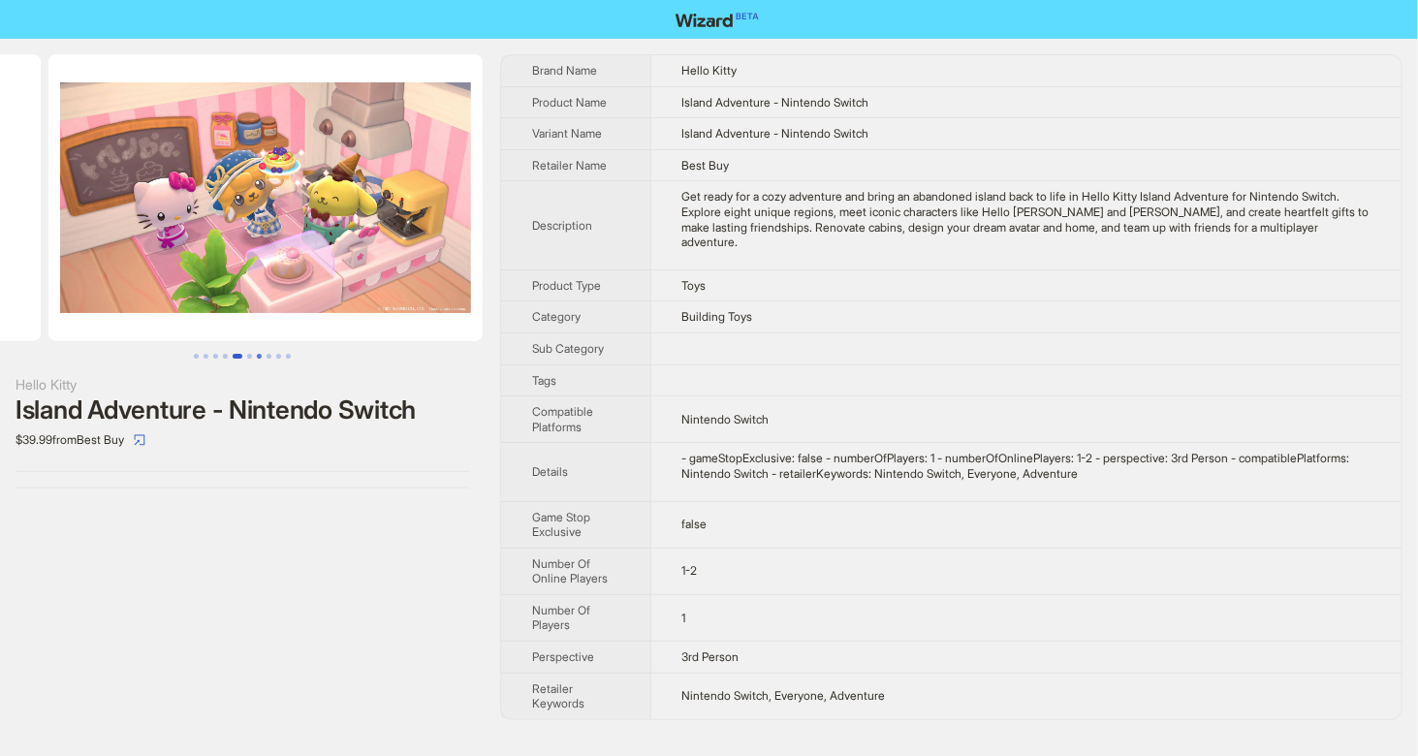
click at [262, 354] on button "Go to slide 7" at bounding box center [259, 356] width 5 height 5
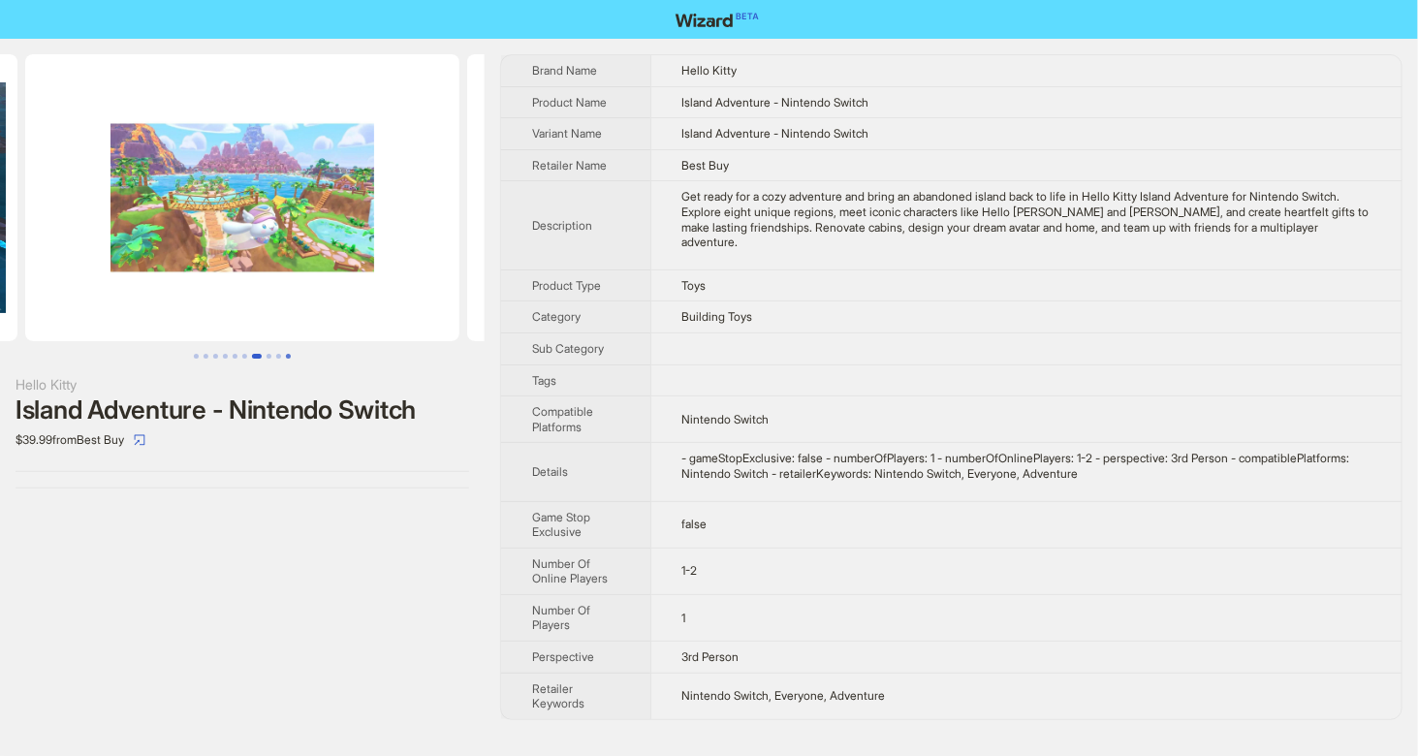
click at [287, 354] on button "Go to slide 10" at bounding box center [288, 356] width 5 height 5
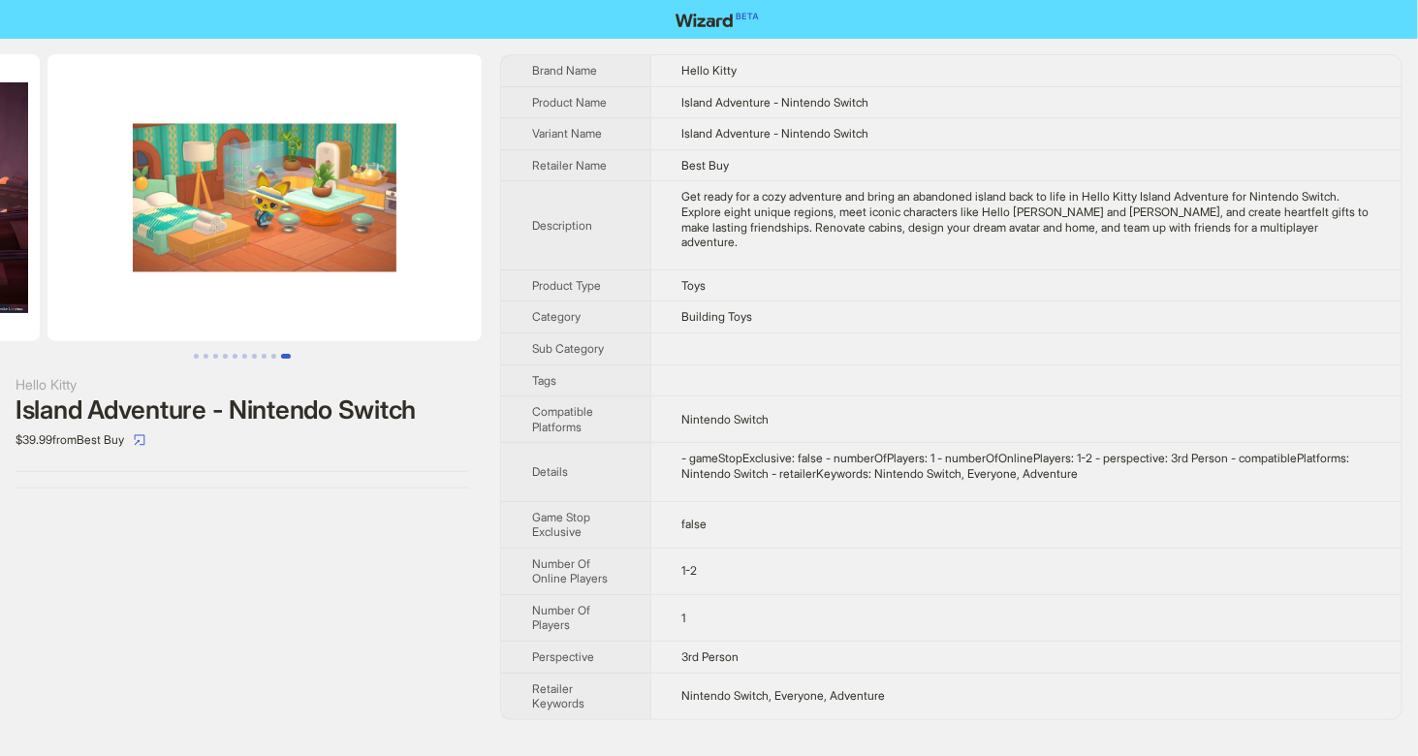
scroll to position [0, 3979]
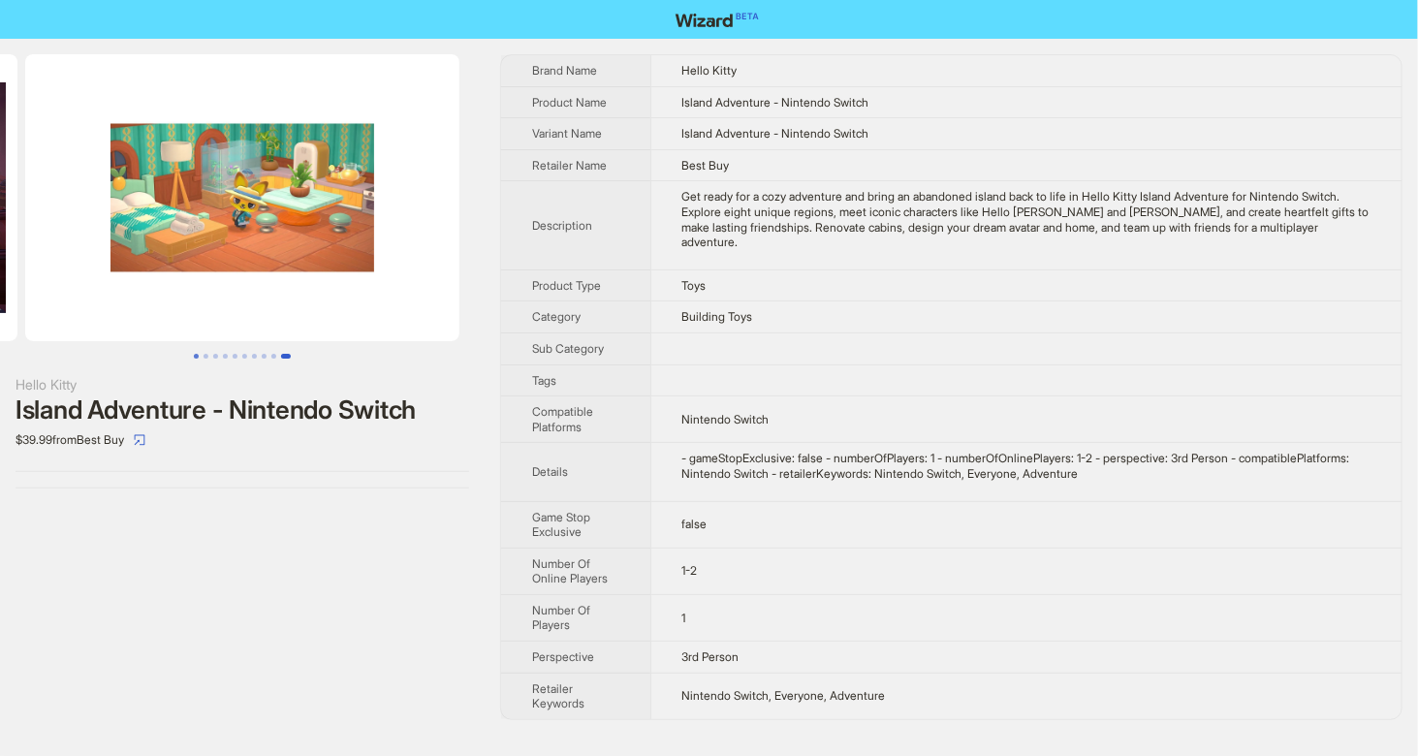
click at [195, 356] on button "Go to slide 1" at bounding box center [196, 356] width 5 height 5
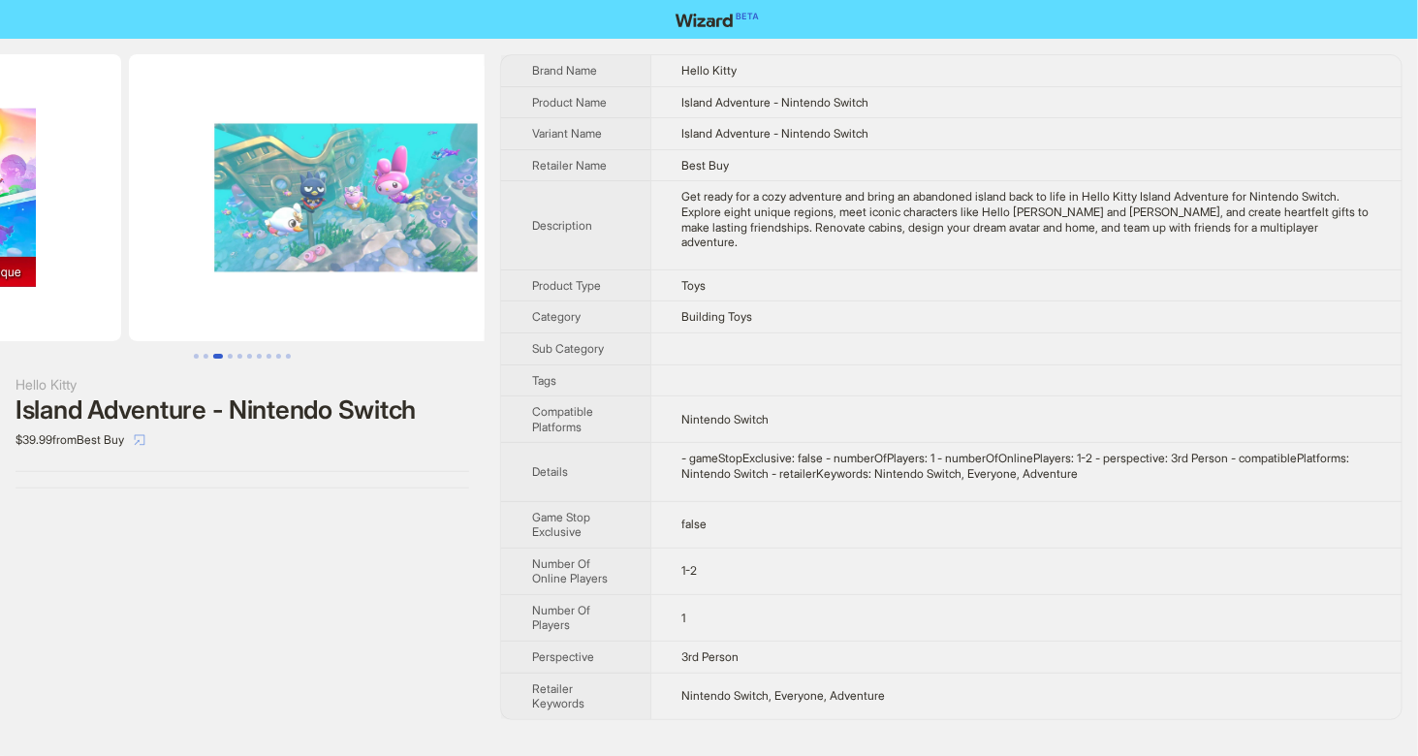
click at [145, 440] on icon "select" at bounding box center [140, 439] width 11 height 11
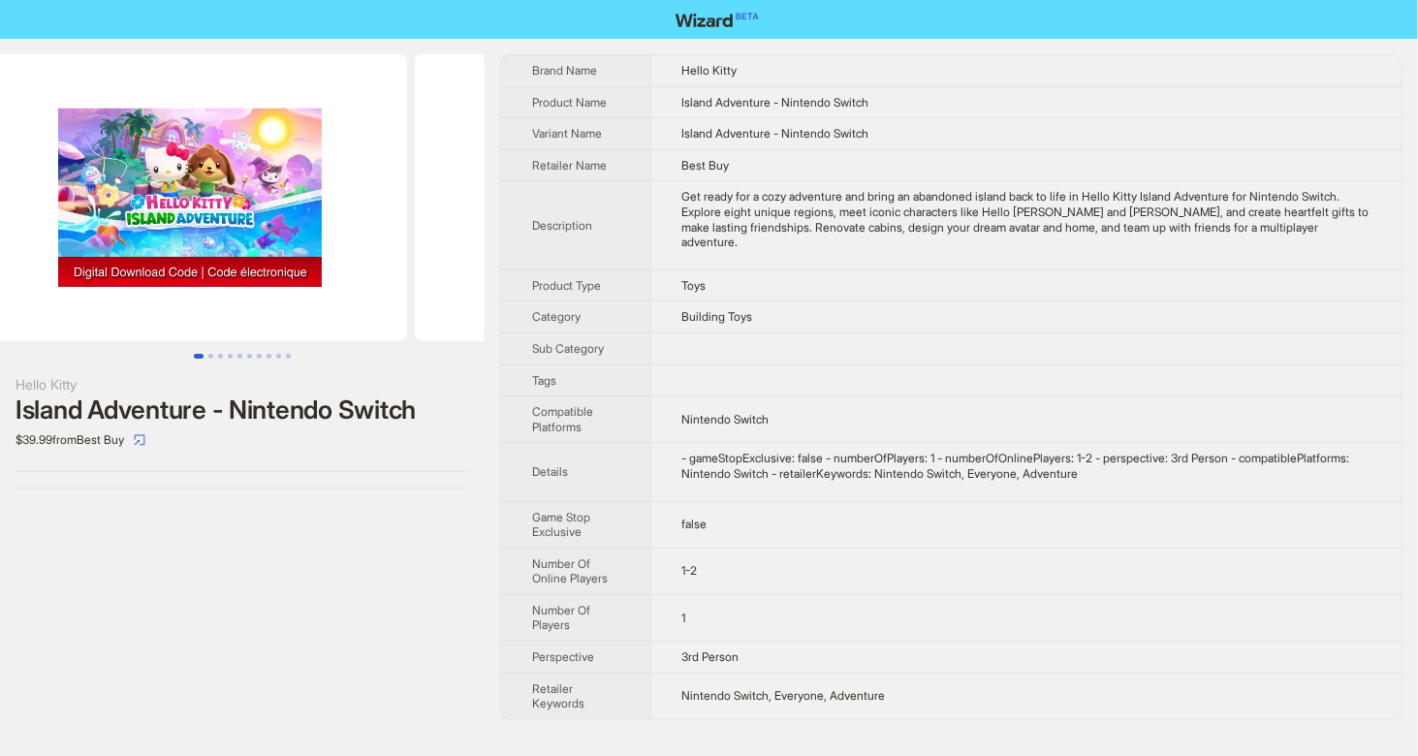
scroll to position [0, 23]
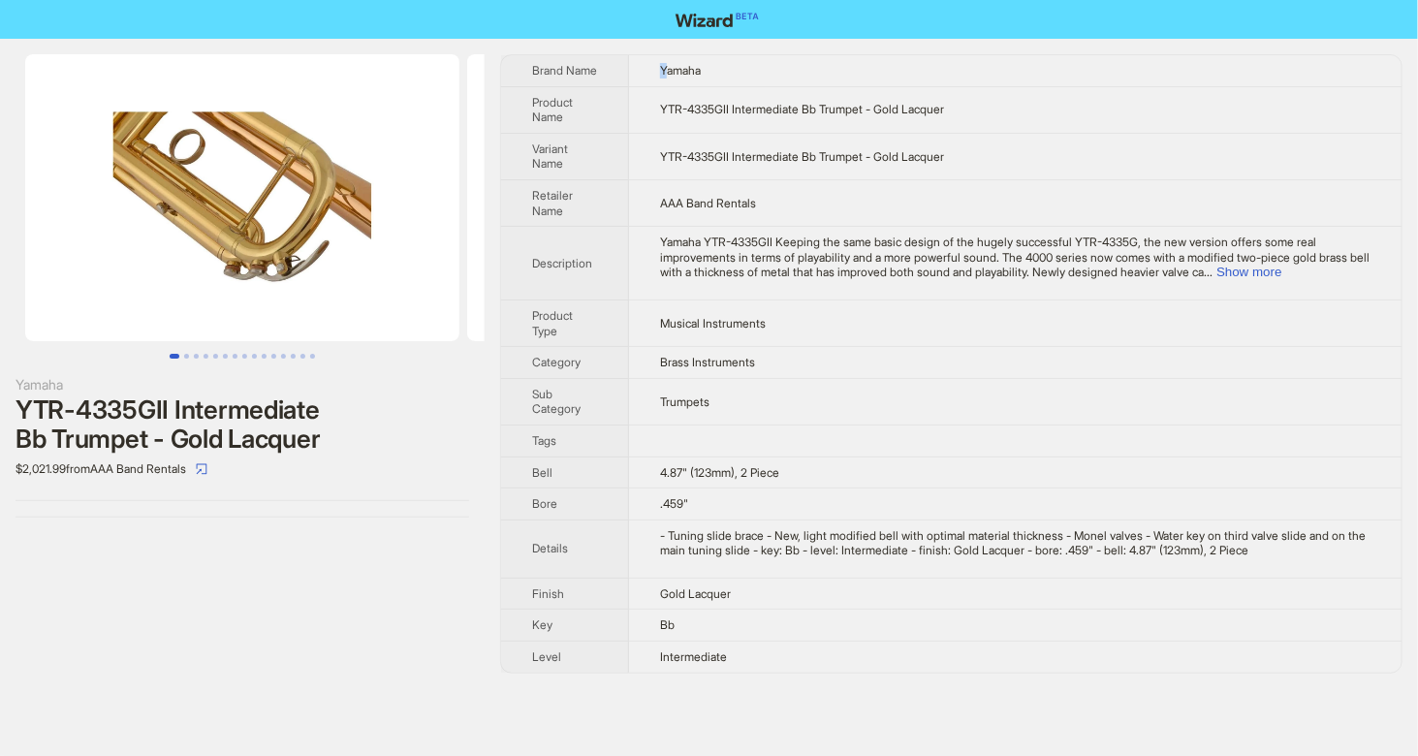
click at [665, 69] on span "Yamaha" at bounding box center [680, 70] width 41 height 15
click at [653, 61] on td "Yamaha" at bounding box center [1015, 70] width 773 height 31
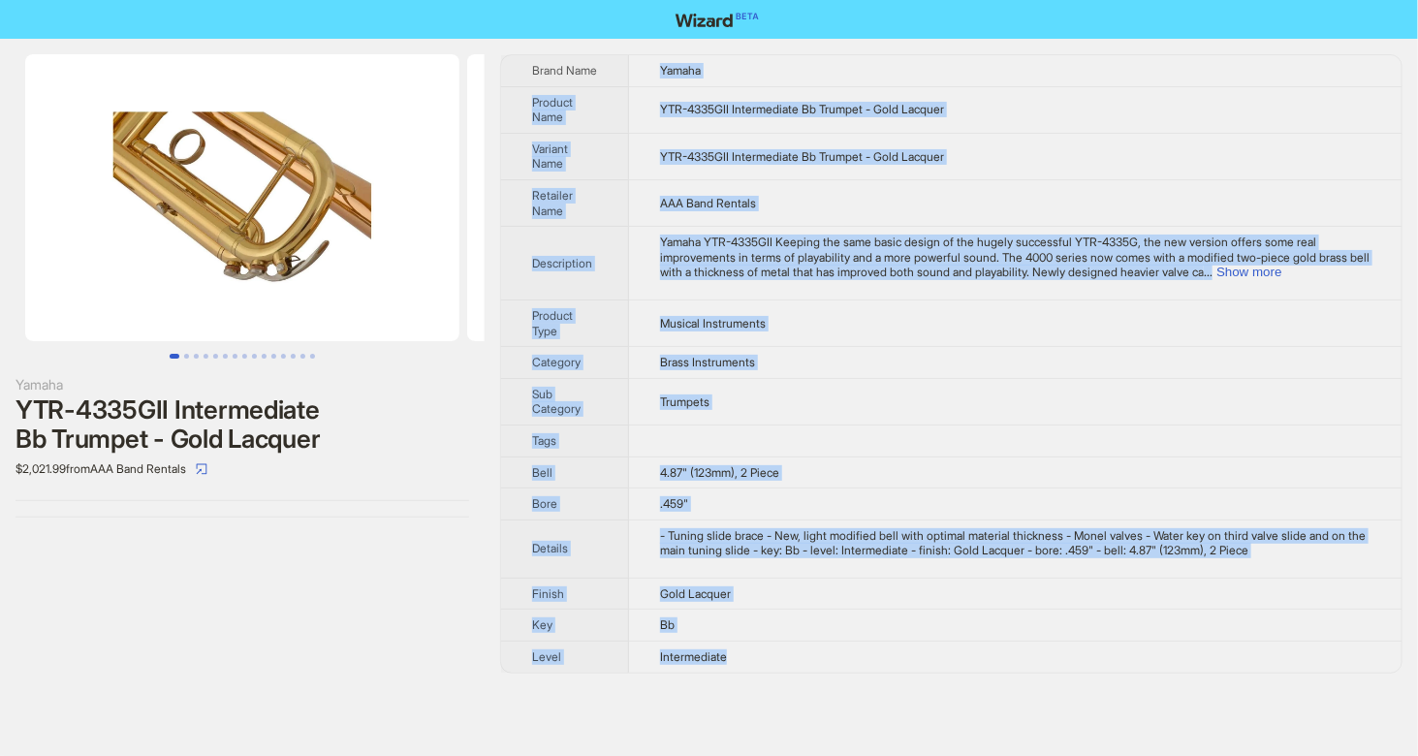
drag, startPoint x: 651, startPoint y: 55, endPoint x: 736, endPoint y: 660, distance: 610.9
click at [736, 660] on tbody "Brand Name Yamaha Product Name YTR-4335GII Intermediate Bb Trumpet - Gold Lacqu…" at bounding box center [951, 364] width 901 height 618
copy tbody "Yamaha Product Name YTR-4335GII Intermediate Bb Trumpet - Gold Lacquer Variant …"
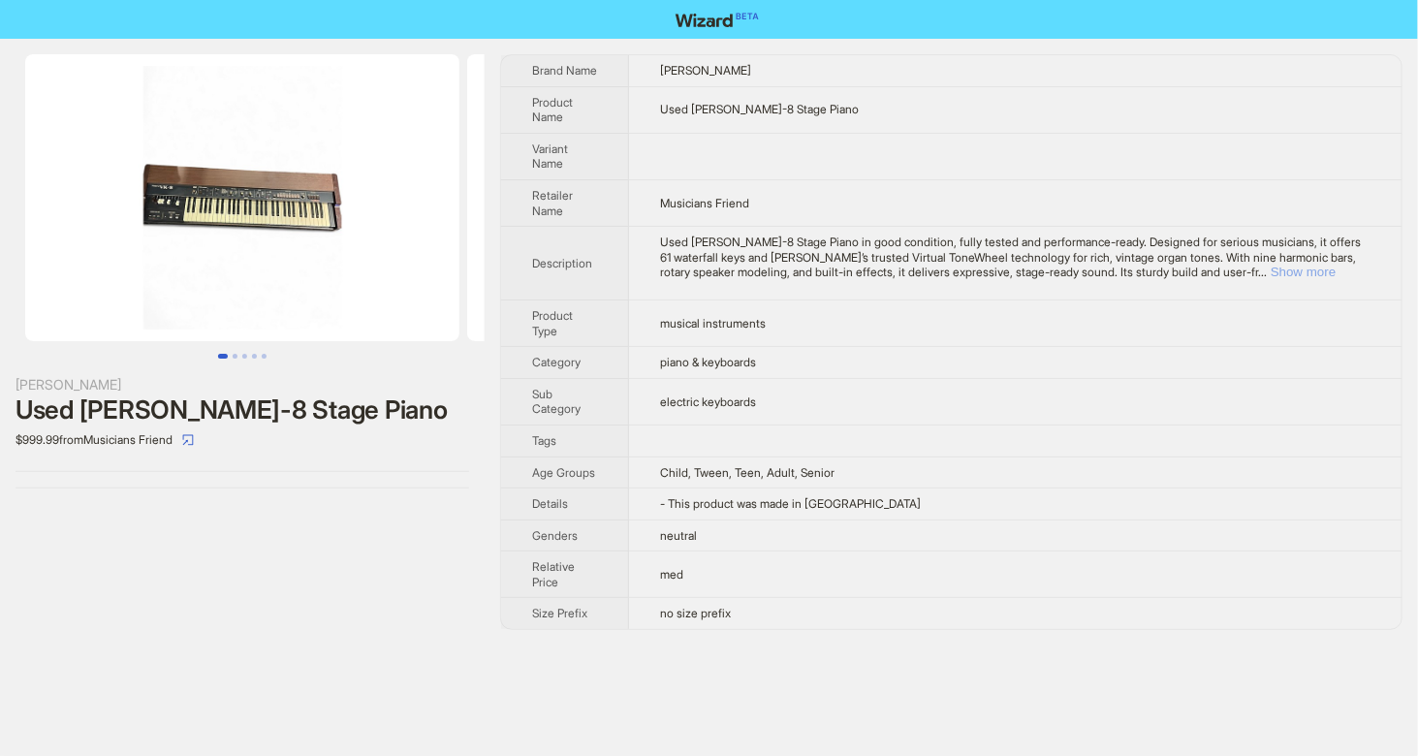
click at [1327, 272] on button "Show more" at bounding box center [1303, 272] width 65 height 15
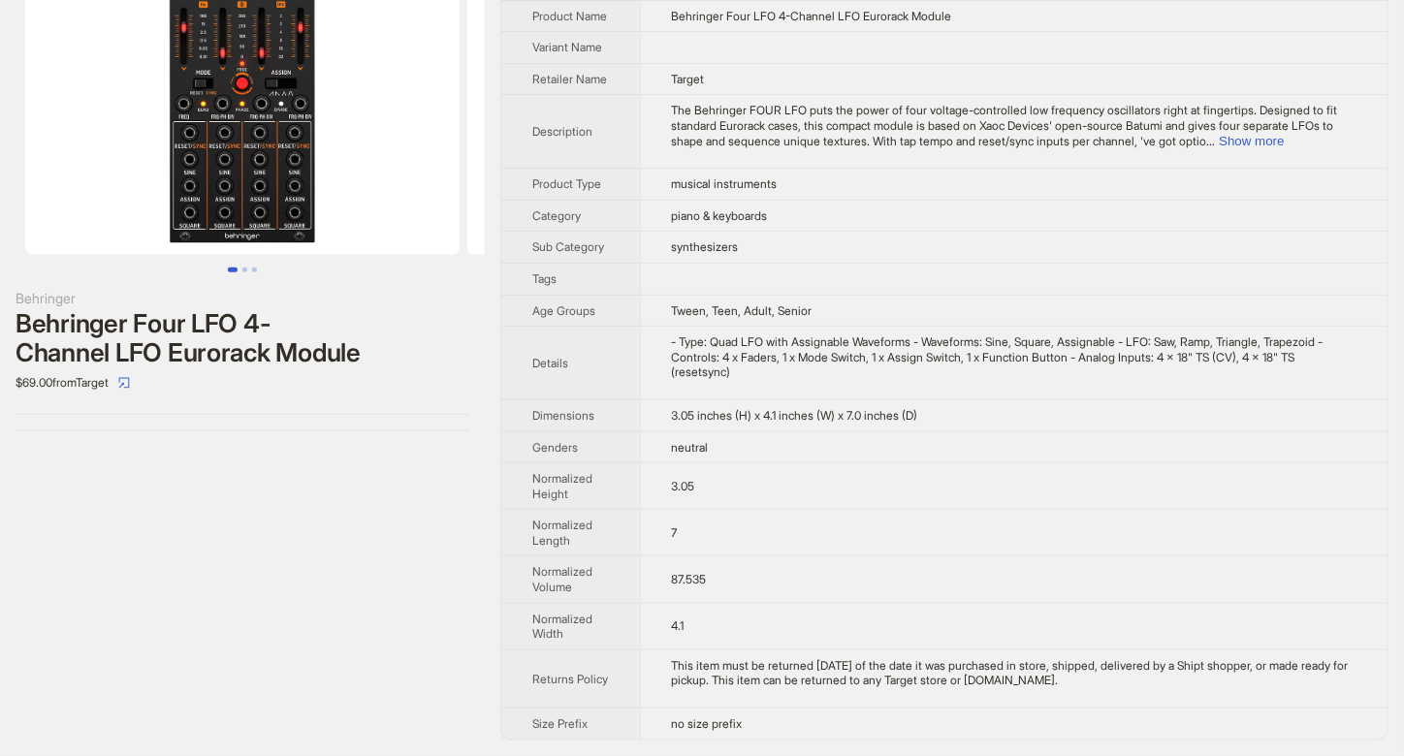
scroll to position [93, 0]
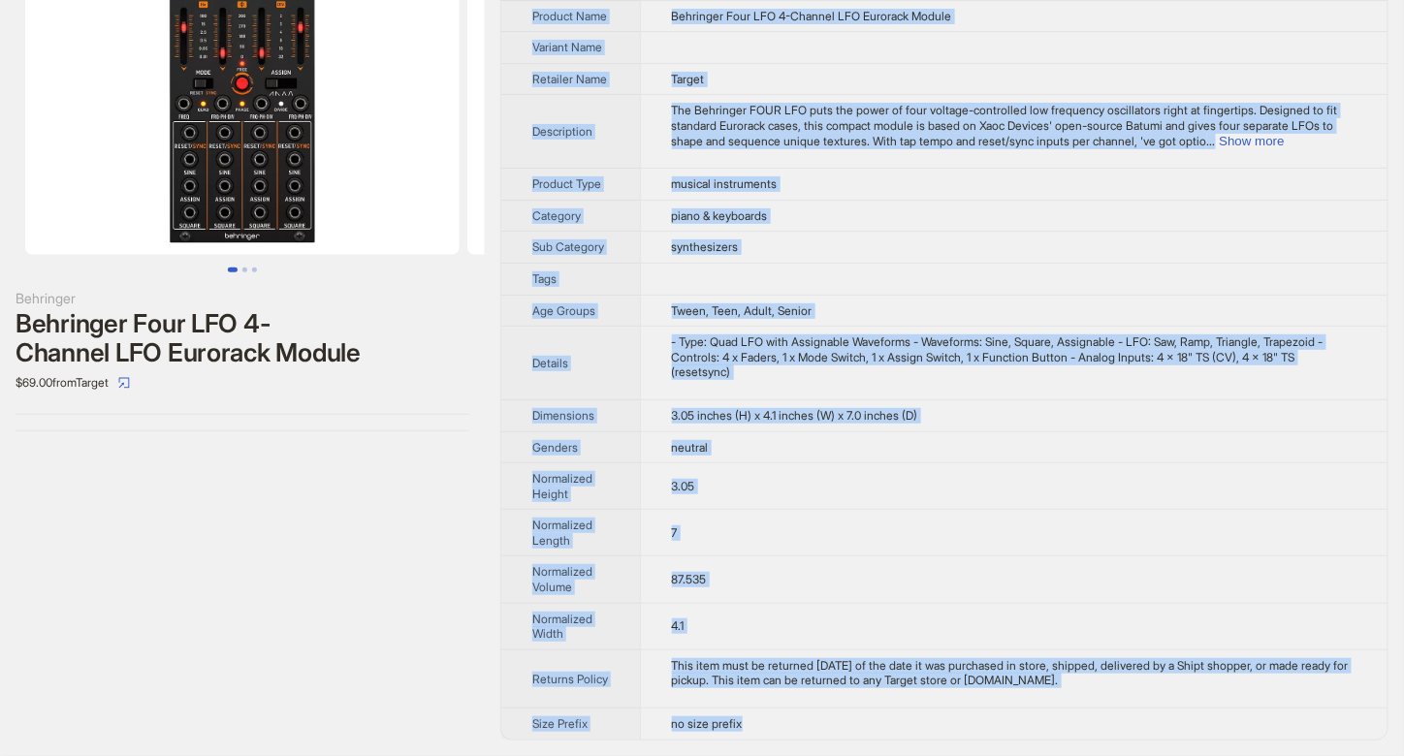
drag, startPoint x: 670, startPoint y: 58, endPoint x: 775, endPoint y: 735, distance: 684.7
click at [775, 735] on tbody "Brand Name Behringer Product Name Behringer Four LFO 4-Channel LFO Eurorack Mod…" at bounding box center [944, 354] width 886 height 771
copy tbody "Behringer Product Name Behringer Four LFO 4-Channel LFO Eurorack Module Variant…"
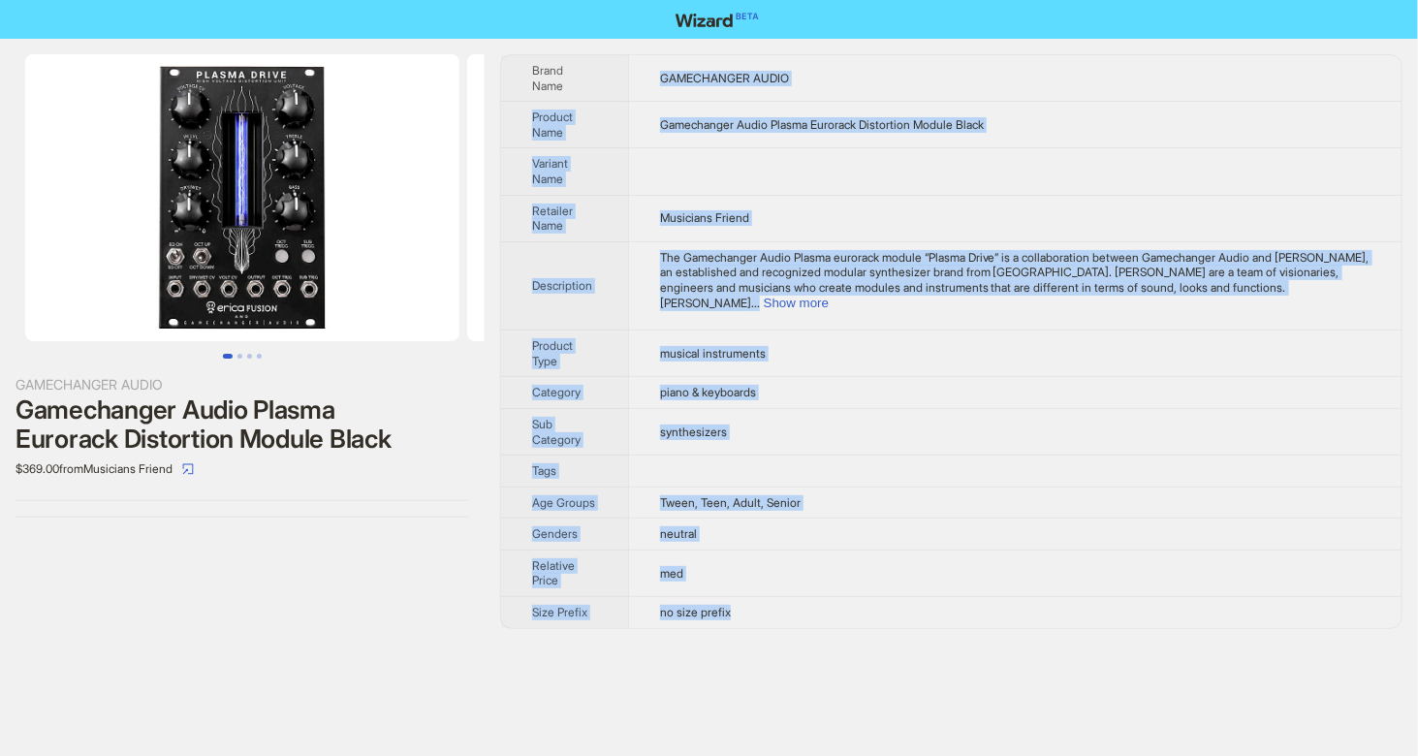
drag, startPoint x: 656, startPoint y: 63, endPoint x: 773, endPoint y: 578, distance: 527.8
click at [773, 578] on tbody "Brand Name GAMECHANGER AUDIO Product Name Gamechanger Audio Plasma Eurorack Dis…" at bounding box center [951, 341] width 901 height 573
copy tbody "GAMECHANGER AUDIO Product Name Gamechanger Audio Plasma Eurorack Distortion Mod…"
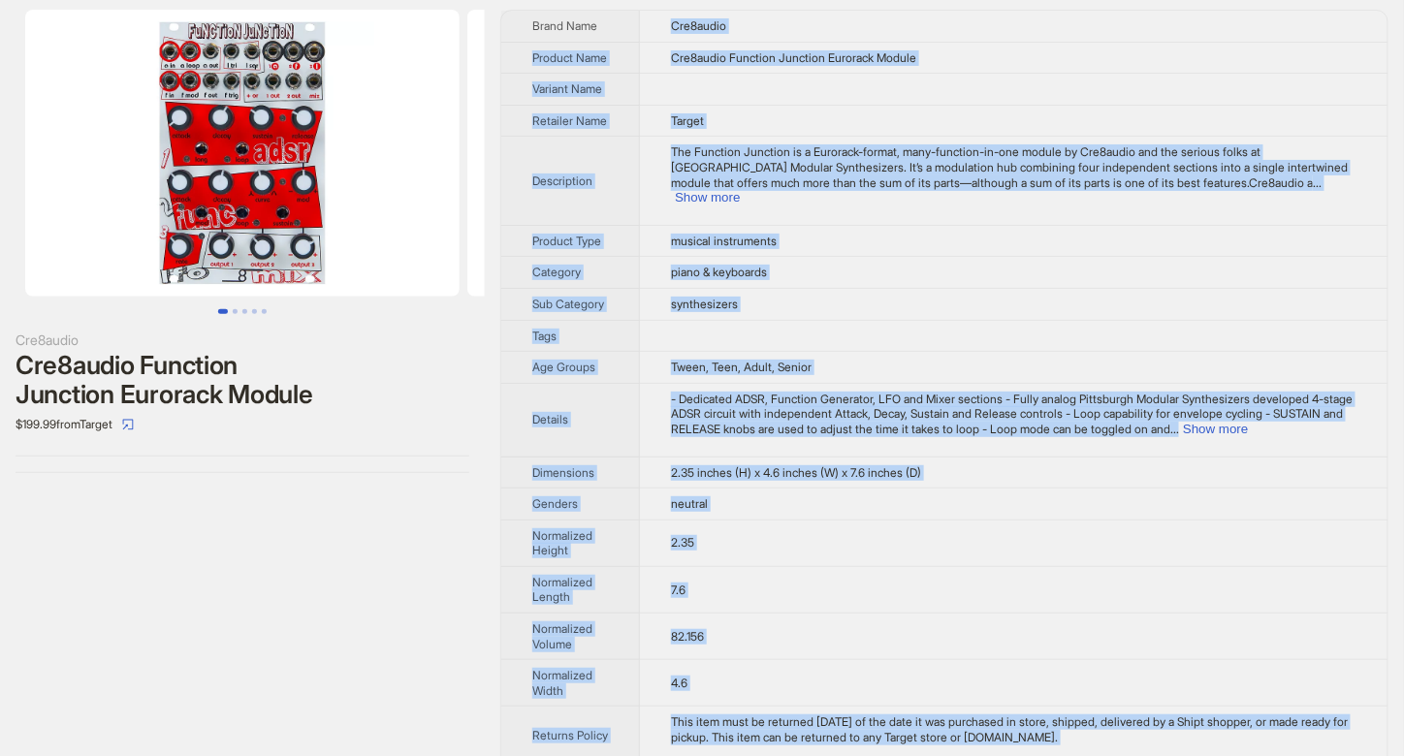
scroll to position [93, 0]
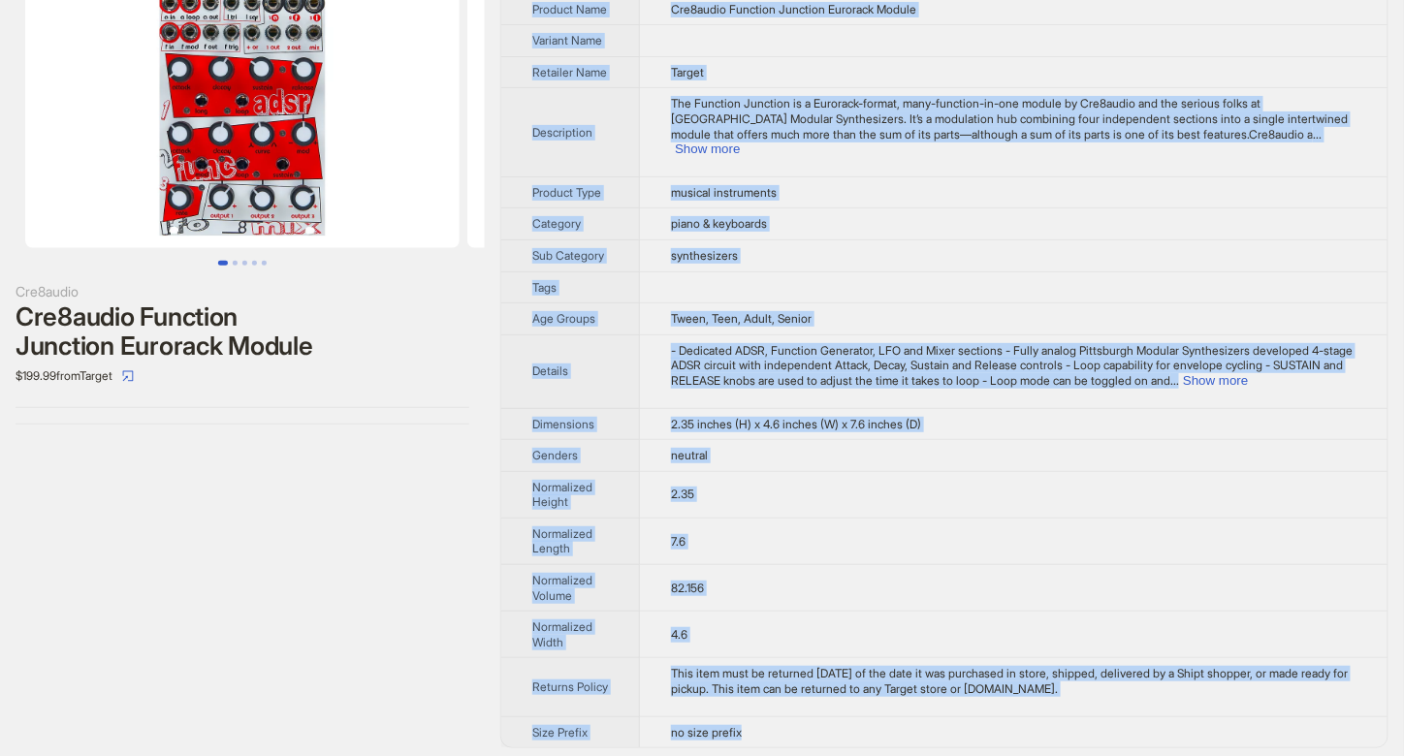
drag, startPoint x: 671, startPoint y: 68, endPoint x: 760, endPoint y: 736, distance: 673.9
click at [760, 736] on tbody "Brand Name Cre8audio Product Name Cre8audio Function Junction Eurorack Module V…" at bounding box center [944, 354] width 886 height 785
copy tbody "Cre8audio Product Name Cre8audio Function Junction Eurorack Module Variant Name…"
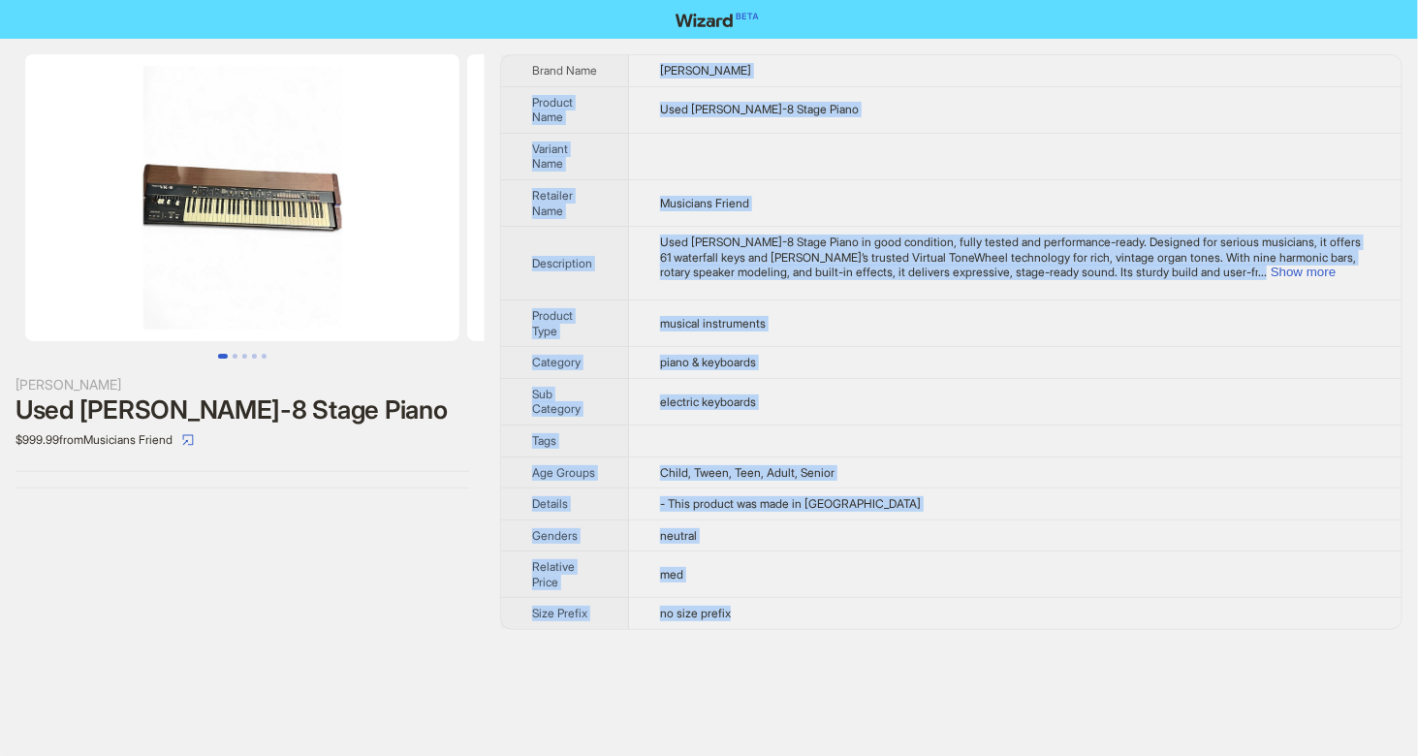
drag, startPoint x: 657, startPoint y: 67, endPoint x: 739, endPoint y: 619, distance: 557.6
click at [739, 619] on tbody "Brand Name Roland Product Name Used Roland VK-8 Stage Piano Variant Name Retail…" at bounding box center [951, 342] width 901 height 574
copy tbody "Roland Product Name Used Roland VK-8 Stage Piano Variant Name Retailer Name Mus…"
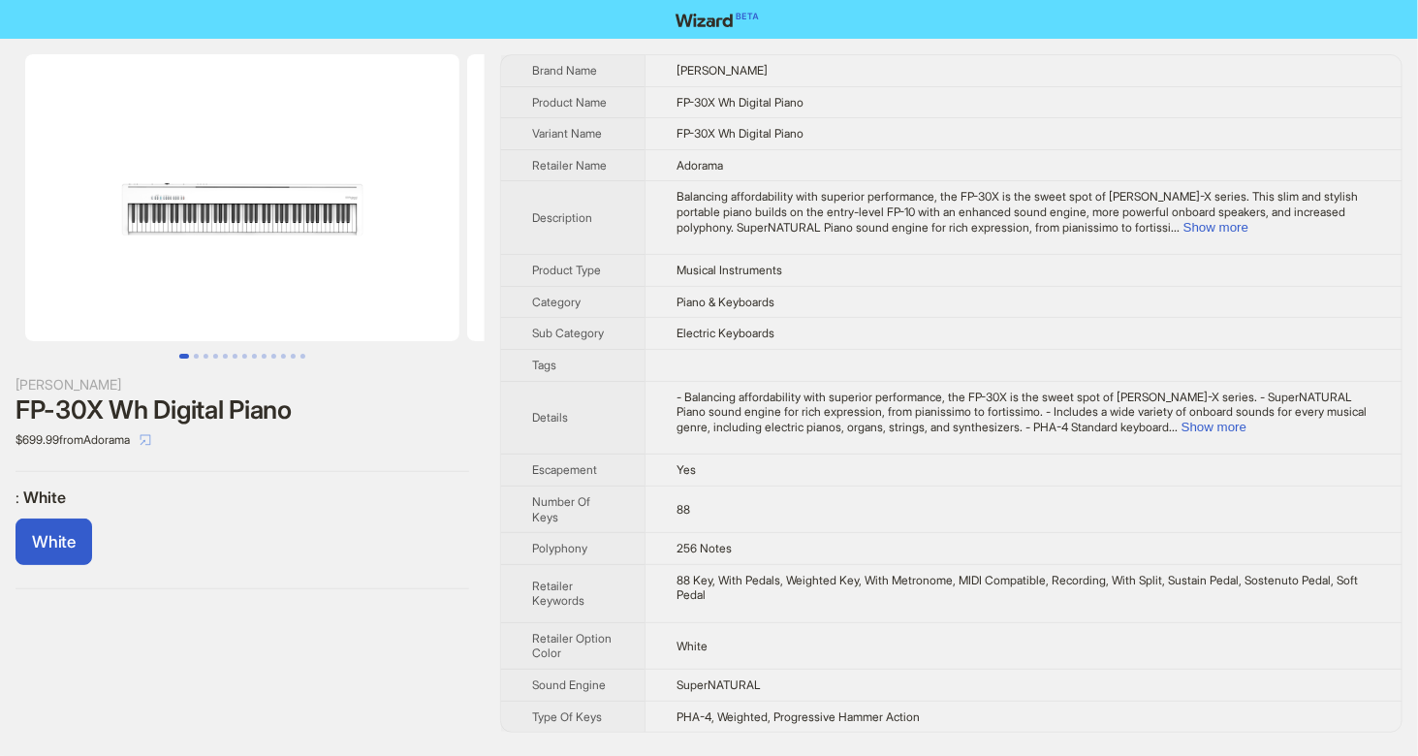
click at [151, 440] on icon "select" at bounding box center [146, 440] width 12 height 12
